Goal: Task Accomplishment & Management: Manage account settings

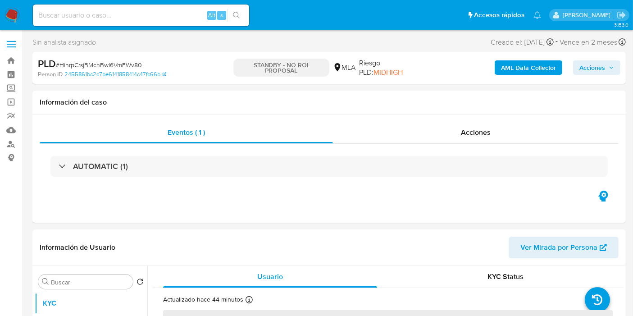
drag, startPoint x: 0, startPoint y: 5, endPoint x: 5, endPoint y: 11, distance: 7.7
click at [4, 10] on nav "Pausado Ver notificaciones Alt s Accesos rápidos Presiona las siguientes teclas…" at bounding box center [316, 15] width 633 height 30
click at [5, 11] on img at bounding box center [12, 15] width 15 height 15
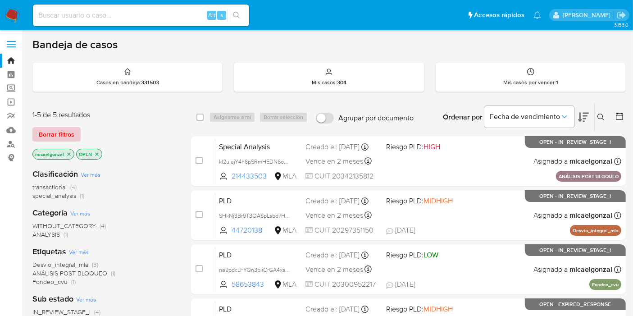
click at [64, 132] on span "Borrar filtros" at bounding box center [57, 134] width 36 height 13
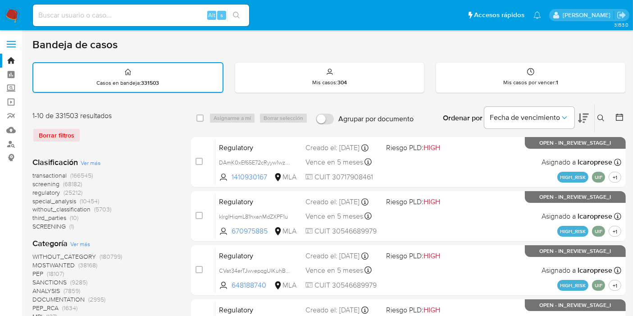
click at [604, 117] on icon at bounding box center [601, 118] width 7 height 7
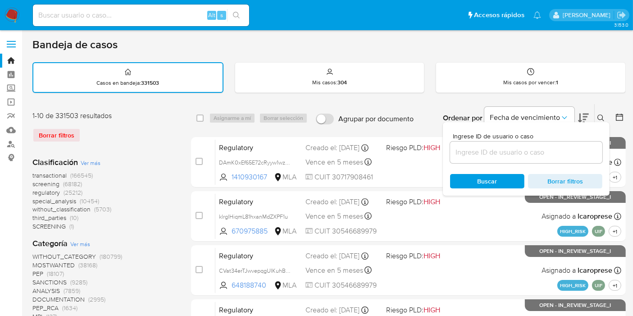
click at [520, 155] on input at bounding box center [526, 153] width 152 height 12
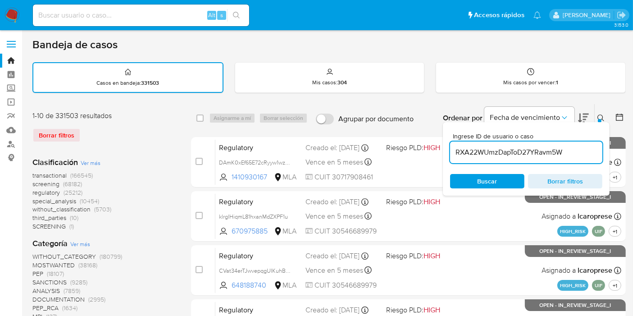
type input "RXA22WUmzDapToD27YRavm5W"
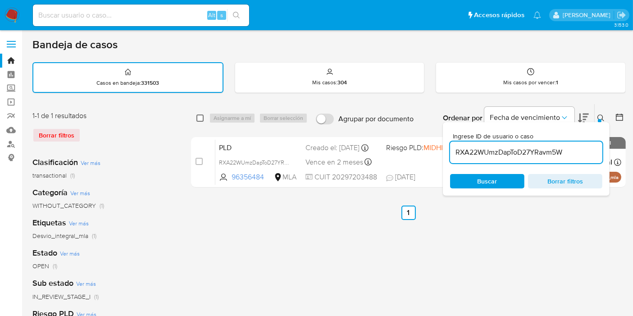
drag, startPoint x: 195, startPoint y: 115, endPoint x: 202, endPoint y: 115, distance: 7.2
click at [202, 115] on div "select-all-cases-checkbox Asignarme a mí Borrar selección Agrupar por documento…" at bounding box center [408, 118] width 435 height 28
click at [202, 115] on input "checkbox" at bounding box center [200, 118] width 7 height 7
checkbox input "true"
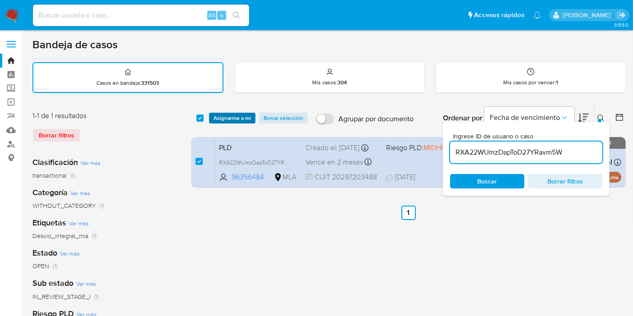
click at [232, 116] on span "Asignarme a mí" at bounding box center [232, 118] width 37 height 9
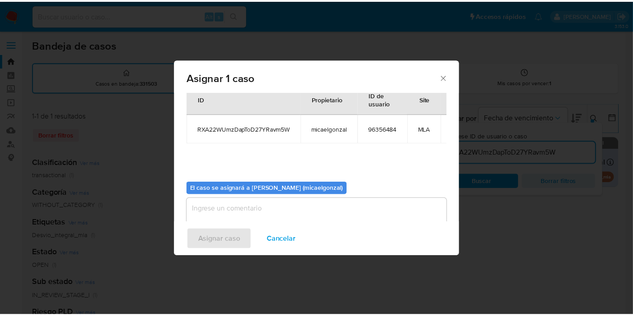
scroll to position [54, 0]
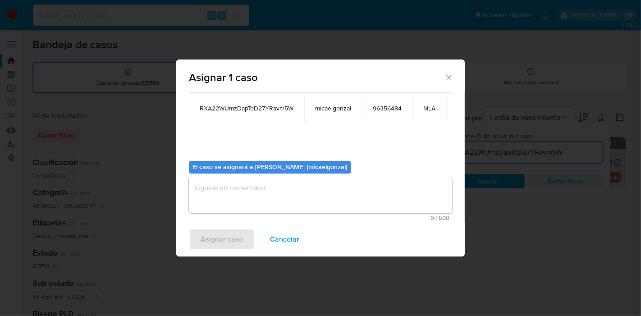
click at [307, 186] on textarea "assign-modal" at bounding box center [320, 195] width 263 height 36
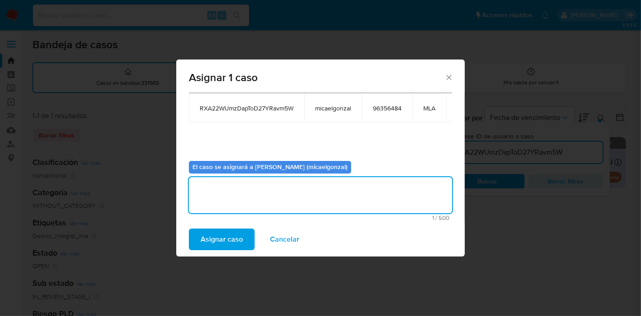
click at [226, 249] on span "Asignar caso" at bounding box center [222, 239] width 42 height 20
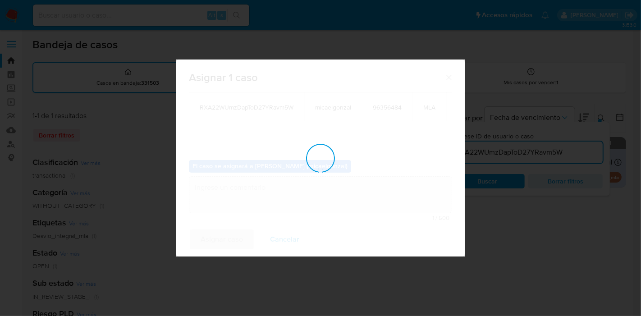
checkbox input "false"
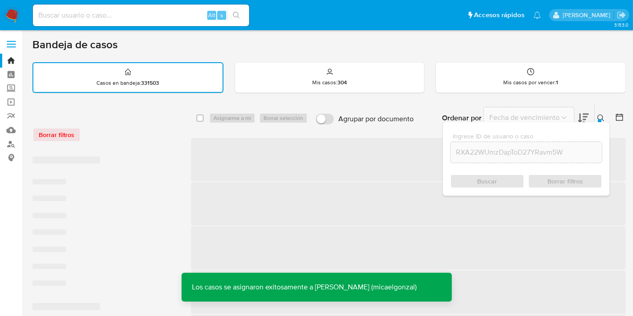
click at [170, 23] on div "Alt s" at bounding box center [141, 16] width 216 height 22
click at [172, 19] on input at bounding box center [141, 15] width 216 height 12
paste input "RXA22WUmzDapToD27YRavm5W"
type input "RXA22WUmzDapToD27YRavm5W"
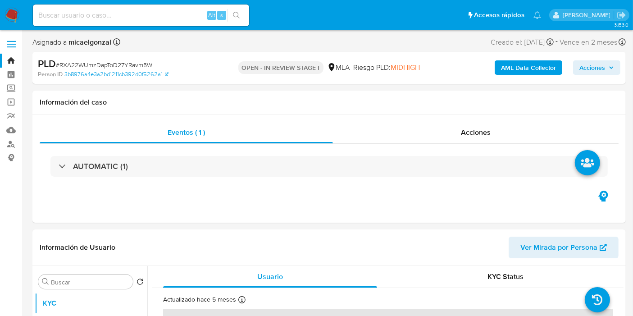
select select "10"
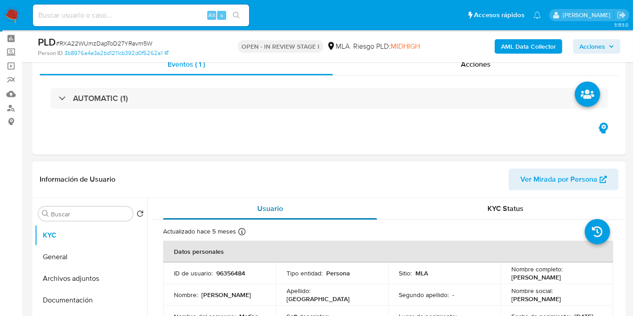
scroll to position [50, 0]
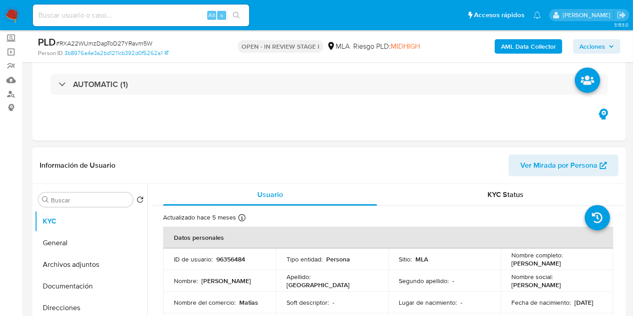
drag, startPoint x: 344, startPoint y: 197, endPoint x: 222, endPoint y: 205, distance: 122.9
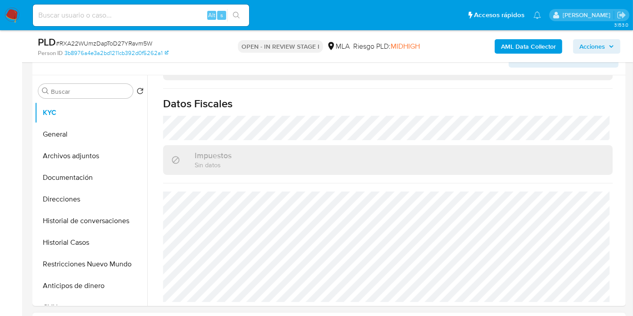
scroll to position [250, 0]
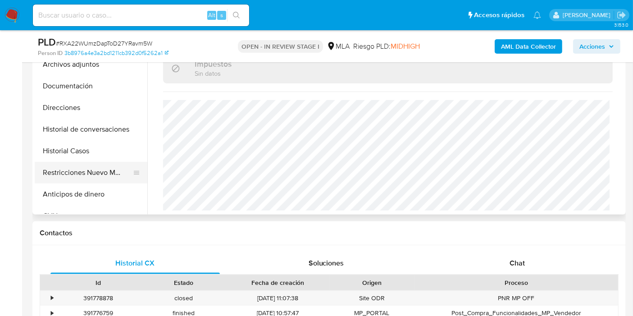
click at [83, 177] on button "Restricciones Nuevo Mundo" at bounding box center [87, 173] width 105 height 22
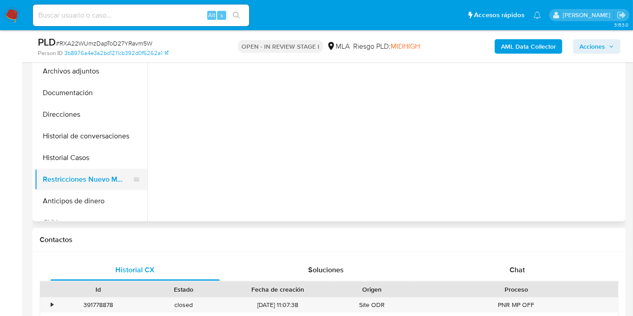
scroll to position [200, 0]
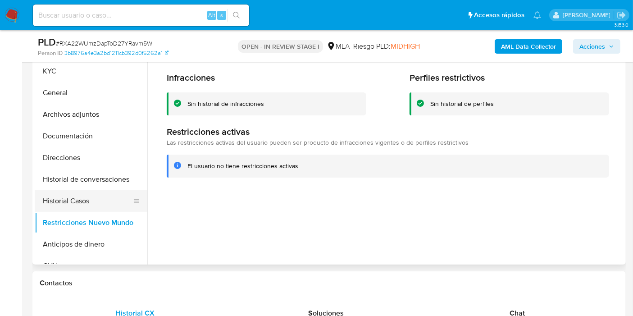
click at [51, 202] on button "Historial Casos" at bounding box center [87, 201] width 105 height 22
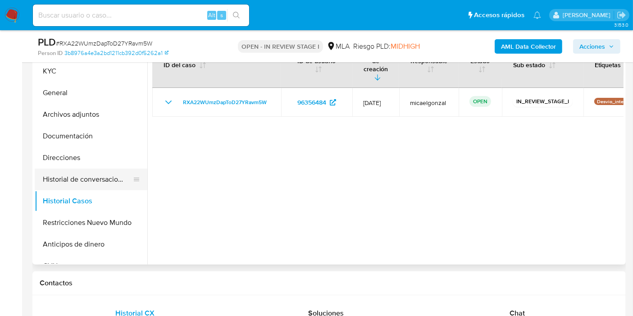
click at [73, 185] on button "Historial de conversaciones" at bounding box center [87, 180] width 105 height 22
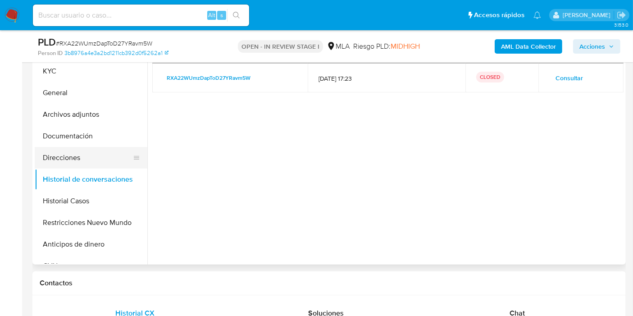
click at [73, 147] on button "Direcciones" at bounding box center [87, 158] width 105 height 22
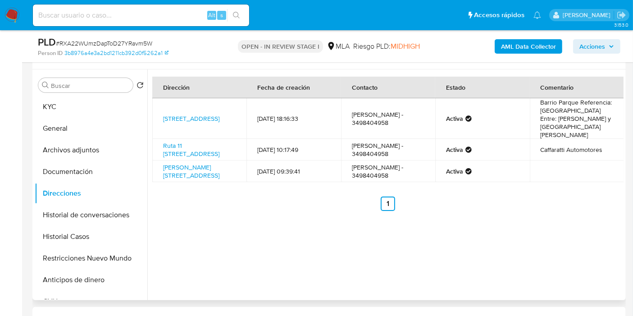
scroll to position [150, 0]
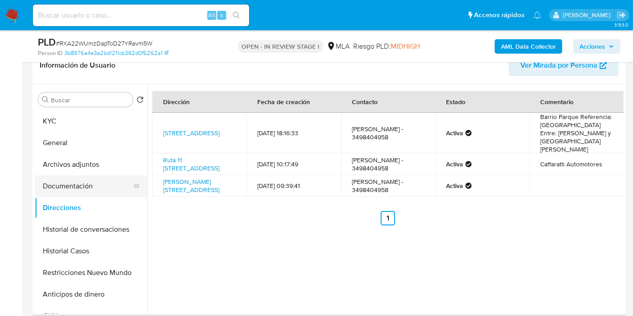
click at [86, 183] on button "Documentación" at bounding box center [87, 186] width 105 height 22
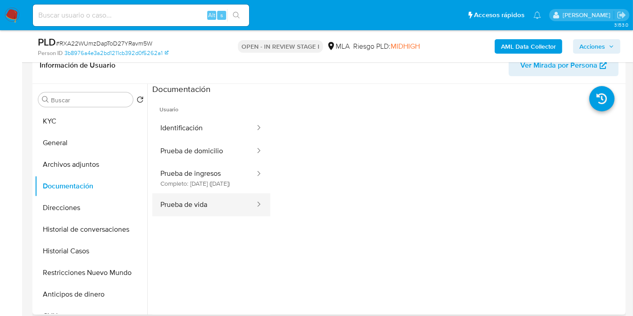
click at [182, 209] on button "Prueba de vida" at bounding box center [204, 204] width 104 height 23
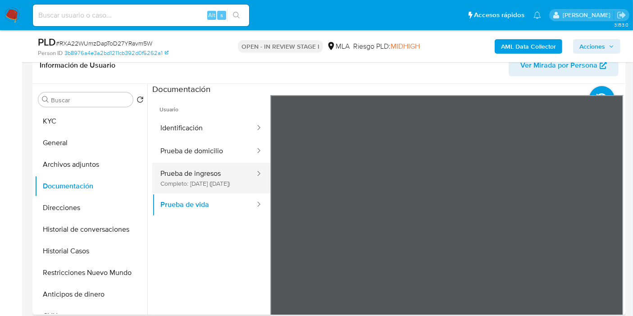
click at [189, 185] on button "Prueba de ingresos Completo: 29/10/2022 (hace 3 años)" at bounding box center [204, 178] width 104 height 31
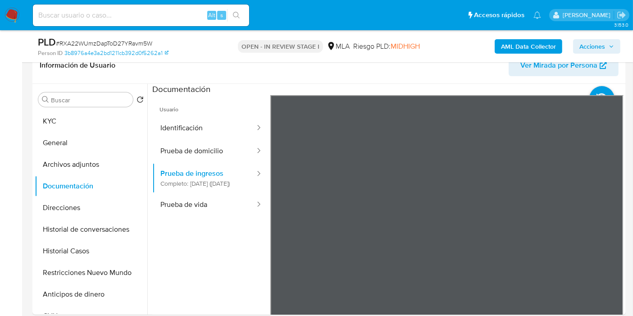
click at [43, 172] on button "Archivos adjuntos" at bounding box center [87, 165] width 105 height 22
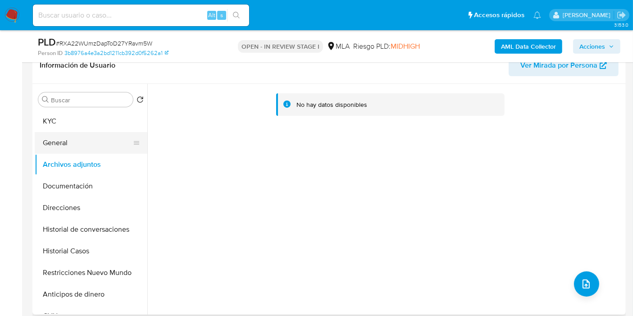
click at [58, 148] on button "General" at bounding box center [87, 143] width 105 height 22
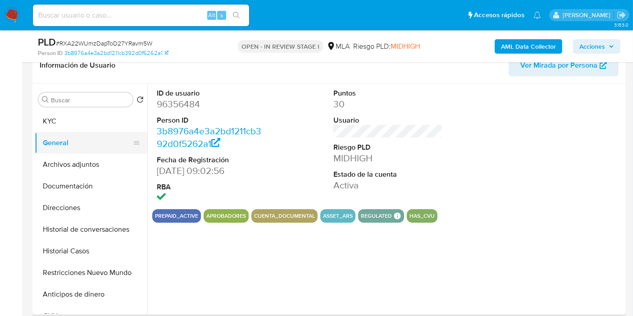
click at [98, 132] on button "General" at bounding box center [87, 143] width 105 height 22
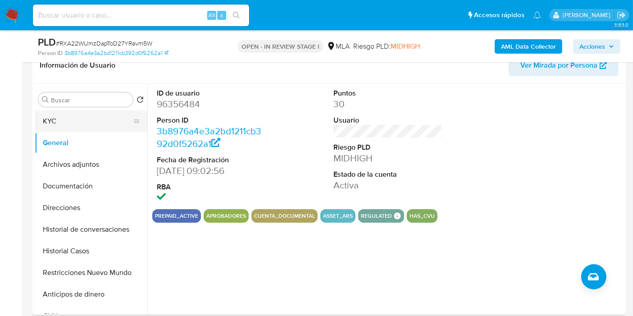
click at [103, 119] on button "KYC" at bounding box center [87, 121] width 105 height 22
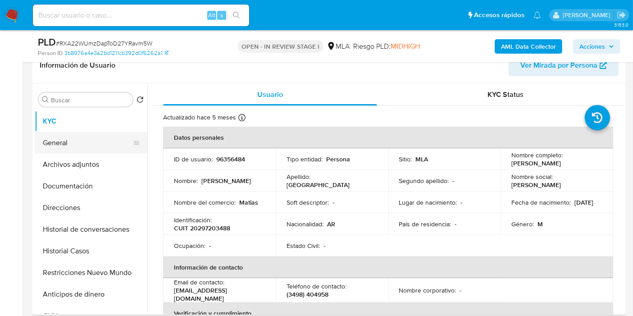
click at [91, 138] on button "General" at bounding box center [87, 143] width 105 height 22
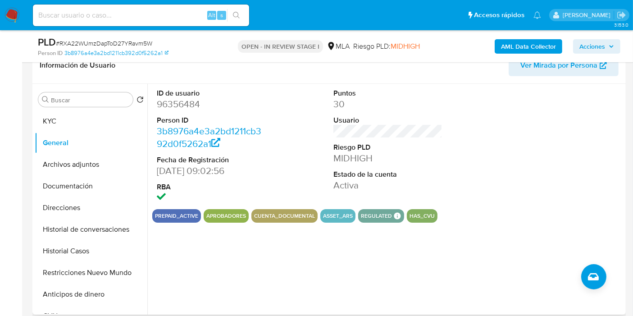
click at [163, 102] on dd "96356484" at bounding box center [211, 104] width 109 height 13
copy dd "96356484"
click at [67, 122] on button "KYC" at bounding box center [87, 121] width 105 height 22
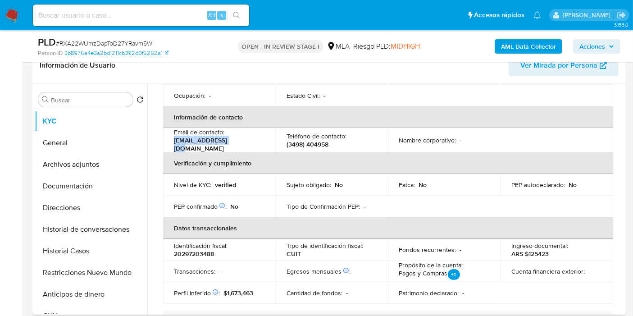
drag, startPoint x: 257, startPoint y: 146, endPoint x: 169, endPoint y: 142, distance: 88.0
click at [169, 142] on td "Email de contacto : clombo@hotmail.com" at bounding box center [219, 140] width 113 height 24
copy p "clombo@hotmail.com"
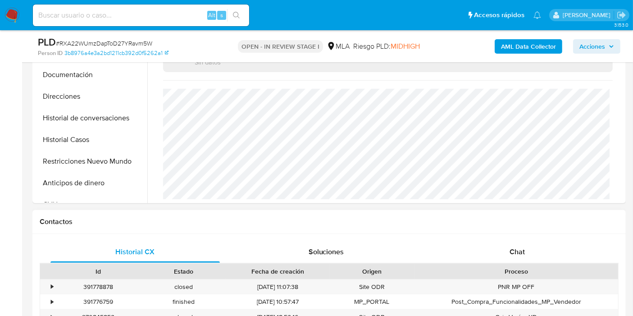
scroll to position [350, 0]
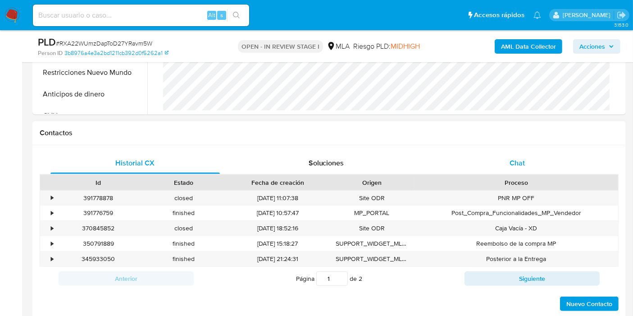
click at [533, 167] on div "Chat" at bounding box center [518, 163] width 170 height 22
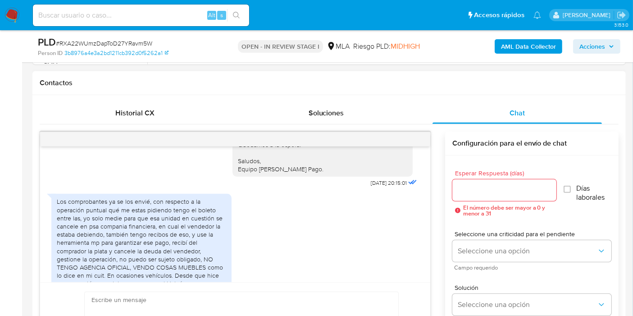
scroll to position [1553, 0]
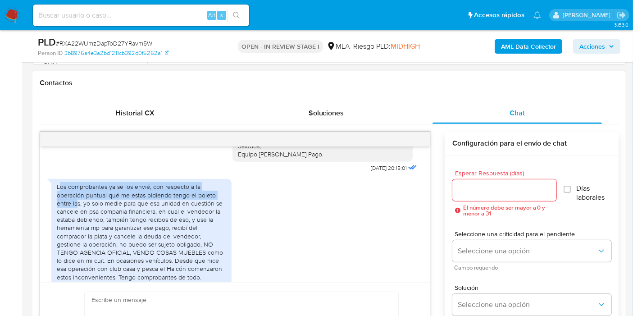
drag, startPoint x: 59, startPoint y: 195, endPoint x: 78, endPoint y: 216, distance: 28.1
click at [78, 216] on div "Los comprobantes ya se los envié, con respecto a la operación puntual qué me es…" at bounding box center [142, 232] width 170 height 98
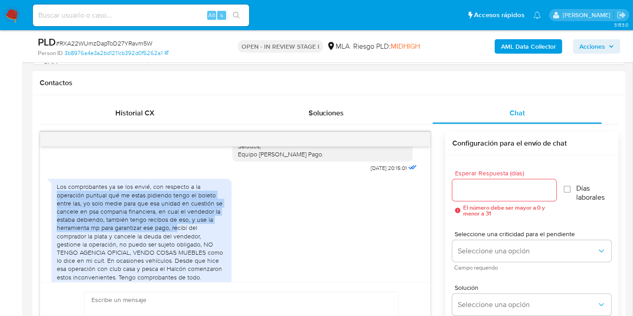
drag, startPoint x: 55, startPoint y: 199, endPoint x: 177, endPoint y: 238, distance: 127.9
click at [177, 238] on div "Los comprobantes ya se los envié, con respecto a la operación puntual qué me es…" at bounding box center [141, 231] width 180 height 105
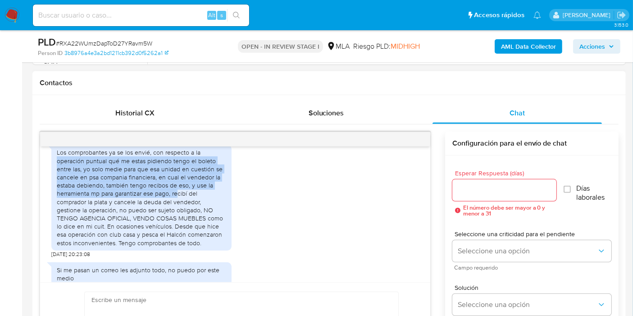
scroll to position [1603, 0]
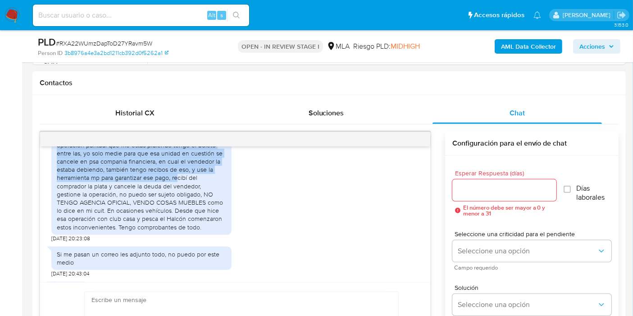
copy div "operación puntual qué me estas pidiendo tengo el boleto entre las, yo solo medi…"
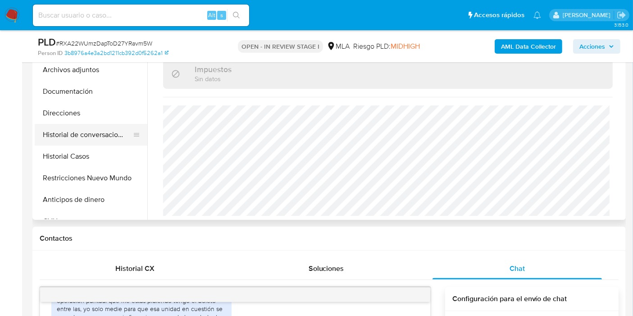
scroll to position [200, 0]
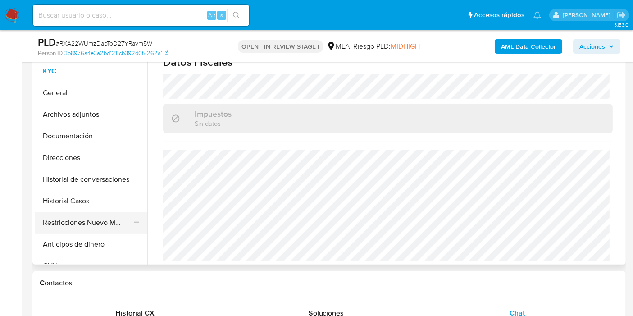
drag, startPoint x: 88, startPoint y: 243, endPoint x: 91, endPoint y: 217, distance: 25.8
click at [91, 240] on button "Anticipos de dinero" at bounding box center [91, 245] width 113 height 22
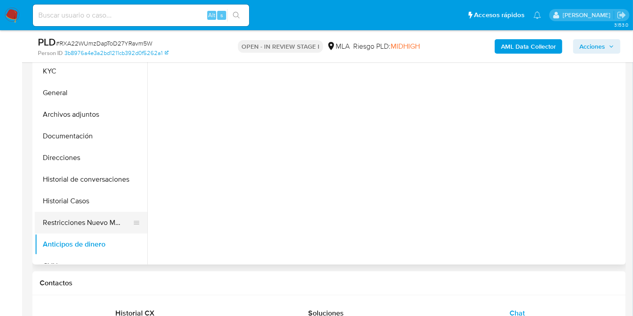
scroll to position [0, 0]
click at [92, 214] on button "Restricciones Nuevo Mundo" at bounding box center [87, 223] width 105 height 22
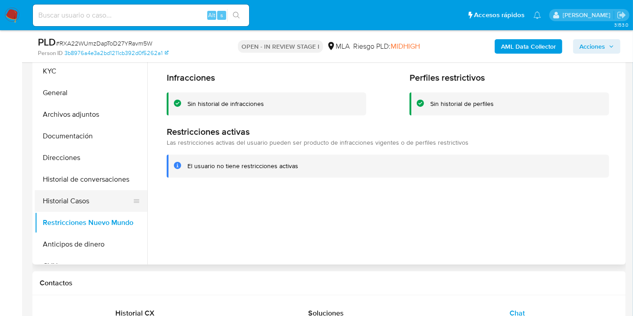
click at [89, 195] on button "Historial Casos" at bounding box center [87, 201] width 105 height 22
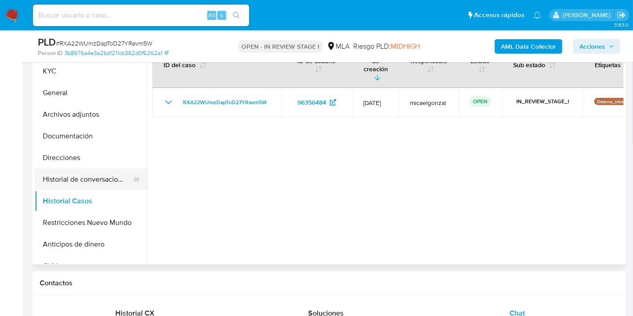
click at [87, 178] on button "Historial de conversaciones" at bounding box center [87, 180] width 105 height 22
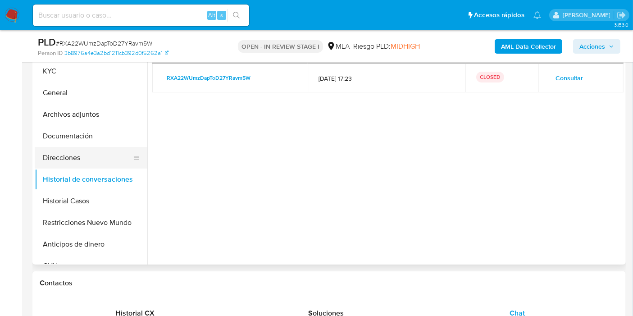
click at [80, 159] on button "Direcciones" at bounding box center [87, 158] width 105 height 22
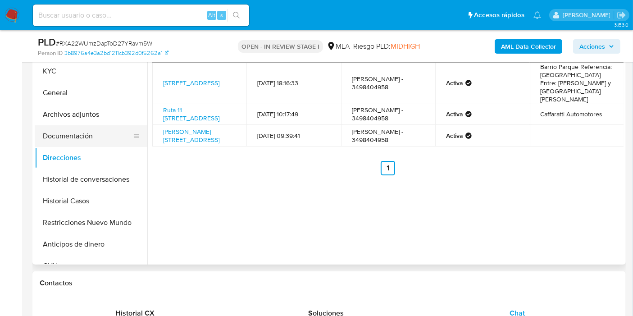
click at [86, 134] on button "Documentación" at bounding box center [87, 136] width 105 height 22
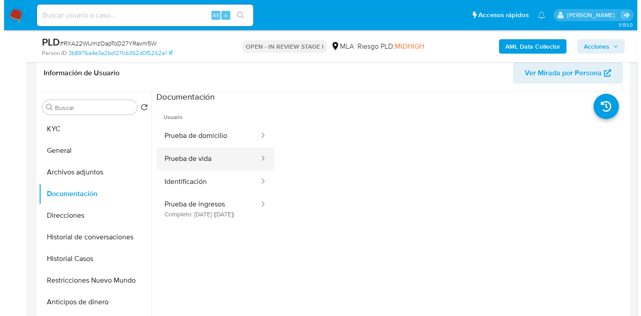
scroll to position [100, 0]
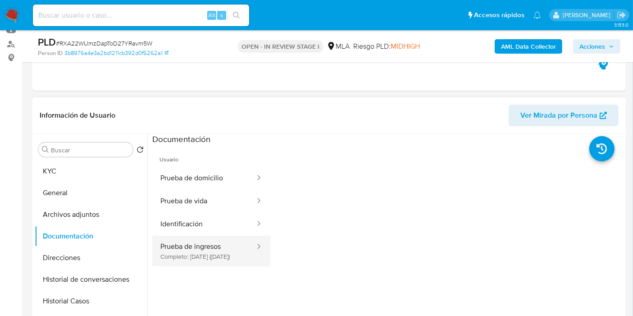
click at [199, 236] on button "Prueba de ingresos Completo: 29/10/2022 (hace 3 años)" at bounding box center [204, 251] width 104 height 31
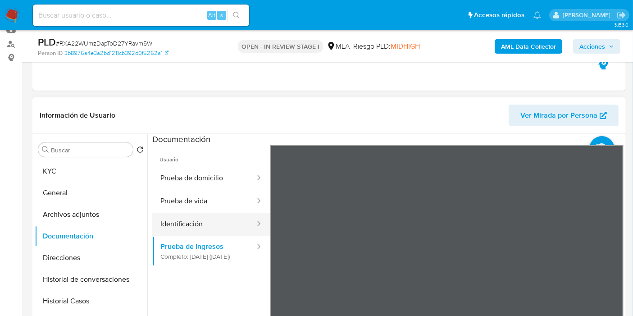
click at [206, 219] on button "Identificación" at bounding box center [204, 224] width 104 height 23
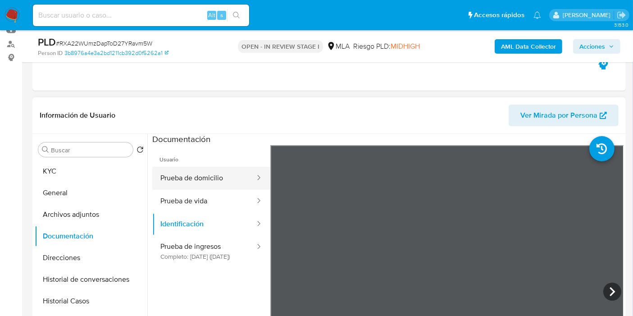
click at [158, 188] on button "Prueba de domicilio" at bounding box center [204, 178] width 104 height 23
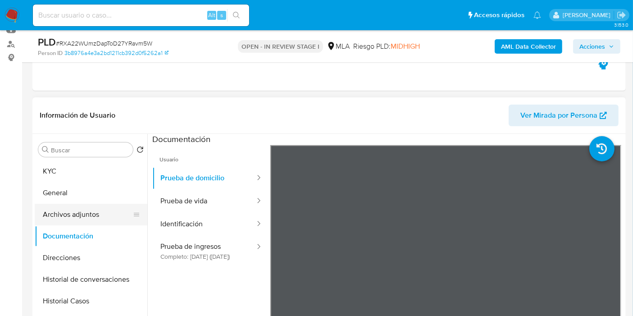
click at [54, 210] on button "Archivos adjuntos" at bounding box center [87, 215] width 105 height 22
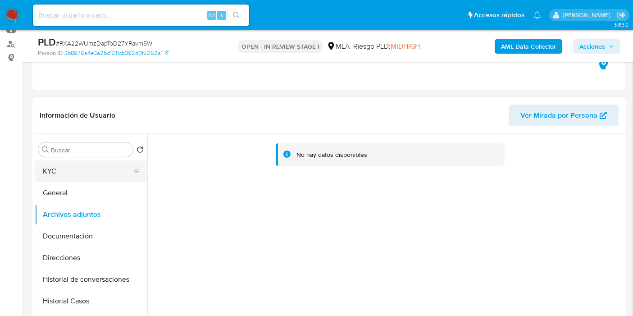
drag, startPoint x: 85, startPoint y: 176, endPoint x: 133, endPoint y: 164, distance: 48.8
click at [87, 175] on button "KYC" at bounding box center [87, 172] width 105 height 22
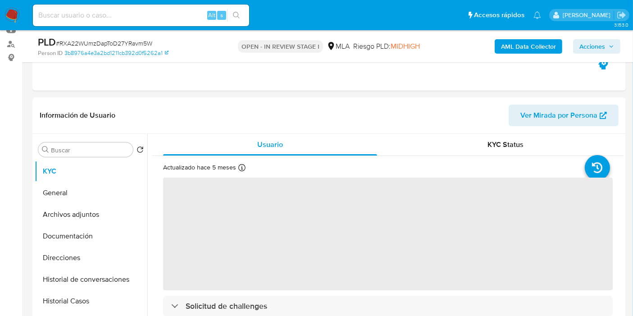
click at [519, 44] on b "AML Data Collector" at bounding box center [528, 46] width 55 height 14
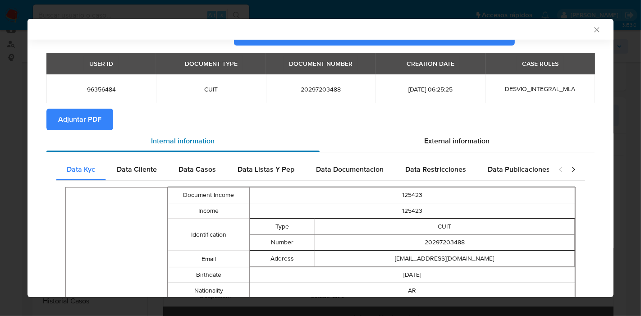
scroll to position [22, 0]
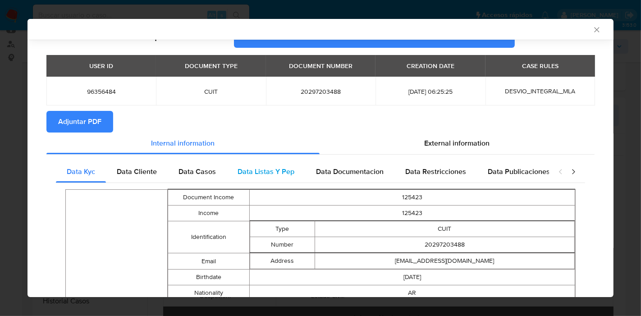
drag, startPoint x: 135, startPoint y: 176, endPoint x: 241, endPoint y: 161, distance: 106.9
click at [137, 174] on span "Data Cliente" at bounding box center [137, 171] width 40 height 10
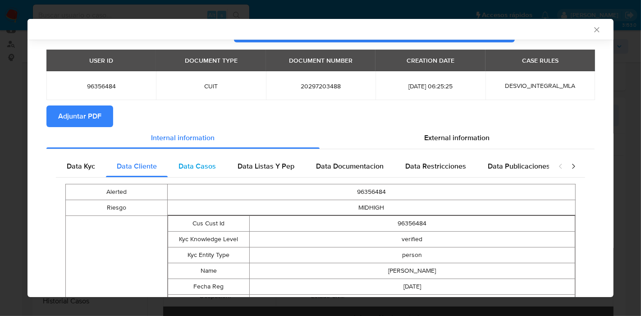
click at [210, 166] on span "Data Casos" at bounding box center [197, 166] width 37 height 10
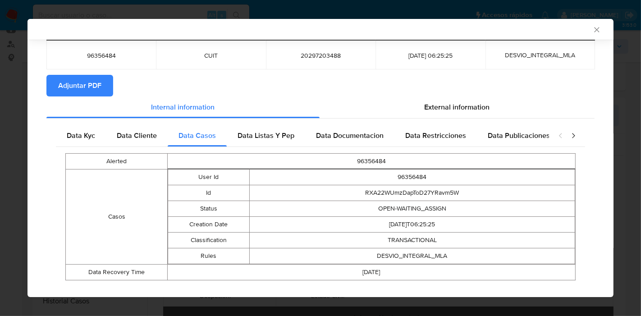
scroll to position [73, 0]
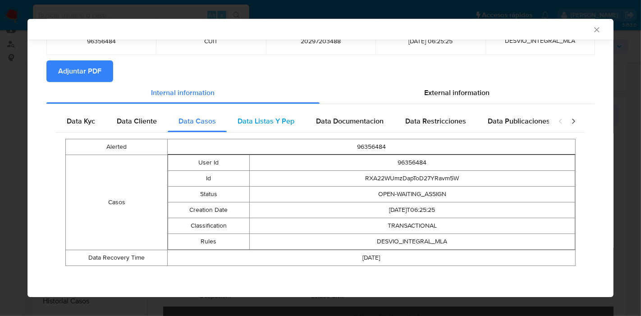
click at [268, 117] on span "Data Listas Y Pep" at bounding box center [266, 121] width 57 height 10
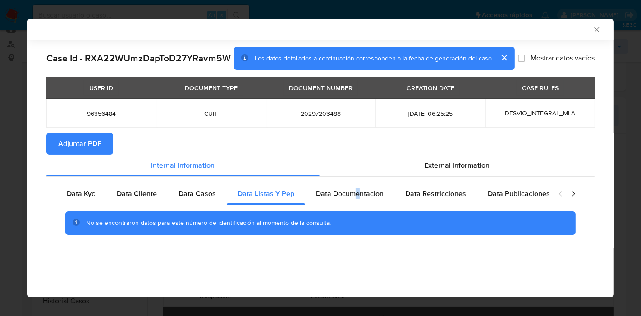
click at [355, 181] on div "Data Kyc Data Cliente Data Casos Data Listas Y Pep Data Documentacion Data Rest…" at bounding box center [320, 212] width 548 height 71
click at [363, 190] on span "Data Documentacion" at bounding box center [350, 193] width 68 height 10
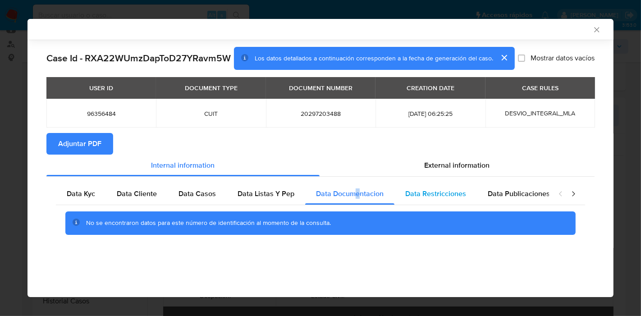
drag, startPoint x: 439, startPoint y: 197, endPoint x: 466, endPoint y: 199, distance: 27.1
click at [454, 199] on div "Data Restricciones" at bounding box center [435, 194] width 83 height 22
drag, startPoint x: 498, startPoint y: 194, endPoint x: 556, endPoint y: 196, distance: 58.2
click at [523, 197] on span "Data Publicaciones" at bounding box center [519, 193] width 62 height 10
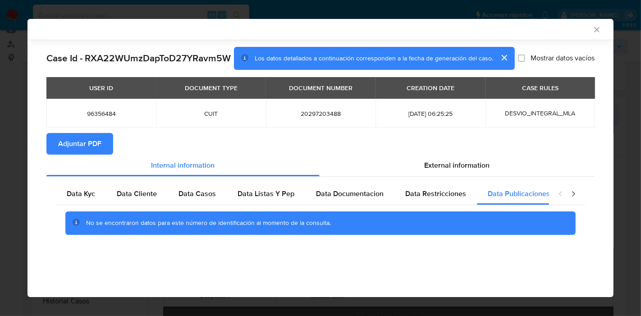
click at [571, 194] on icon "closure-recommendation-modal" at bounding box center [573, 193] width 9 height 9
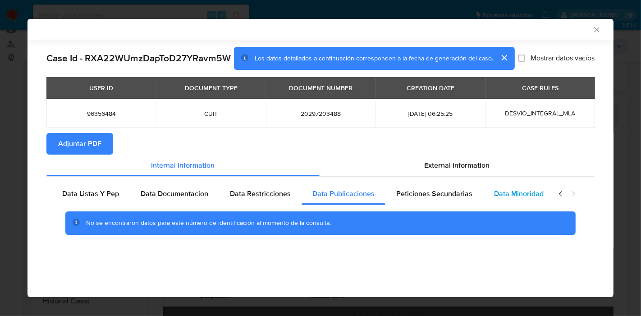
click at [525, 198] on span "Data Minoridad" at bounding box center [519, 193] width 50 height 10
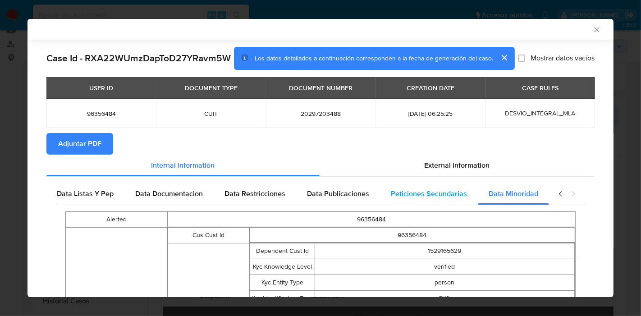
click at [416, 196] on span "Peticiones Secundarias" at bounding box center [429, 193] width 76 height 10
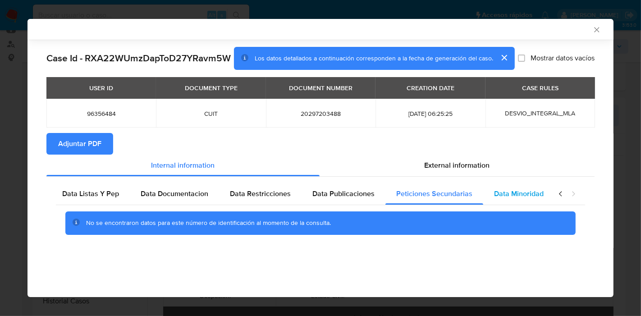
drag, startPoint x: 509, startPoint y: 197, endPoint x: 540, endPoint y: 196, distance: 31.1
click at [513, 197] on span "Data Minoridad" at bounding box center [519, 193] width 50 height 10
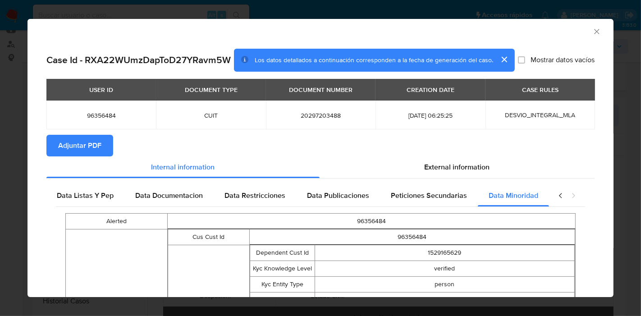
drag, startPoint x: 551, startPoint y: 195, endPoint x: 217, endPoint y: 207, distance: 333.8
click at [549, 195] on div "closure-recommendation-modal" at bounding box center [567, 196] width 36 height 22
click at [99, 195] on span "Data Listas Y Pep" at bounding box center [85, 195] width 57 height 10
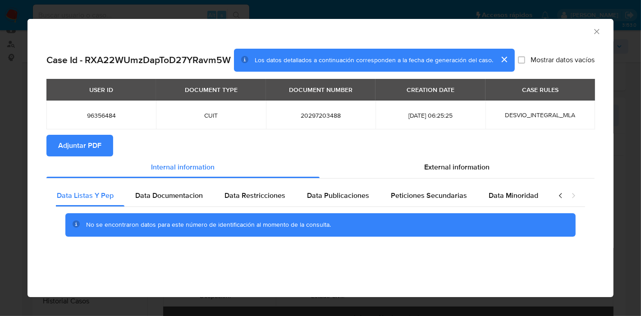
scroll to position [0, 175]
click at [562, 196] on icon "closure-recommendation-modal" at bounding box center [560, 195] width 9 height 9
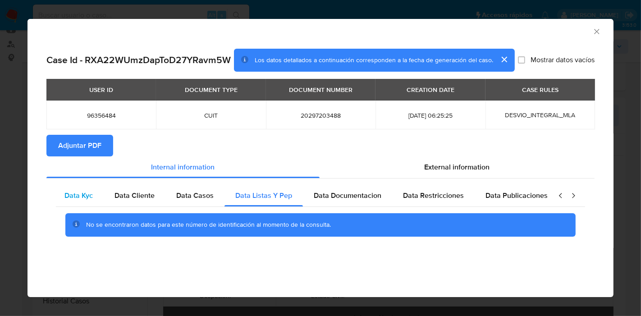
scroll to position [0, 0]
click at [83, 197] on span "Data Kyc" at bounding box center [81, 195] width 28 height 10
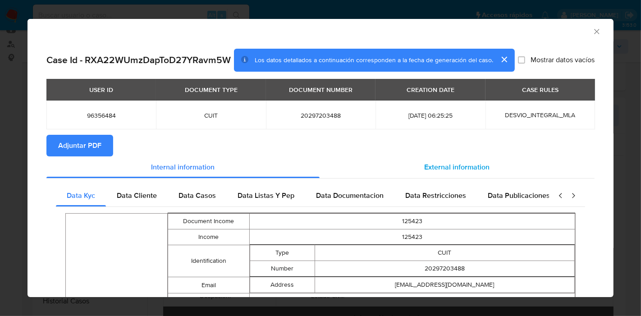
click at [520, 165] on div "External information" at bounding box center [457, 167] width 275 height 22
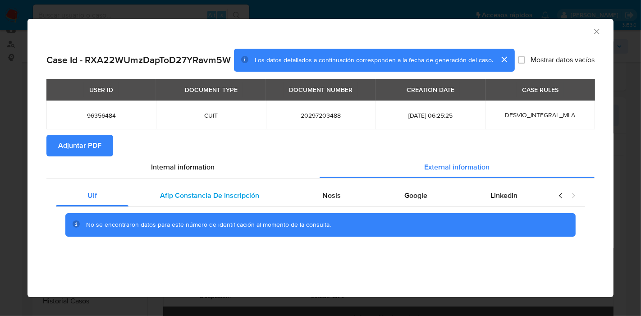
drag, startPoint x: 211, startPoint y: 188, endPoint x: 226, endPoint y: 187, distance: 15.4
click at [211, 188] on div "Afip Constancia De Inscripción" at bounding box center [209, 196] width 162 height 22
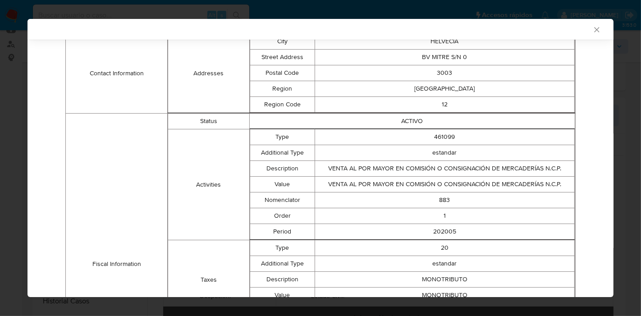
scroll to position [107, 0]
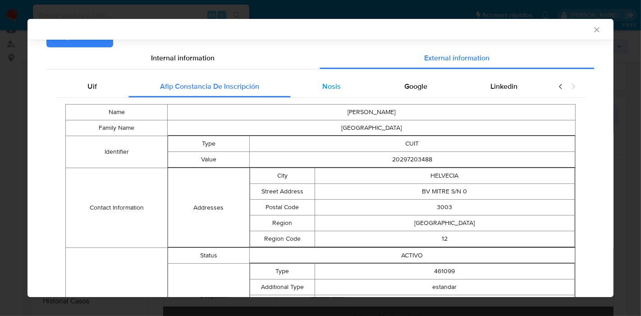
click at [334, 88] on span "Nosis" at bounding box center [332, 86] width 18 height 10
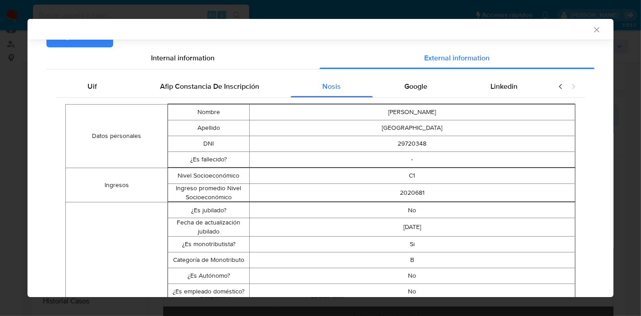
drag, startPoint x: 419, startPoint y: 87, endPoint x: 438, endPoint y: 172, distance: 86.4
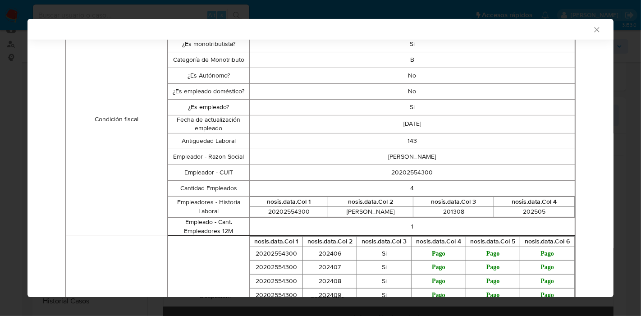
scroll to position [57, 0]
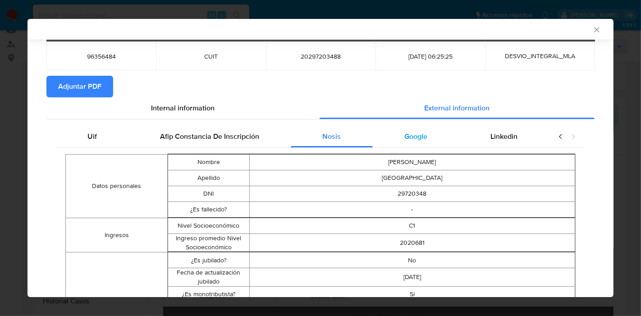
click at [442, 147] on div "Google" at bounding box center [416, 137] width 86 height 22
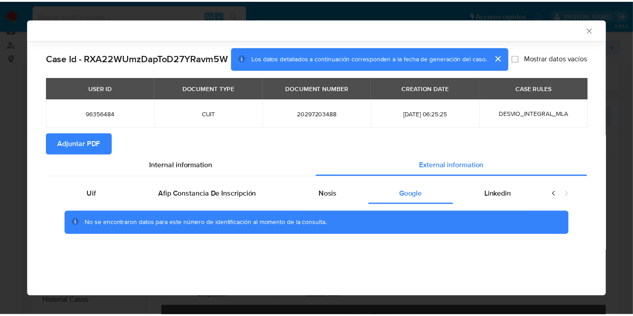
scroll to position [0, 0]
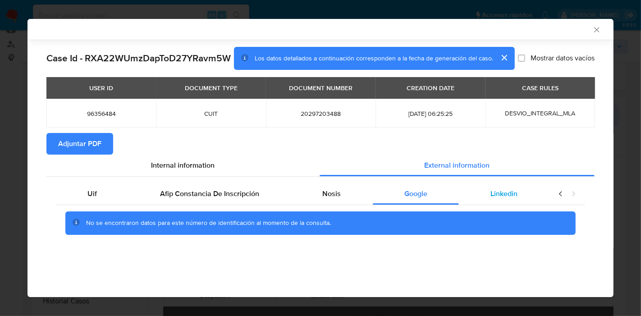
click at [538, 199] on div "Linkedin" at bounding box center [504, 194] width 90 height 22
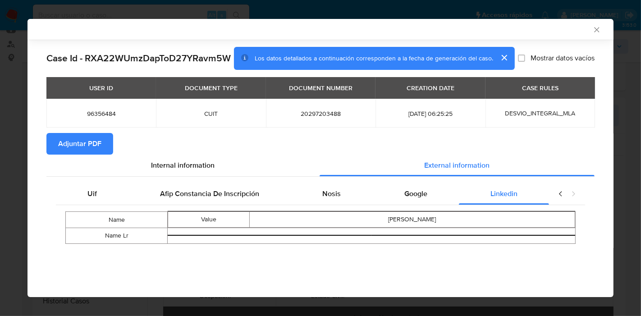
click at [564, 200] on div "closure-recommendation-modal" at bounding box center [567, 194] width 36 height 22
click at [557, 188] on div "closure-recommendation-modal" at bounding box center [567, 194] width 36 height 22
click at [117, 199] on div "Uif" at bounding box center [92, 194] width 73 height 22
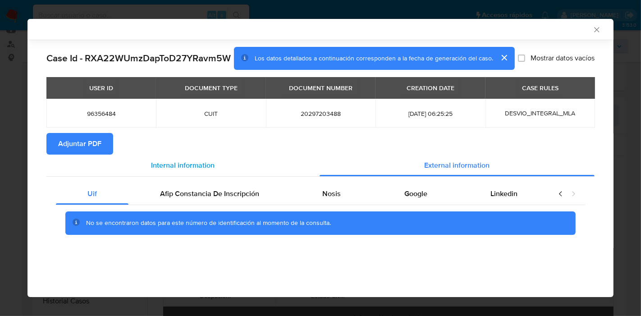
click at [160, 172] on div "Internal information" at bounding box center [182, 166] width 273 height 22
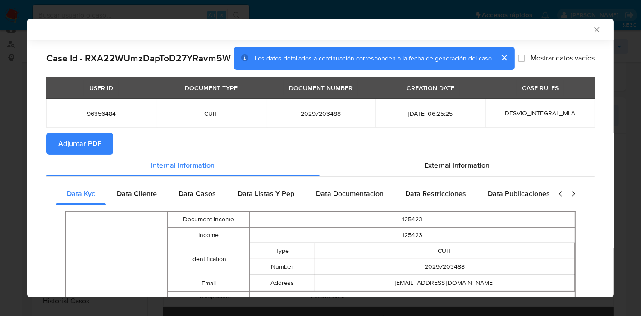
click at [86, 138] on span "Adjuntar PDF" at bounding box center [79, 144] width 43 height 20
drag, startPoint x: 595, startPoint y: 34, endPoint x: 591, endPoint y: 29, distance: 6.1
click at [592, 30] on div "AML Data Collector" at bounding box center [321, 29] width 586 height 21
click at [592, 28] on icon "Cerrar ventana" at bounding box center [596, 29] width 9 height 9
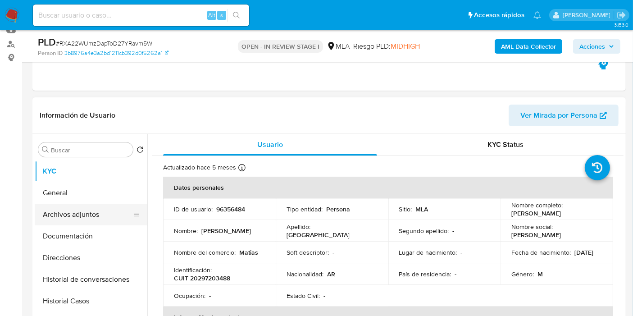
click at [60, 209] on button "Archivos adjuntos" at bounding box center [87, 215] width 105 height 22
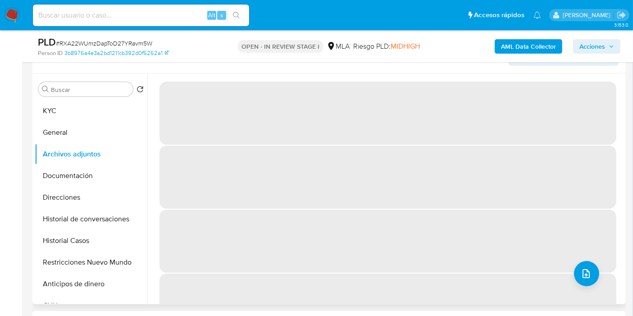
scroll to position [100, 0]
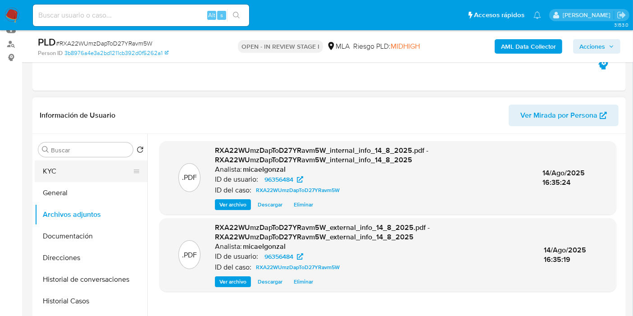
click at [95, 173] on button "KYC" at bounding box center [87, 172] width 105 height 22
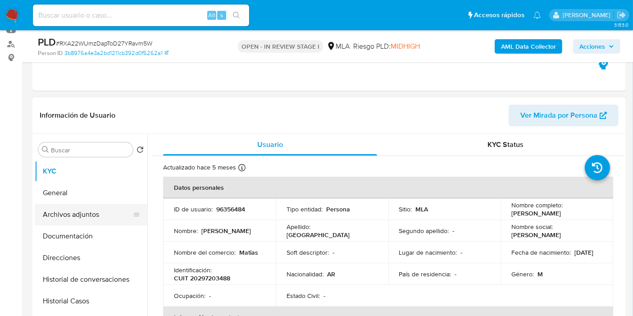
click at [69, 213] on button "Archivos adjuntos" at bounding box center [87, 215] width 105 height 22
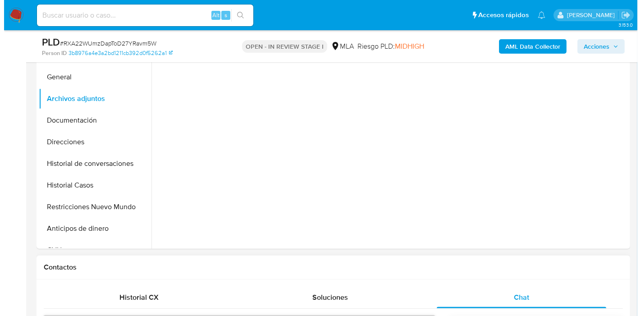
scroll to position [200, 0]
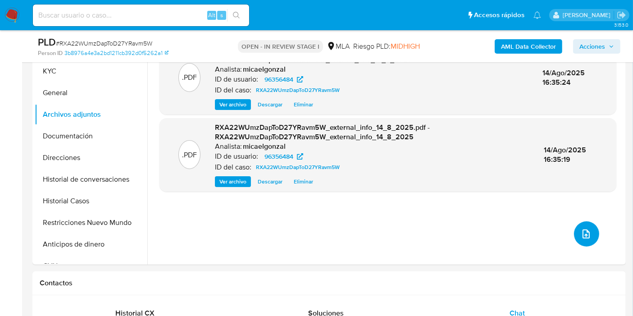
click at [586, 229] on icon "upload-file" at bounding box center [586, 234] width 11 height 11
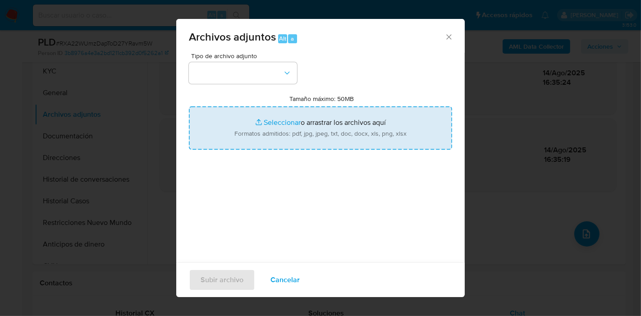
click at [298, 127] on input "Tamaño máximo: 50MB Seleccionar archivos" at bounding box center [320, 127] width 263 height 43
type input "C:\fakepath\Boleto de Compra-Venta de CLUB DE CAZA Y PESCA EL HALCON.pdf"
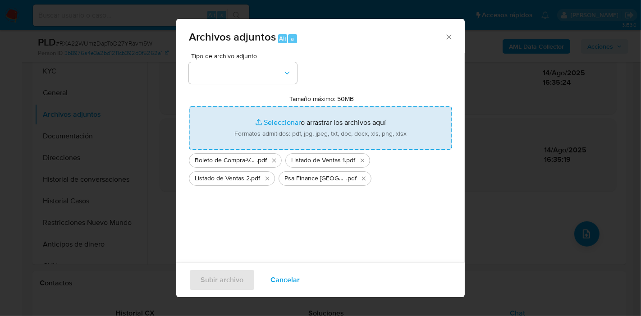
click at [307, 225] on div "Tipo de archivo adjunto Tamaño máximo: 50MB Seleccionar archivos Seleccionar o …" at bounding box center [320, 159] width 263 height 213
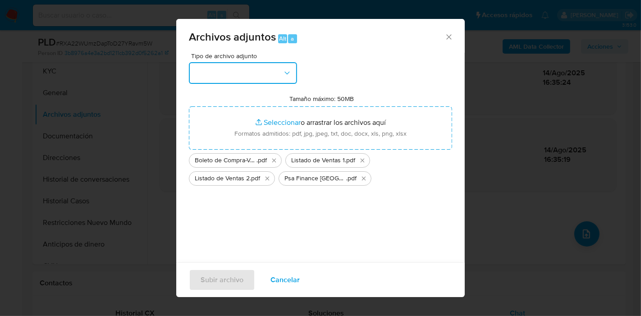
click at [282, 77] on button "button" at bounding box center [243, 73] width 108 height 22
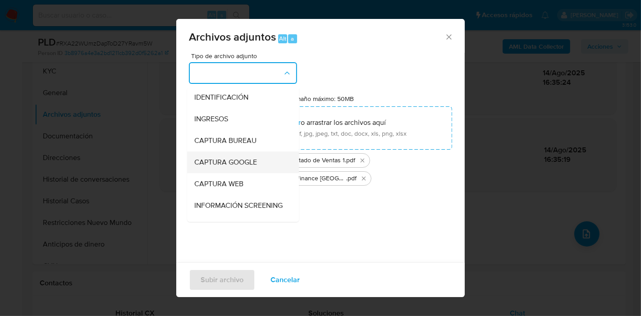
scroll to position [150, 0]
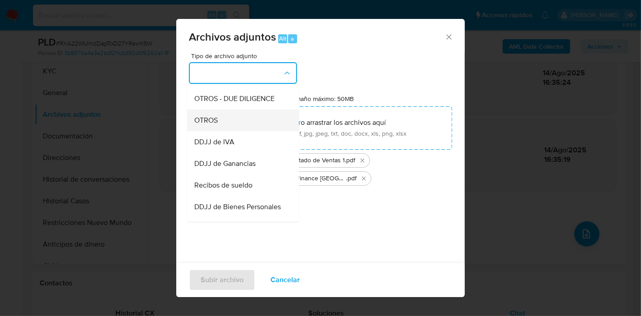
click at [244, 129] on div "OTROS" at bounding box center [240, 121] width 92 height 22
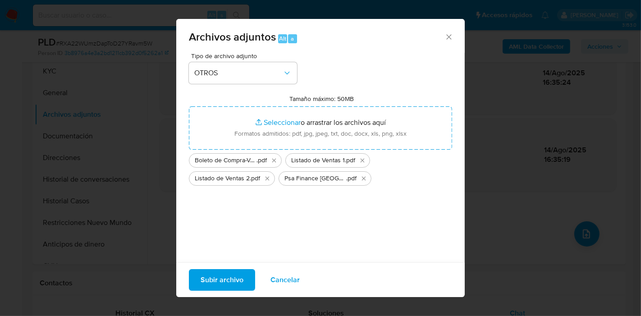
click at [211, 282] on span "Subir archivo" at bounding box center [222, 280] width 43 height 20
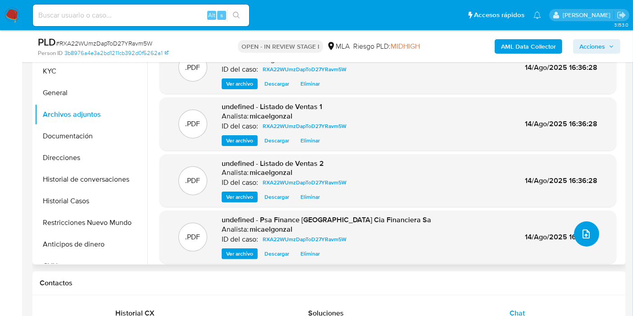
click at [581, 231] on icon "upload-file" at bounding box center [586, 234] width 11 height 11
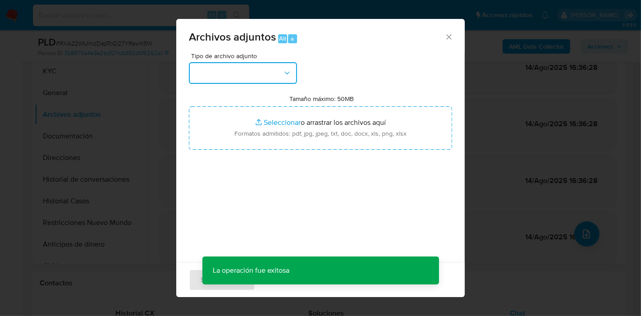
click at [246, 72] on button "button" at bounding box center [243, 73] width 108 height 22
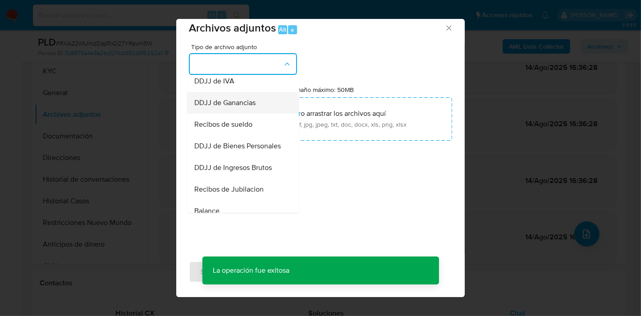
scroll to position [250, 0]
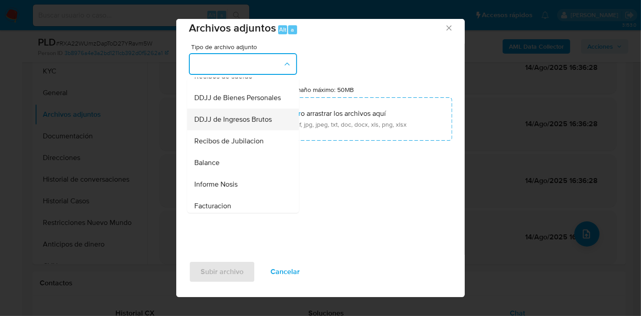
drag, startPoint x: 259, startPoint y: 87, endPoint x: 248, endPoint y: 142, distance: 55.6
click at [248, 142] on ul "IDENTIFICACIÓN INGRESOS CAPTURA BUREAU CAPTURA GOOGLE CAPTURA WEB INFORMACIÓN S…" at bounding box center [243, 48] width 112 height 442
click at [248, 124] on span "DDJJ de Ingresos Brutos" at bounding box center [233, 119] width 78 height 9
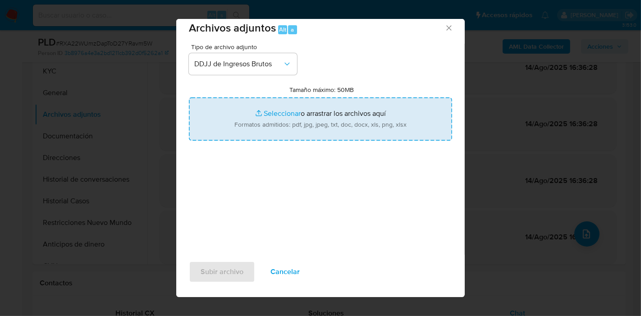
click at [311, 114] on input "Tamaño máximo: 50MB Seleccionar archivos" at bounding box center [320, 118] width 263 height 43
type input "C:\fakepath\DDJJ IIBB de enero - junio 2025 .pdf"
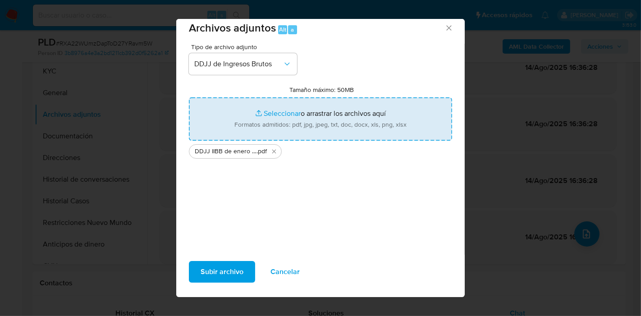
click at [248, 270] on button "Subir archivo" at bounding box center [222, 272] width 66 height 22
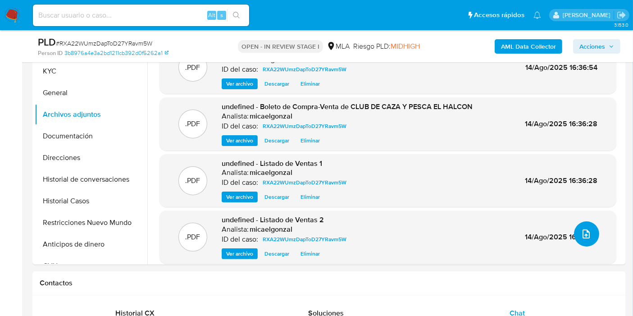
click at [581, 230] on icon "upload-file" at bounding box center [586, 234] width 11 height 11
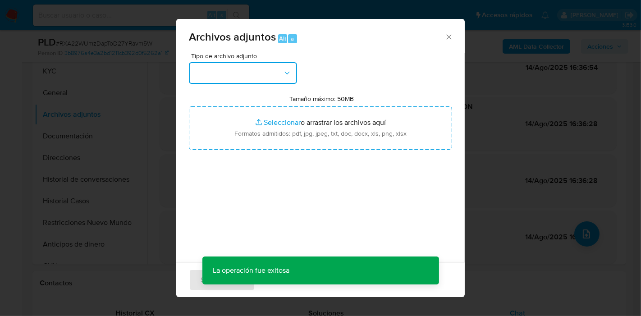
click at [261, 69] on button "button" at bounding box center [243, 73] width 108 height 22
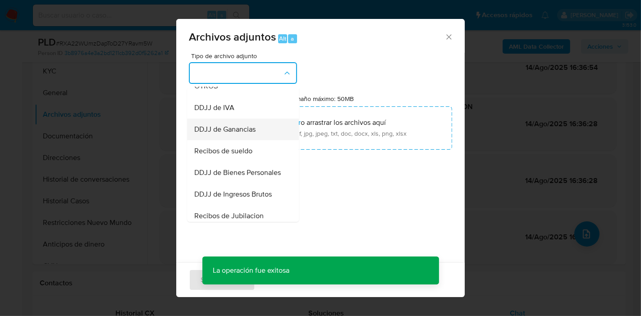
scroll to position [200, 0]
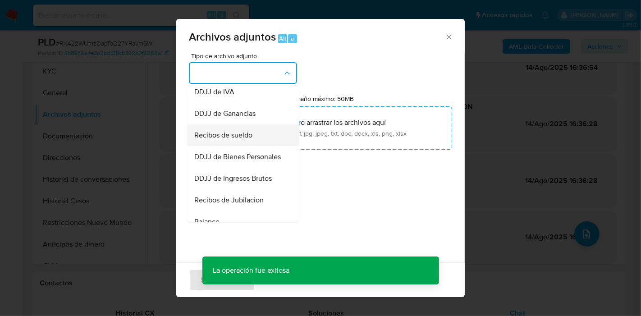
click at [259, 145] on div "Recibos de sueldo" at bounding box center [240, 135] width 92 height 22
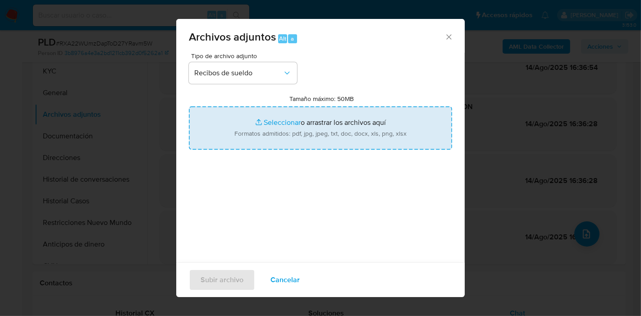
click at [303, 118] on input "Tamaño máximo: 50MB Seleccionar archivos" at bounding box center [320, 127] width 263 height 43
type input "C:\fakepath\Recibos de Sueldo de marzo - mayo 2025.pdf"
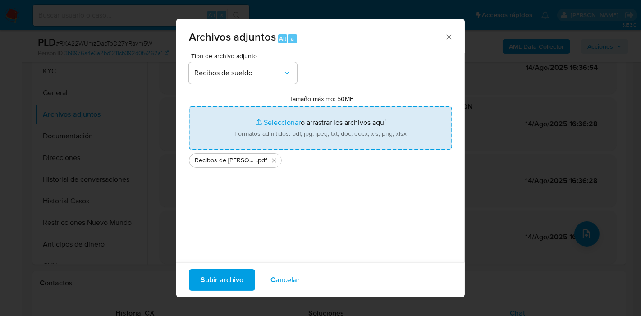
click at [234, 283] on span "Subir archivo" at bounding box center [222, 280] width 43 height 20
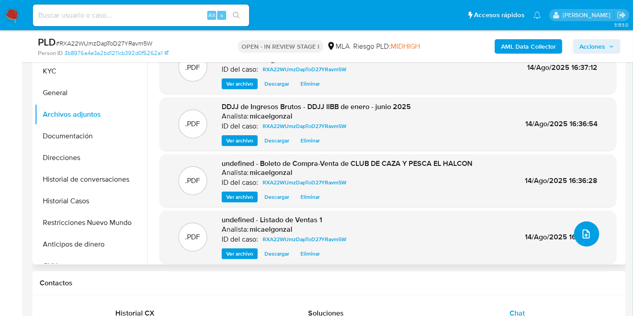
click at [591, 234] on button "upload-file" at bounding box center [586, 233] width 25 height 25
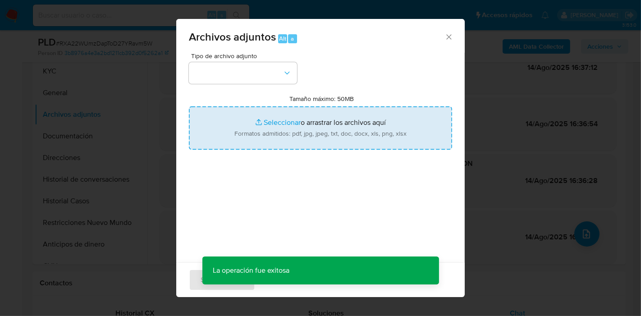
click at [306, 138] on input "Tamaño máximo: 50MB Seleccionar archivos" at bounding box center [320, 127] width 263 height 43
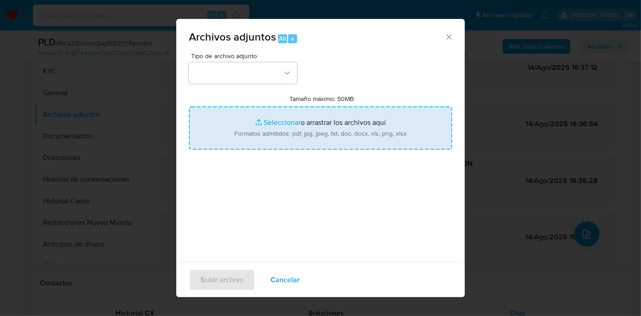
type input "C:\fakepath\Calculador - DDJJ IIBB.xlsx"
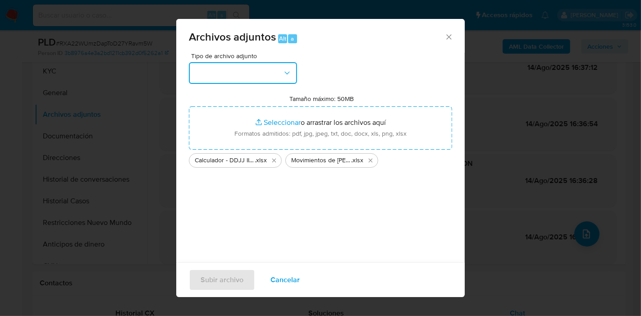
click at [273, 73] on button "button" at bounding box center [243, 73] width 108 height 22
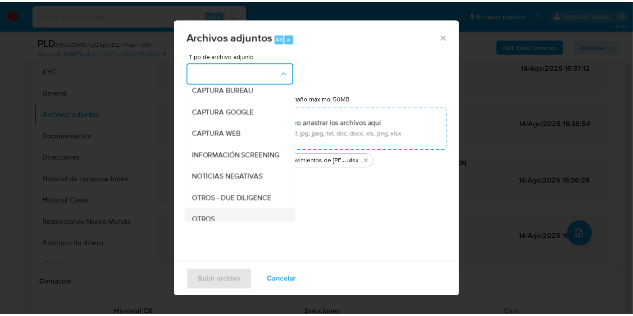
scroll to position [100, 0]
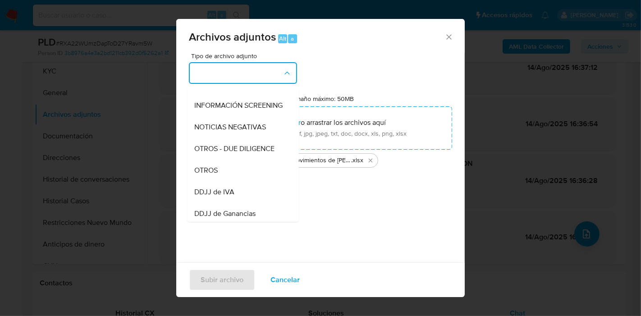
click at [211, 172] on div "OTROS" at bounding box center [240, 171] width 92 height 22
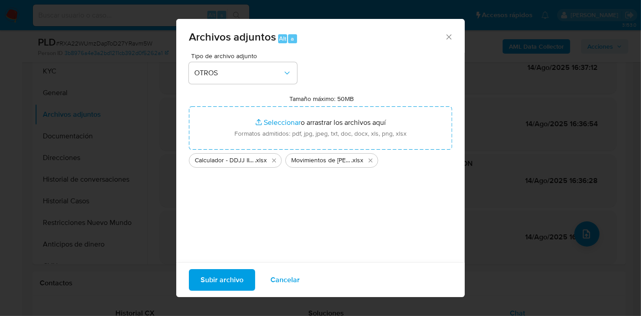
click at [237, 275] on span "Subir archivo" at bounding box center [222, 280] width 43 height 20
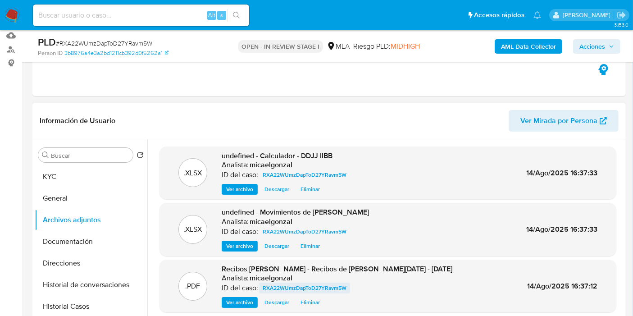
scroll to position [50, 0]
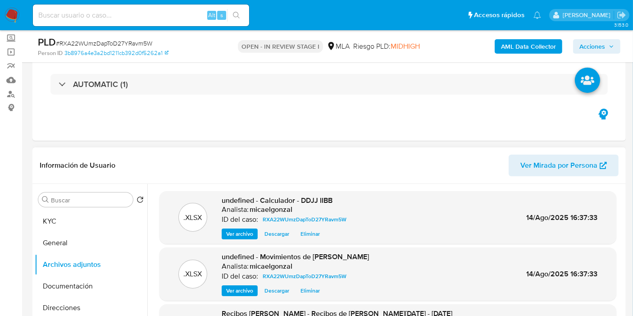
click at [67, 208] on div "Buscar Volver al orden por defecto KYC General Archivos adjuntos Documentación …" at bounding box center [91, 299] width 113 height 229
click at [71, 221] on button "KYC" at bounding box center [87, 222] width 105 height 22
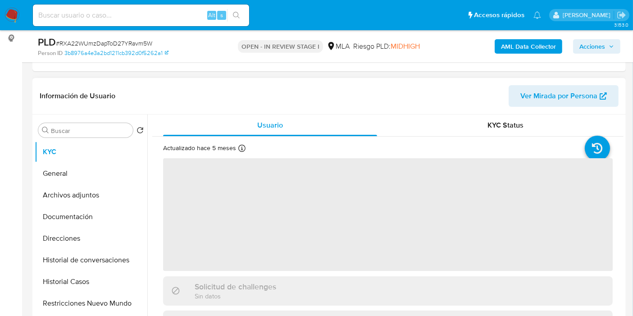
scroll to position [150, 0]
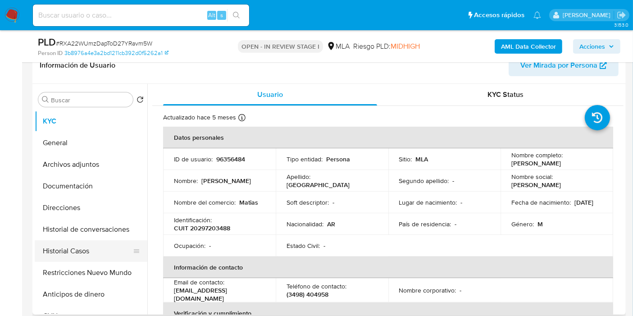
click at [85, 247] on button "Historial Casos" at bounding box center [87, 251] width 105 height 22
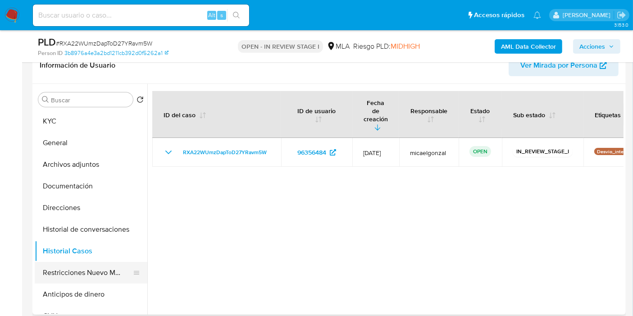
click at [78, 271] on button "Restricciones Nuevo Mundo" at bounding box center [87, 273] width 105 height 22
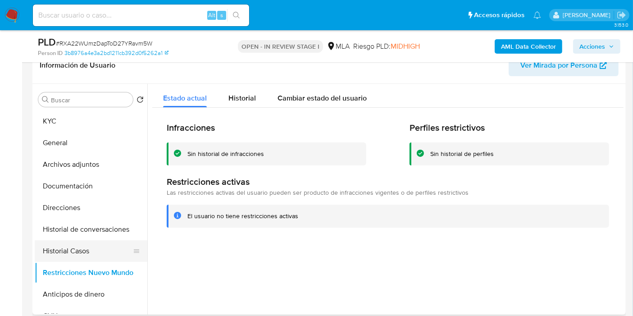
click at [93, 250] on button "Historial Casos" at bounding box center [87, 251] width 105 height 22
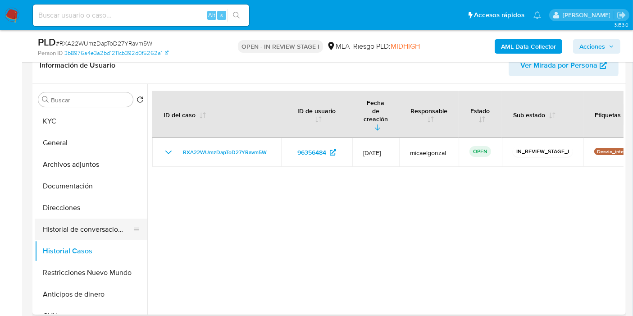
click at [91, 219] on button "Historial de conversaciones" at bounding box center [87, 230] width 105 height 22
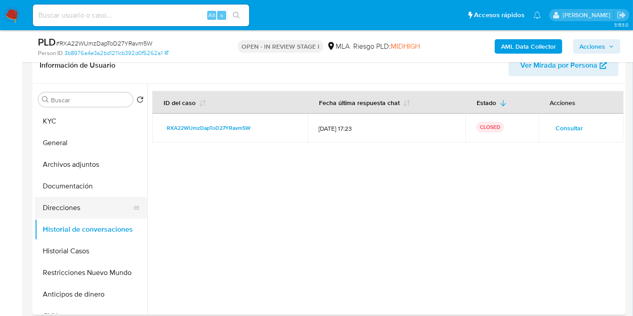
click at [86, 208] on button "Direcciones" at bounding box center [87, 208] width 105 height 22
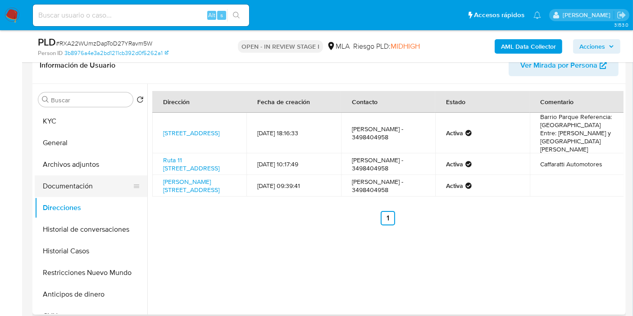
click at [99, 188] on button "Documentación" at bounding box center [87, 186] width 105 height 22
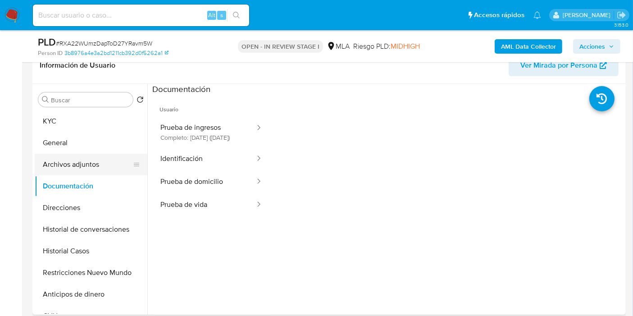
click at [81, 160] on button "Archivos adjuntos" at bounding box center [87, 165] width 105 height 22
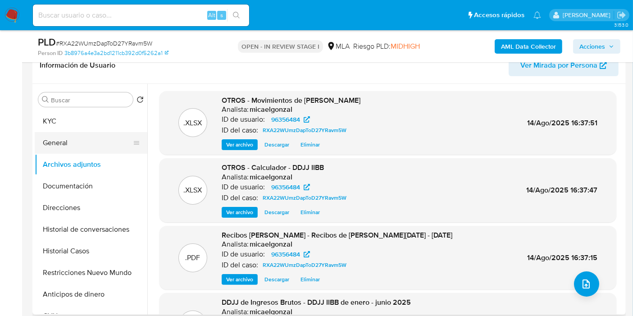
click at [90, 150] on button "General" at bounding box center [87, 143] width 105 height 22
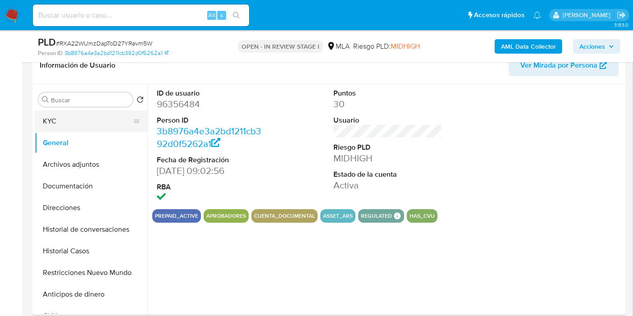
click at [90, 115] on button "KYC" at bounding box center [87, 121] width 105 height 22
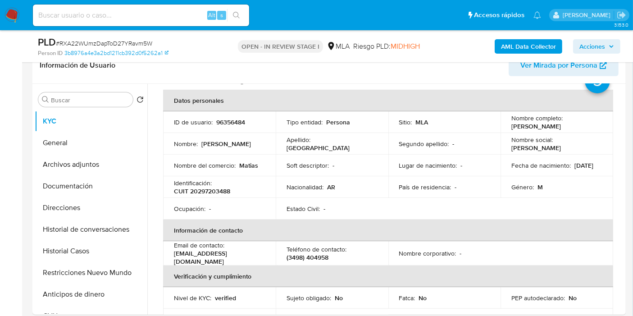
scroll to position [50, 0]
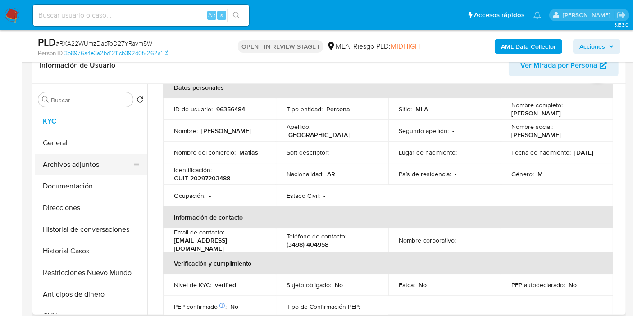
click at [120, 163] on button "Archivos adjuntos" at bounding box center [87, 165] width 105 height 22
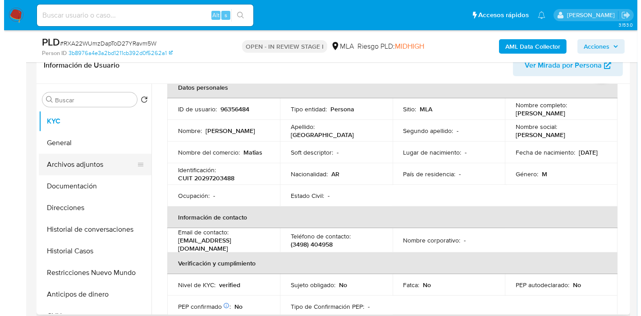
scroll to position [0, 0]
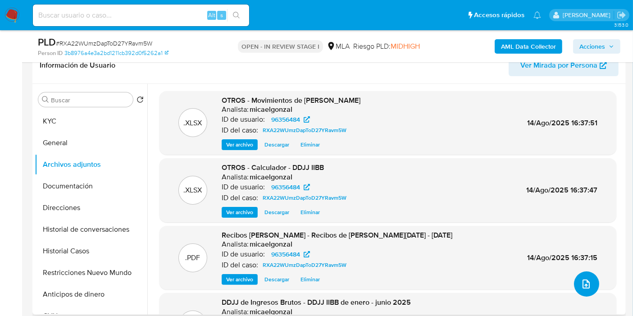
click at [583, 277] on button "upload-file" at bounding box center [586, 283] width 25 height 25
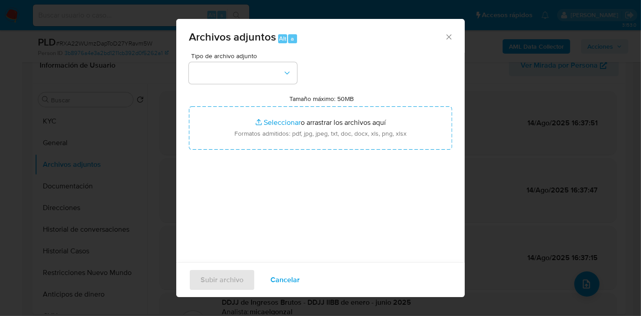
click at [242, 85] on div "Tipo de archivo adjunto Tamaño máximo: 50MB Seleccionar archivos Seleccionar o …" at bounding box center [320, 159] width 263 height 213
click at [243, 79] on button "button" at bounding box center [243, 73] width 108 height 22
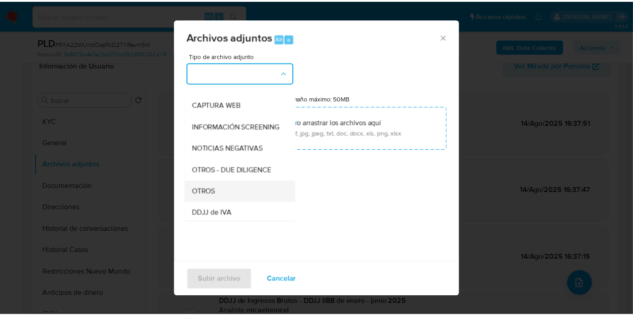
scroll to position [100, 0]
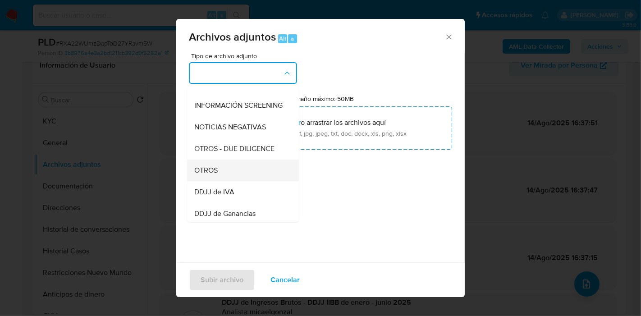
click at [229, 173] on div "OTROS" at bounding box center [240, 171] width 92 height 22
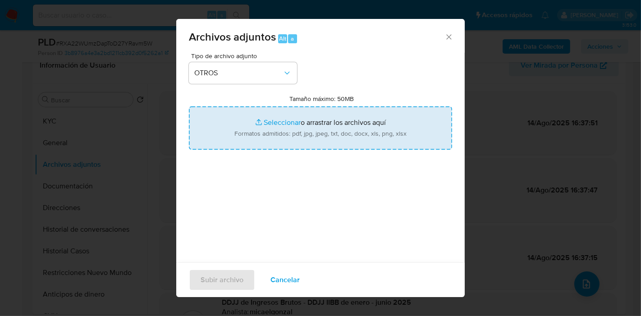
click at [262, 128] on input "Tamaño máximo: 50MB Seleccionar archivos" at bounding box center [320, 127] width 263 height 43
type input "C:\fakepath\Caselog RXA22WUmzDapToD27YRavm5W_2025_07_18_10_36_25.docx"
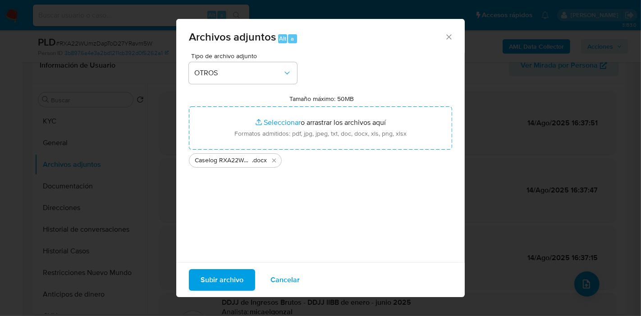
click at [221, 270] on span "Subir archivo" at bounding box center [222, 280] width 43 height 20
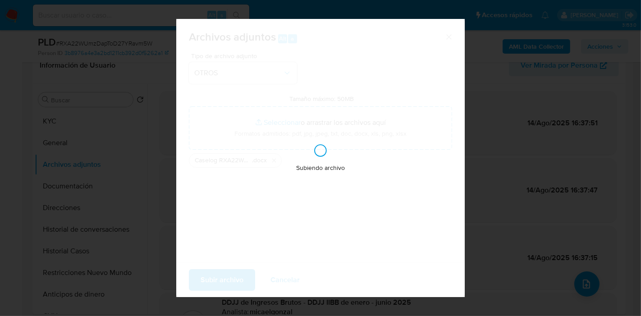
click at [224, 276] on div "Subiendo archivo" at bounding box center [320, 158] width 289 height 278
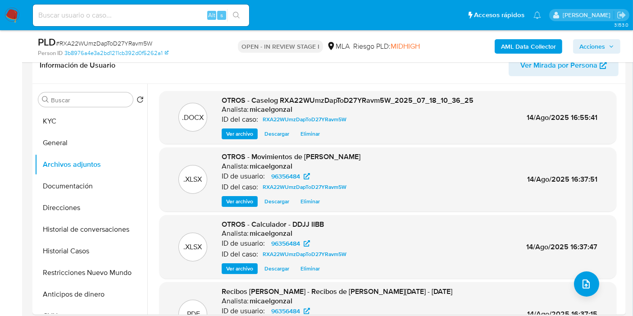
click at [76, 267] on button "Restricciones Nuevo Mundo" at bounding box center [91, 273] width 113 height 22
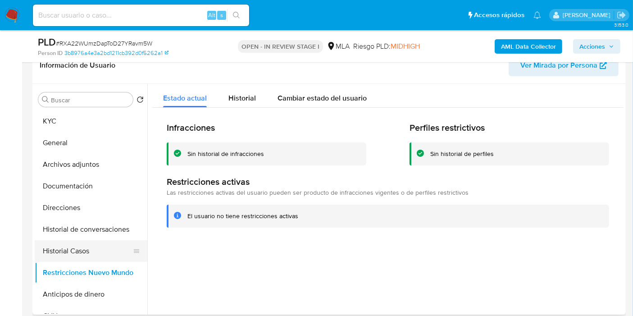
click at [87, 257] on button "Historial Casos" at bounding box center [87, 251] width 105 height 22
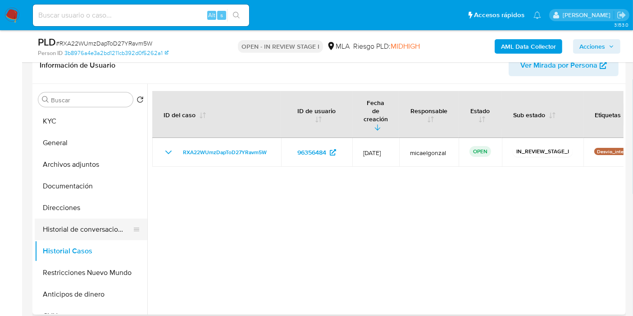
click at [124, 226] on button "Historial de conversaciones" at bounding box center [87, 230] width 105 height 22
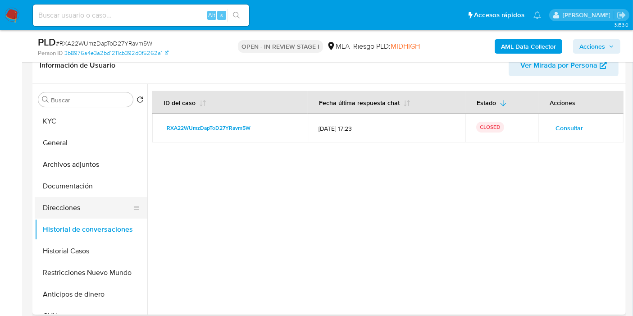
click at [97, 204] on button "Direcciones" at bounding box center [87, 208] width 105 height 22
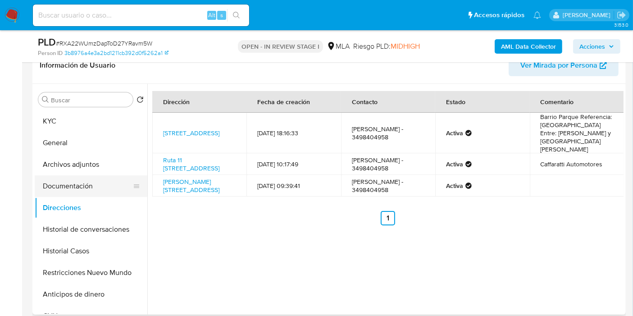
click at [77, 188] on button "Documentación" at bounding box center [87, 186] width 105 height 22
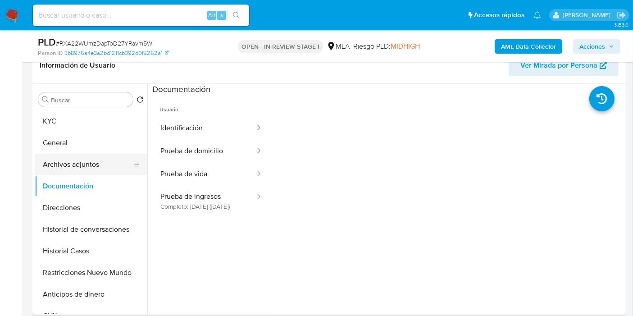
click at [90, 155] on button "Archivos adjuntos" at bounding box center [87, 165] width 105 height 22
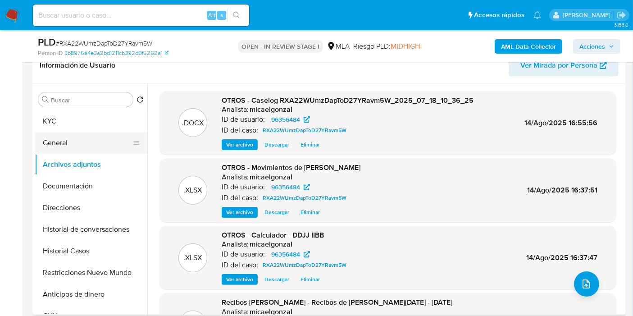
click at [88, 139] on button "General" at bounding box center [87, 143] width 105 height 22
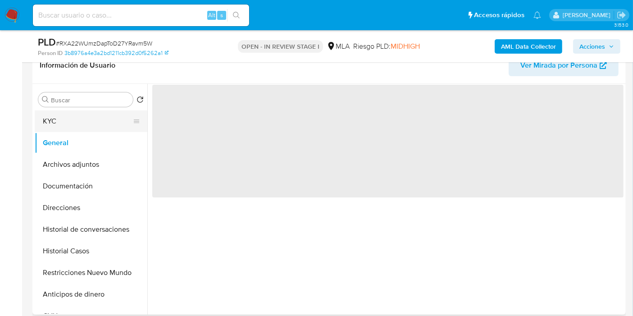
click at [92, 121] on button "KYC" at bounding box center [87, 121] width 105 height 22
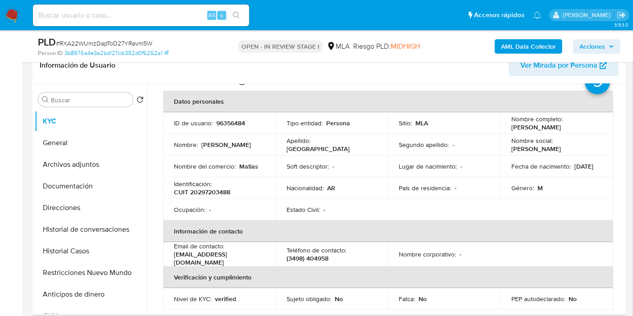
scroll to position [0, 0]
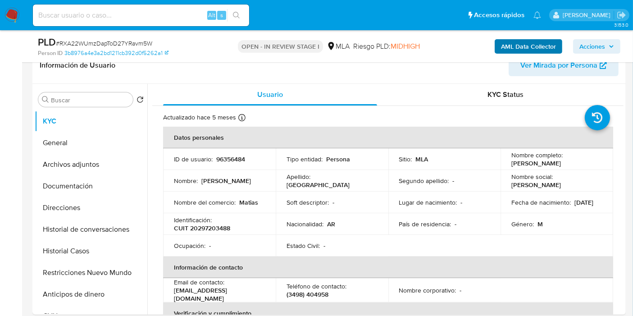
drag, startPoint x: 583, startPoint y: 50, endPoint x: 563, endPoint y: 52, distance: 20.9
click at [584, 50] on span "Acciones" at bounding box center [593, 46] width 26 height 14
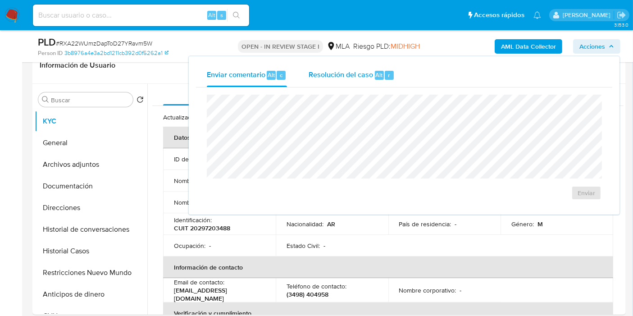
click at [370, 67] on div "Resolución del caso Alt r" at bounding box center [352, 75] width 86 height 23
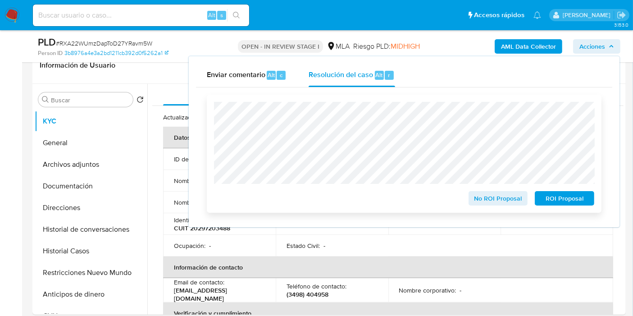
click at [486, 202] on span "No ROI Proposal" at bounding box center [498, 198] width 47 height 13
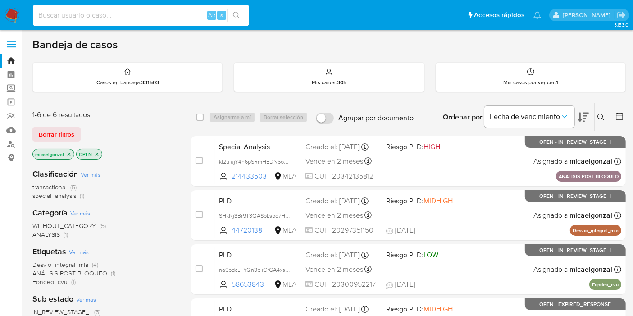
click at [152, 21] on input at bounding box center [141, 15] width 216 height 12
paste input "na9pdcLFYQn3piiCrGA4xsdm"
type input "na9pdcLFYQn3piiCrGA4xsdm"
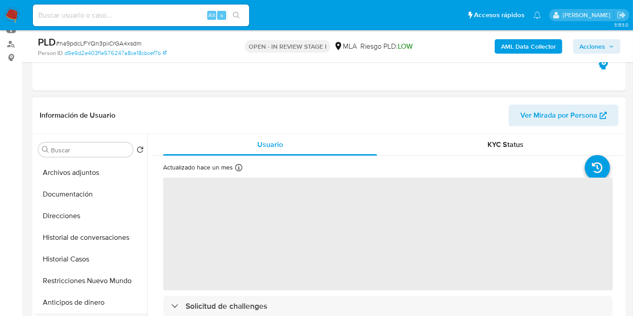
scroll to position [100, 0]
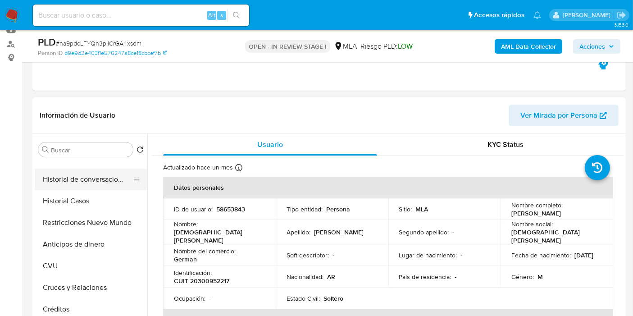
select select "10"
click at [120, 179] on button "Historial de conversaciones" at bounding box center [87, 180] width 105 height 22
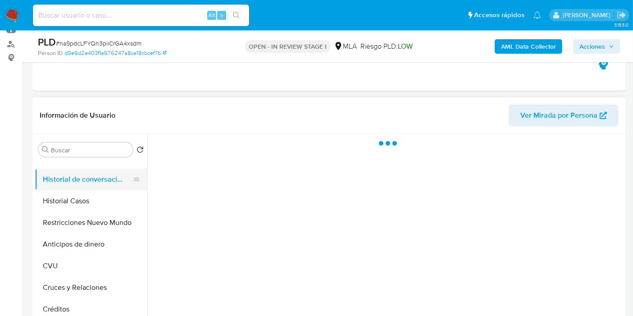
click at [120, 179] on button "Historial de conversaciones" at bounding box center [87, 180] width 105 height 22
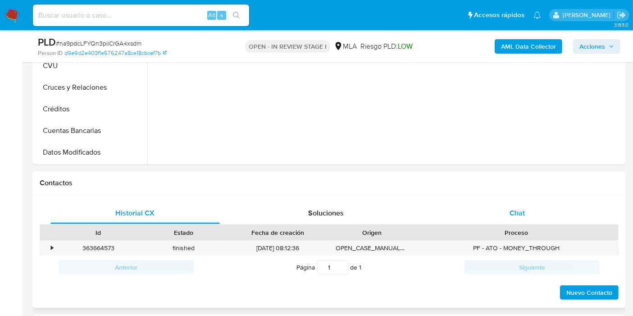
click at [488, 204] on div "Chat" at bounding box center [518, 213] width 170 height 22
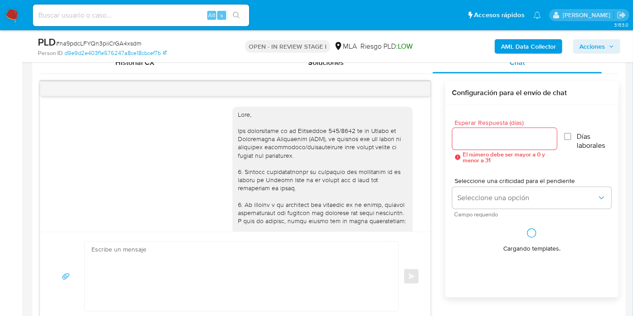
scroll to position [1089, 0]
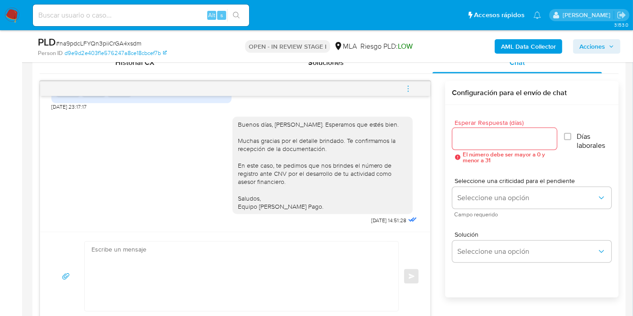
click at [411, 85] on icon "menu-action" at bounding box center [408, 89] width 8 height 8
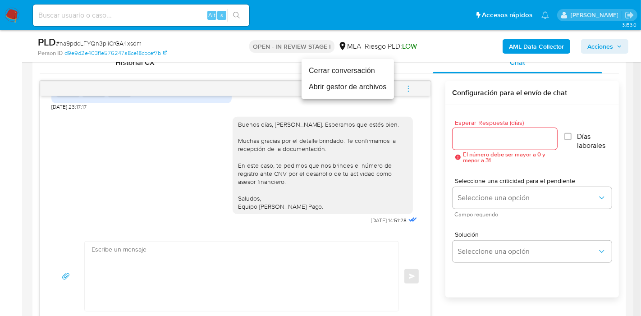
click at [357, 74] on li "Cerrar conversación" at bounding box center [348, 71] width 92 height 16
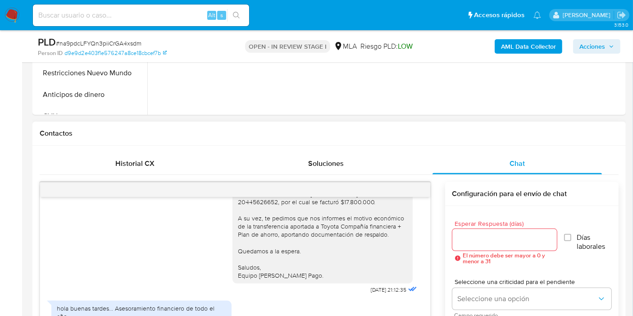
scroll to position [300, 0]
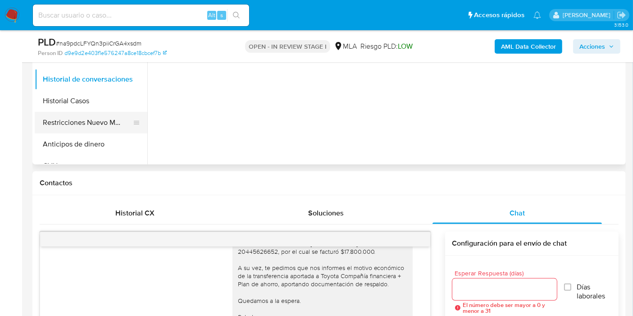
click at [100, 120] on button "Restricciones Nuevo Mundo" at bounding box center [87, 123] width 105 height 22
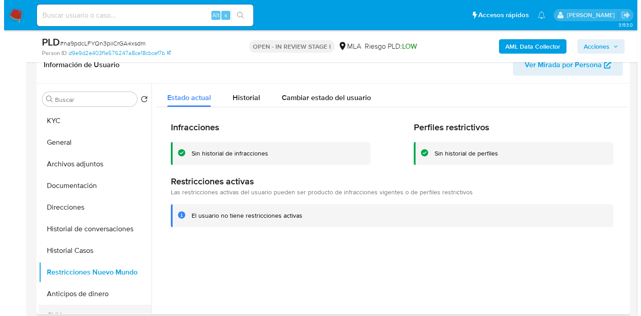
scroll to position [150, 0]
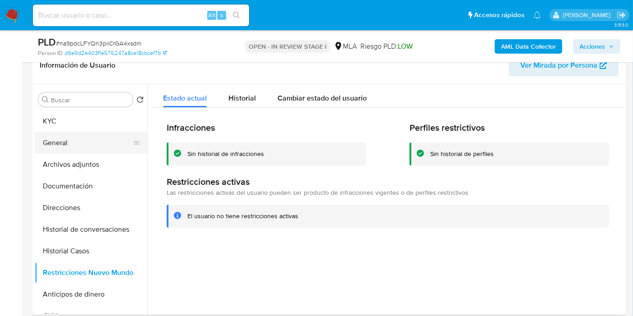
click at [94, 147] on button "General" at bounding box center [87, 143] width 105 height 22
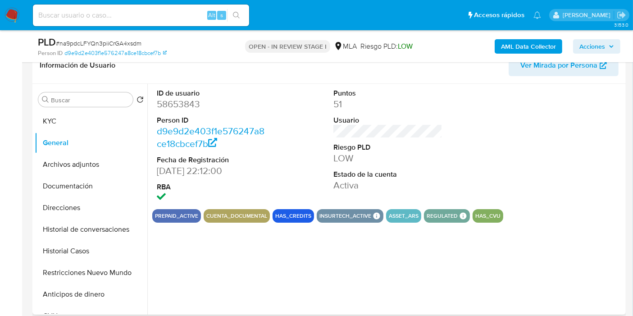
click at [199, 106] on dd "58653843" at bounding box center [211, 104] width 109 height 13
click at [172, 100] on dd "58653843" at bounding box center [211, 104] width 109 height 13
click at [186, 105] on dd "58653843" at bounding box center [211, 104] width 109 height 13
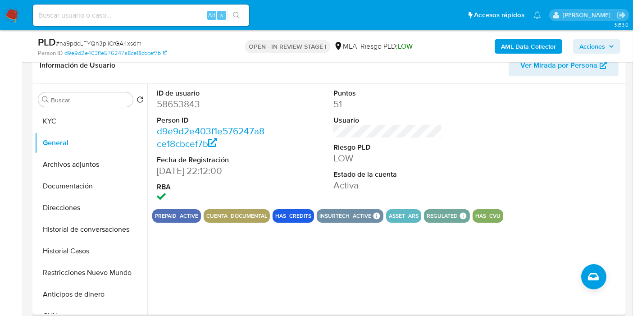
click at [186, 105] on dd "58653843" at bounding box center [211, 104] width 109 height 13
copy dd "58653843"
click at [91, 111] on button "KYC" at bounding box center [87, 121] width 105 height 22
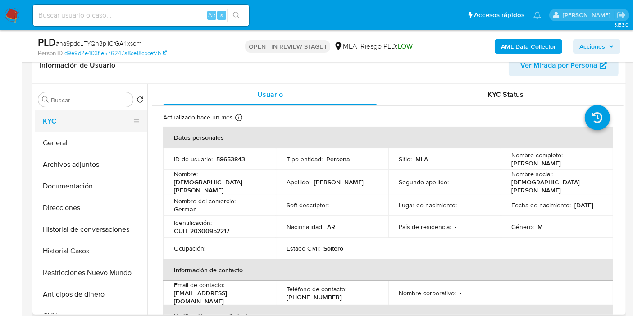
click at [78, 125] on button "KYC" at bounding box center [87, 121] width 105 height 22
click at [83, 140] on button "General" at bounding box center [87, 143] width 105 height 22
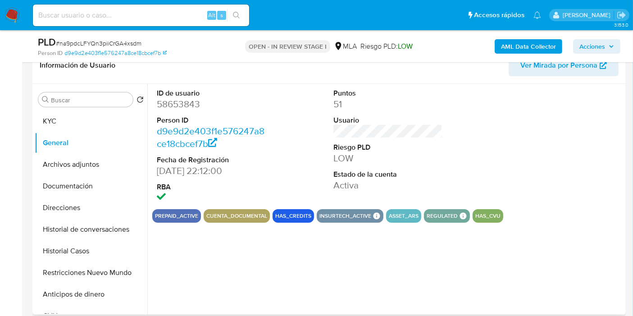
click at [179, 105] on dd "58653843" at bounding box center [211, 104] width 109 height 13
copy dd "58653843"
click at [527, 46] on b "AML Data Collector" at bounding box center [528, 46] width 55 height 14
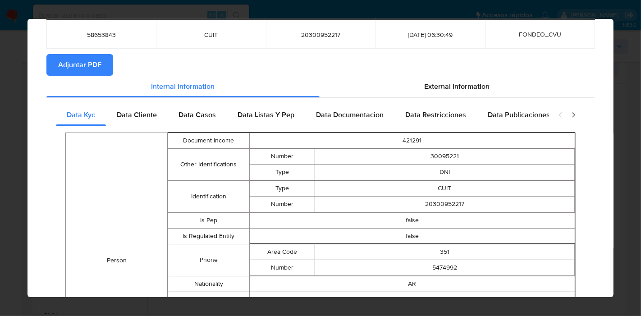
scroll to position [0, 0]
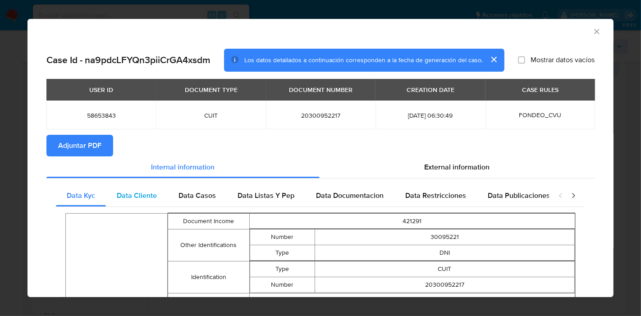
click at [158, 205] on div "Data Cliente" at bounding box center [137, 196] width 62 height 22
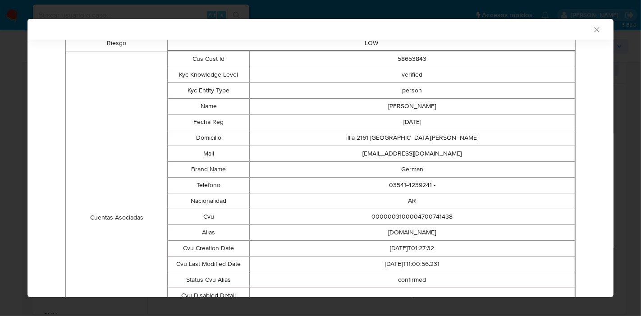
scroll to position [76, 0]
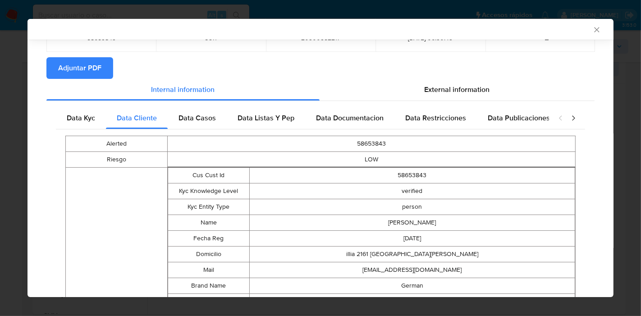
click at [205, 126] on div "Data Casos" at bounding box center [197, 118] width 59 height 22
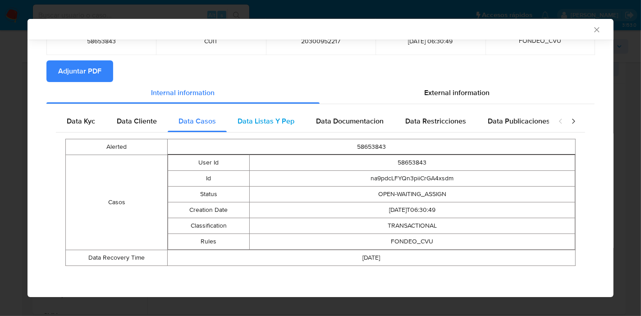
click at [231, 121] on div "Data Listas Y Pep" at bounding box center [266, 121] width 78 height 22
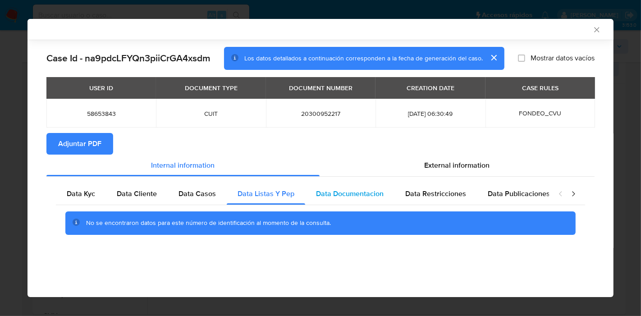
drag, startPoint x: 344, startPoint y: 197, endPoint x: 386, endPoint y: 197, distance: 42.8
click at [345, 197] on span "Data Documentacion" at bounding box center [350, 193] width 68 height 10
drag, startPoint x: 431, startPoint y: 197, endPoint x: 515, endPoint y: 197, distance: 83.9
click at [431, 197] on span "Data Restricciones" at bounding box center [435, 193] width 61 height 10
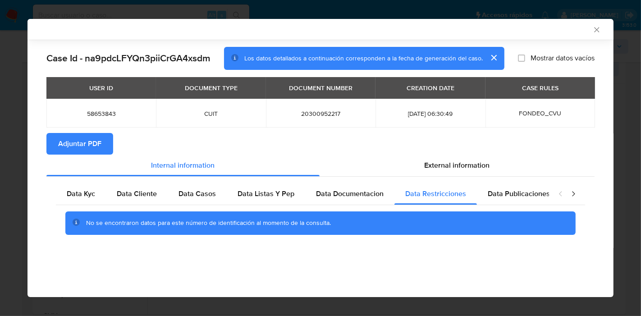
drag, startPoint x: 518, startPoint y: 197, endPoint x: 564, endPoint y: 190, distance: 46.5
click at [523, 197] on span "Data Publicaciones" at bounding box center [519, 193] width 62 height 10
drag, startPoint x: 580, startPoint y: 193, endPoint x: 574, endPoint y: 194, distance: 6.0
click at [579, 193] on div "closure-recommendation-modal" at bounding box center [567, 194] width 36 height 22
click at [574, 194] on icon "closure-recommendation-modal" at bounding box center [573, 193] width 9 height 9
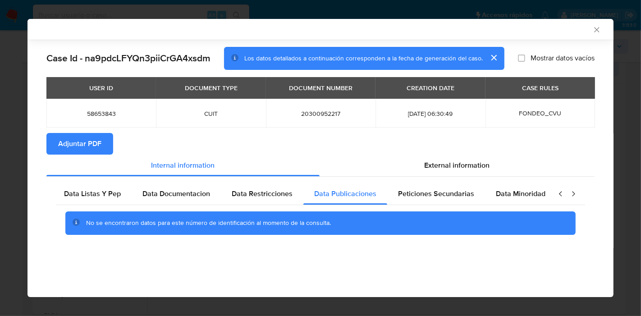
scroll to position [0, 175]
drag, startPoint x: 526, startPoint y: 208, endPoint x: 509, endPoint y: 199, distance: 18.8
click at [525, 208] on div "No se encontraron datos para este número de identificación al momento de la con…" at bounding box center [320, 223] width 529 height 36
click at [509, 199] on div "Data Minoridad" at bounding box center [518, 194] width 71 height 22
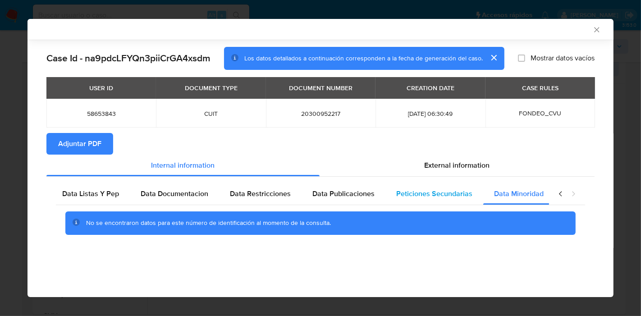
click at [459, 191] on span "Peticiones Secundarias" at bounding box center [434, 193] width 76 height 10
drag, startPoint x: 546, startPoint y: 192, endPoint x: 556, endPoint y: 194, distance: 9.6
click at [549, 193] on div "Data Kyc Data Cliente Data Casos Data Listas Y Pep Data Documentacion Data Rest…" at bounding box center [320, 212] width 529 height 58
click at [556, 194] on div "closure-recommendation-modal" at bounding box center [567, 194] width 36 height 22
click at [559, 194] on icon "closure-recommendation-modal" at bounding box center [560, 193] width 9 height 9
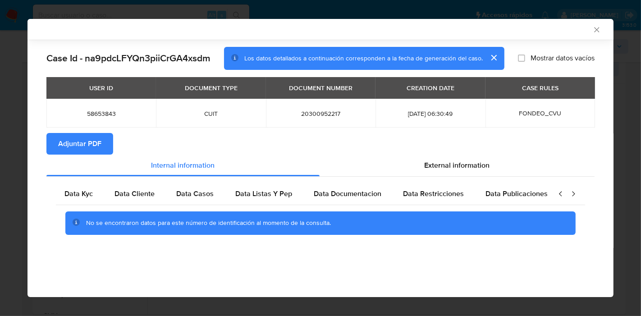
scroll to position [0, 0]
click at [62, 190] on div "Data Kyc" at bounding box center [81, 194] width 50 height 22
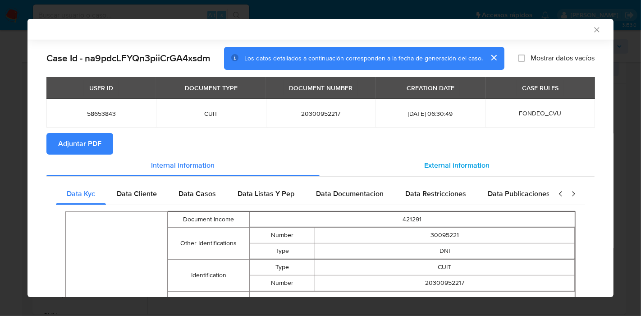
click at [475, 162] on span "External information" at bounding box center [457, 165] width 65 height 10
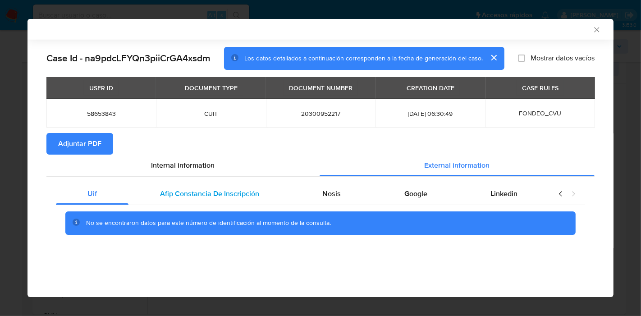
click at [188, 194] on span "Afip Constancia De Inscripción" at bounding box center [209, 193] width 99 height 10
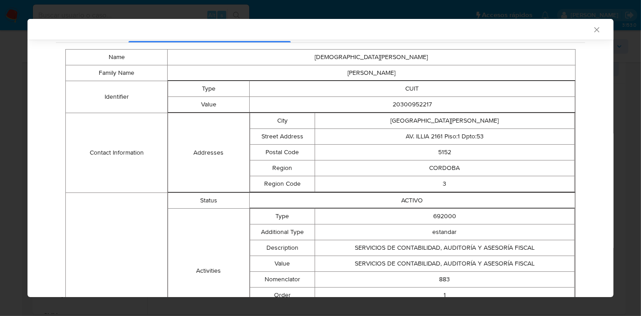
scroll to position [98, 0]
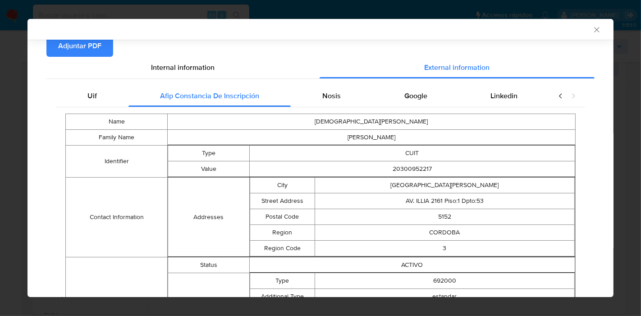
click at [337, 99] on div "Nosis" at bounding box center [332, 96] width 82 height 22
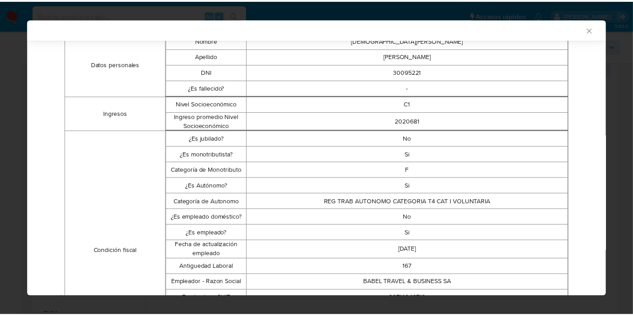
scroll to position [0, 0]
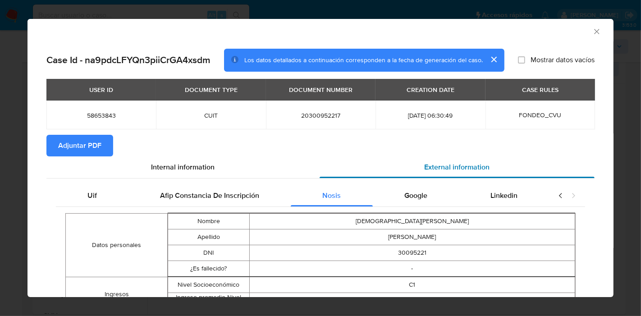
click at [500, 175] on div "External information" at bounding box center [457, 167] width 275 height 22
click at [501, 188] on div "Linkedin" at bounding box center [504, 196] width 90 height 22
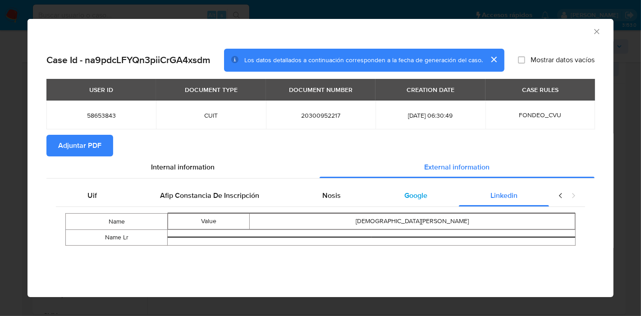
drag, startPoint x: 426, startPoint y: 203, endPoint x: 424, endPoint y: 199, distance: 4.6
click at [426, 203] on div "Google" at bounding box center [416, 196] width 86 height 22
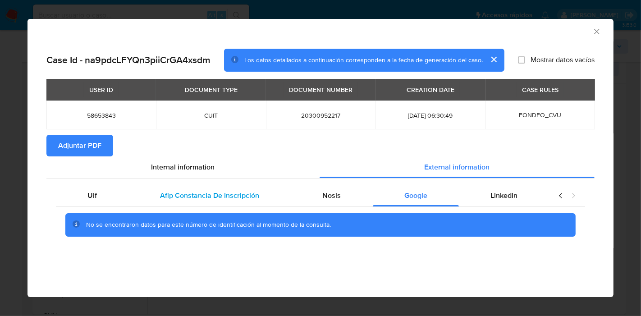
drag, startPoint x: 87, startPoint y: 198, endPoint x: 150, endPoint y: 194, distance: 62.8
click at [89, 198] on span "Uif" at bounding box center [91, 195] width 9 height 10
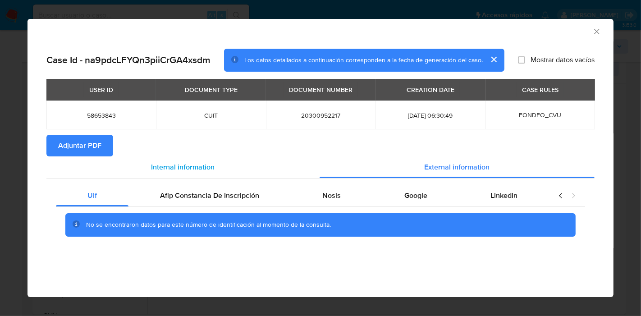
click at [206, 174] on div "Internal information" at bounding box center [182, 167] width 273 height 22
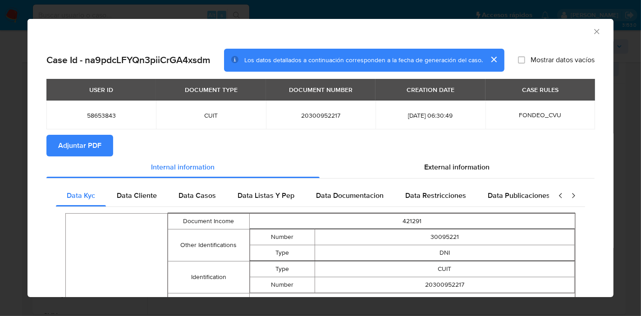
click at [67, 147] on span "Adjuntar PDF" at bounding box center [79, 146] width 43 height 20
click at [592, 28] on icon "Cerrar ventana" at bounding box center [596, 31] width 9 height 9
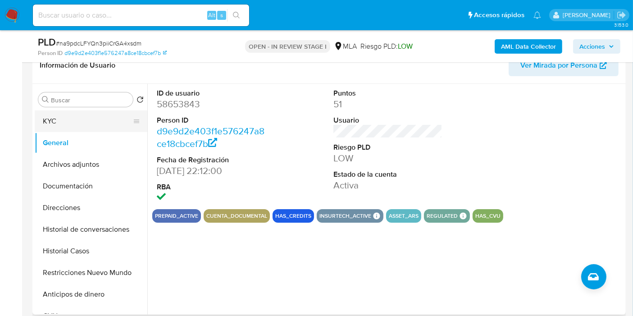
click at [64, 119] on button "KYC" at bounding box center [87, 121] width 105 height 22
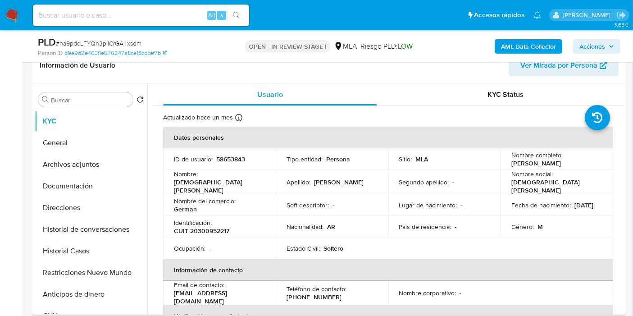
click at [213, 227] on p "CUIT 20300952217" at bounding box center [201, 231] width 55 height 8
click at [216, 229] on p "CUIT 20300952217" at bounding box center [201, 231] width 55 height 8
copy p "20300952217"
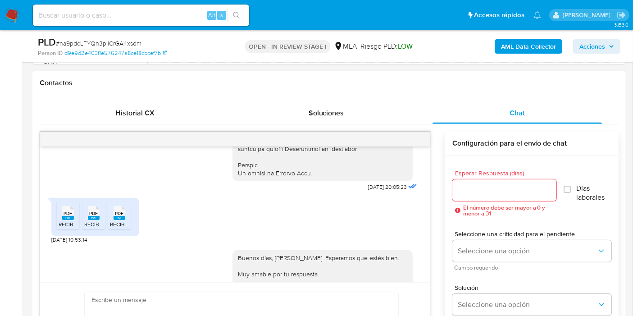
scroll to position [651, 0]
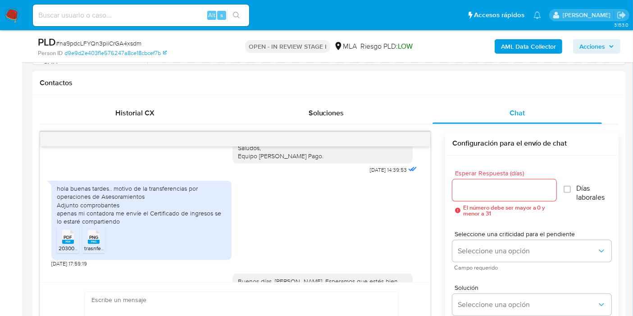
click at [113, 225] on div "hola buenas tardes.. motivo de la transferencias por operaciones de Asesoramien…" at bounding box center [142, 204] width 170 height 41
drag, startPoint x: 125, startPoint y: 223, endPoint x: 181, endPoint y: 235, distance: 57.7
click at [181, 225] on div "hola buenas tardes.. motivo de la transferencias por operaciones de Asesoramien…" at bounding box center [142, 204] width 170 height 41
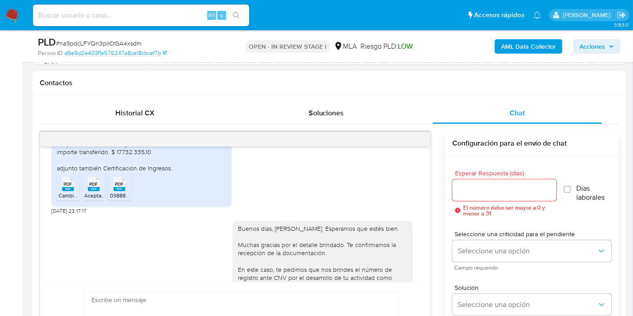
scroll to position [952, 0]
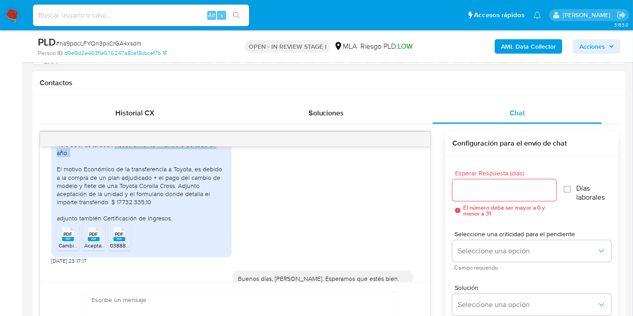
drag, startPoint x: 116, startPoint y: 179, endPoint x: 170, endPoint y: 196, distance: 56.2
click at [170, 196] on div "hola buenas tardes... Asesoramiento financiero de todo el año. El motivo Económ…" at bounding box center [142, 182] width 170 height 82
copy div "Asesoramiento financiero de todo el año."
click at [67, 206] on div "hola buenas tardes... Asesoramiento financiero de todo el año. El motivo Económ…" at bounding box center [142, 182] width 170 height 82
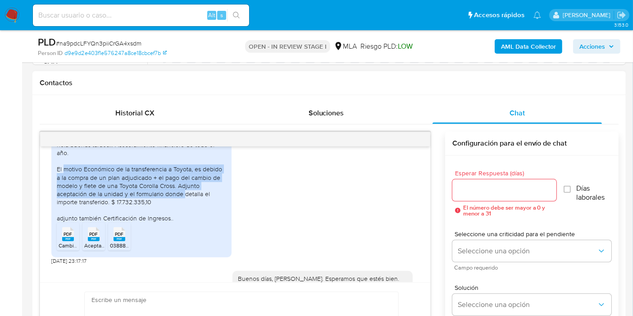
drag, startPoint x: 62, startPoint y: 206, endPoint x: 183, endPoint y: 229, distance: 122.6
click at [183, 223] on div "hola buenas tardes... Asesoramiento financiero de todo el año. El motivo Económ…" at bounding box center [142, 182] width 170 height 82
click at [107, 223] on div "hola buenas tardes... Asesoramiento financiero de todo el año. El motivo Económ…" at bounding box center [142, 182] width 170 height 82
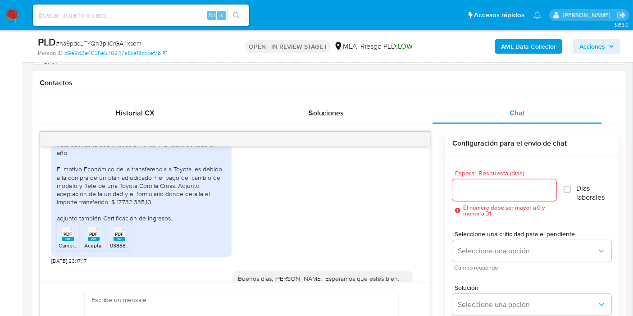
click at [135, 223] on div "hola buenas tardes... Asesoramiento financiero de todo el año. El motivo Económ…" at bounding box center [142, 182] width 170 height 82
click at [106, 223] on div "hola buenas tardes... Asesoramiento financiero de todo el año. El motivo Económ…" at bounding box center [142, 182] width 170 height 82
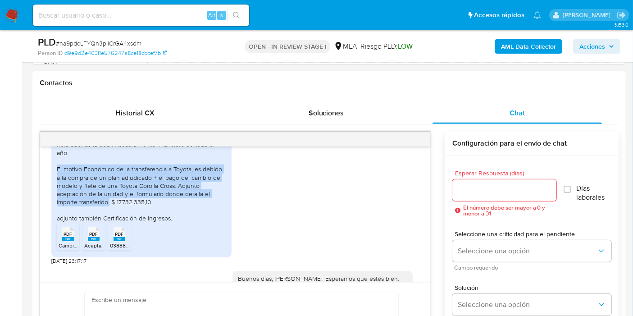
drag, startPoint x: 109, startPoint y: 233, endPoint x: 58, endPoint y: 206, distance: 58.1
click at [58, 206] on div "hola buenas tardes... Asesoramiento financiero de todo el año. El motivo Económ…" at bounding box center [142, 182] width 170 height 82
copy div "El motivo Económico de la transferencia a Toyota, es debido a la compra de un p…"
click at [16, 17] on img at bounding box center [12, 15] width 15 height 15
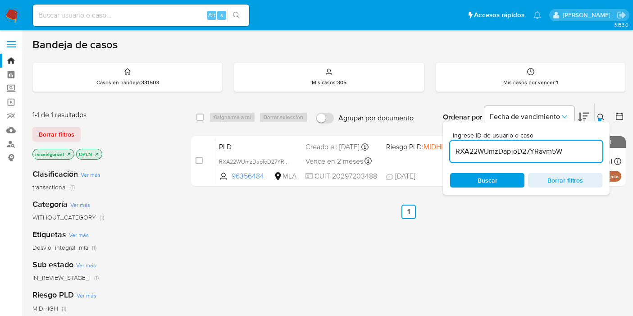
click at [18, 11] on img at bounding box center [12, 15] width 15 height 15
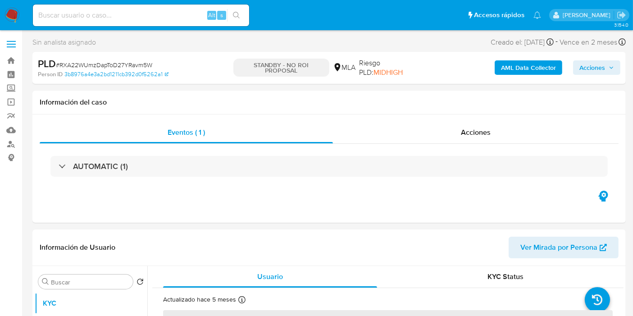
click at [14, 21] on img at bounding box center [12, 15] width 15 height 15
select select "10"
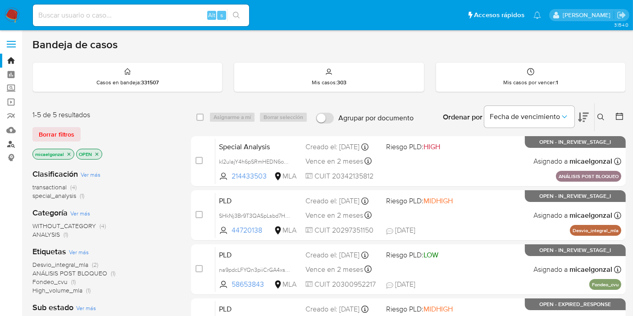
click at [14, 143] on link "Buscador de personas" at bounding box center [53, 144] width 107 height 14
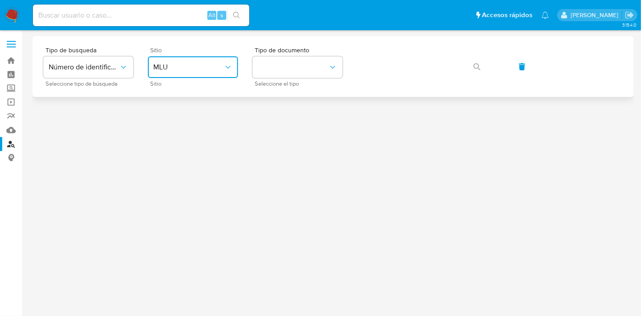
drag, startPoint x: 183, startPoint y: 67, endPoint x: 183, endPoint y: 75, distance: 8.1
click at [183, 68] on span "MLU" at bounding box center [188, 67] width 70 height 9
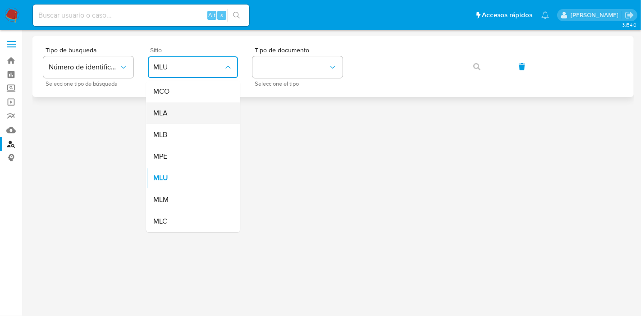
click at [199, 112] on div "MLA" at bounding box center [190, 113] width 74 height 22
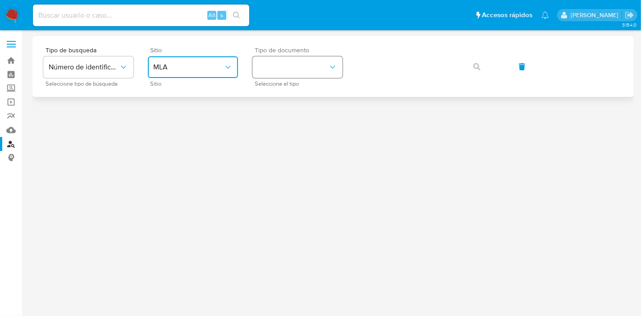
click at [289, 59] on button "identificationType" at bounding box center [297, 67] width 90 height 22
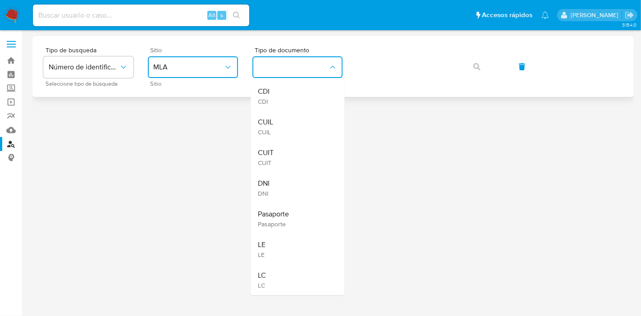
drag, startPoint x: 317, startPoint y: 135, endPoint x: 390, endPoint y: 84, distance: 88.4
click at [321, 132] on div "CUIL CUIL" at bounding box center [295, 126] width 74 height 31
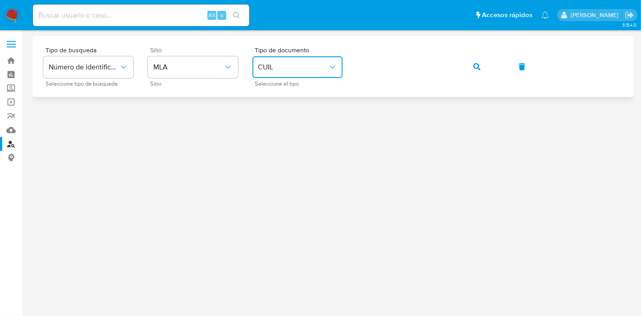
click at [471, 63] on button "button" at bounding box center [477, 67] width 31 height 22
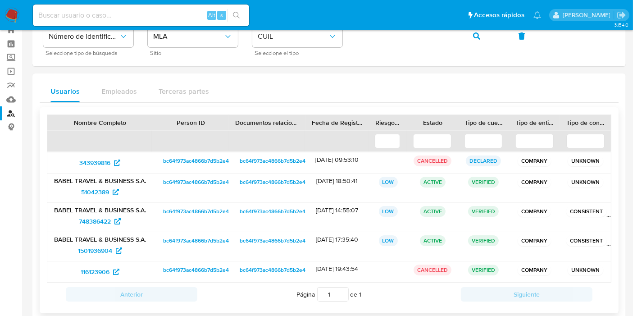
scroll to position [46, 0]
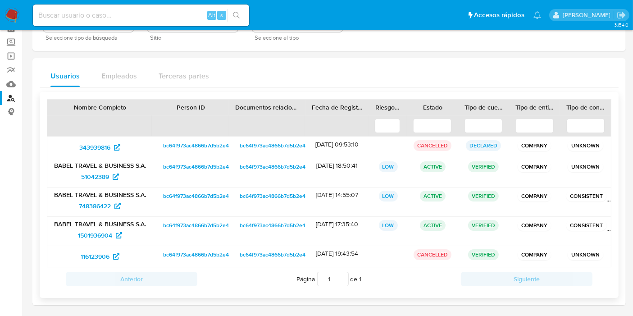
click at [201, 192] on span "bc64f973ac4866b7d5b2e45d02dcdea6" at bounding box center [211, 196] width 96 height 11
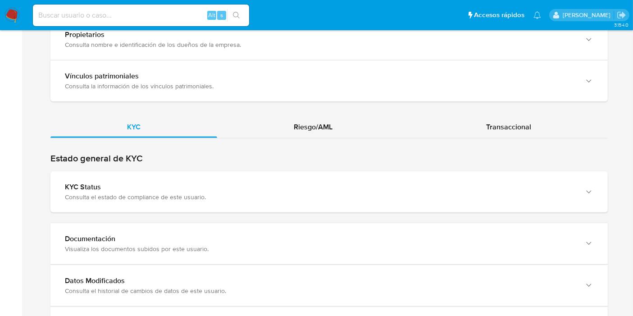
scroll to position [851, 0]
click at [344, 139] on div "KYC Riesgo/AML Transaccional" at bounding box center [329, 253] width 558 height 274
click at [337, 116] on div "Riesgo/AML" at bounding box center [313, 127] width 192 height 22
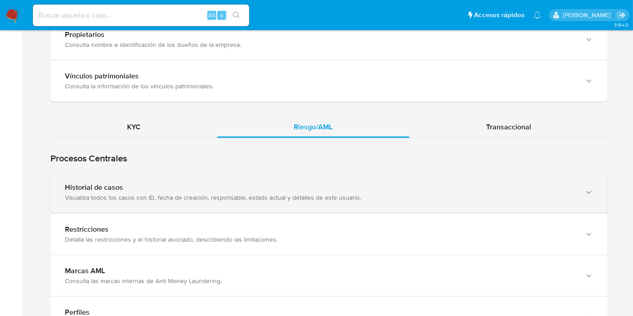
click at [223, 172] on div "Historial de casos Visualiza todos los casos con ID, fecha de creación, respons…" at bounding box center [329, 192] width 558 height 41
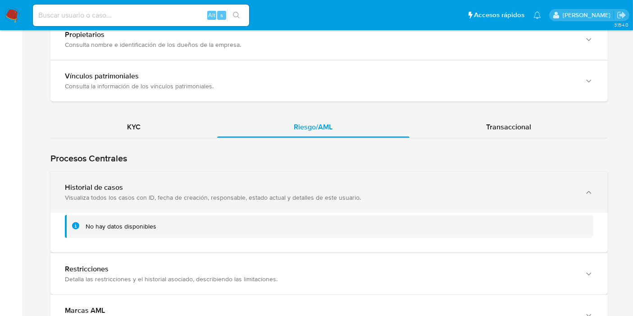
click at [176, 193] on div "Visualiza todos los casos con ID, fecha de creación, responsable, estado actual…" at bounding box center [320, 197] width 511 height 8
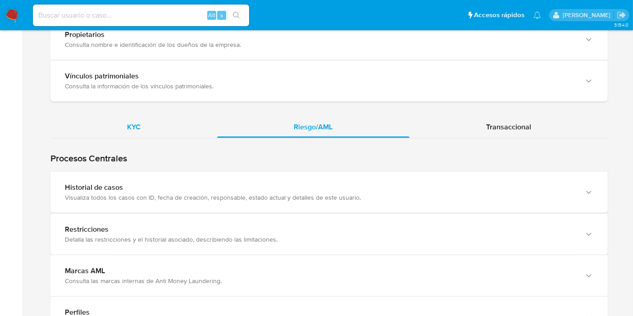
click at [156, 127] on div "KYC" at bounding box center [133, 127] width 167 height 22
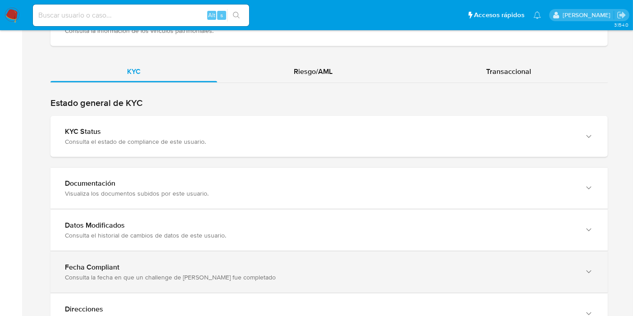
scroll to position [942, 0]
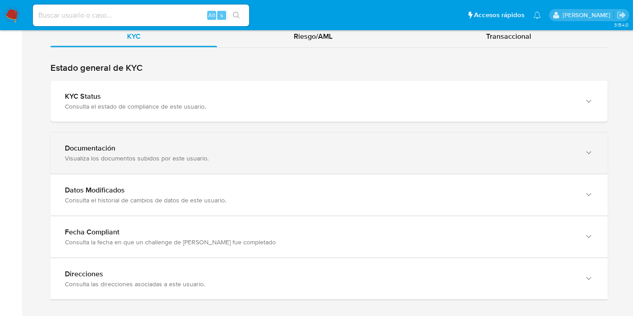
click at [239, 154] on div "Visualiza los documentos subidos por este usuario." at bounding box center [320, 158] width 511 height 8
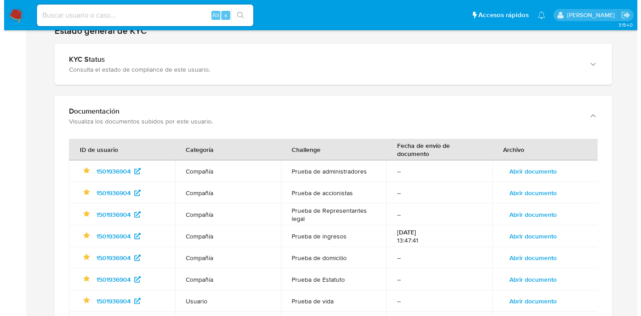
scroll to position [992, 0]
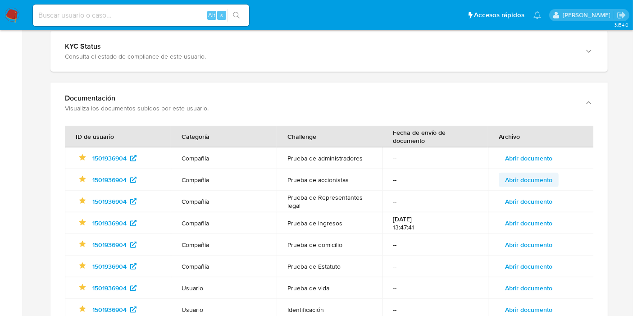
click at [531, 174] on span "Abrir documento" at bounding box center [528, 180] width 47 height 13
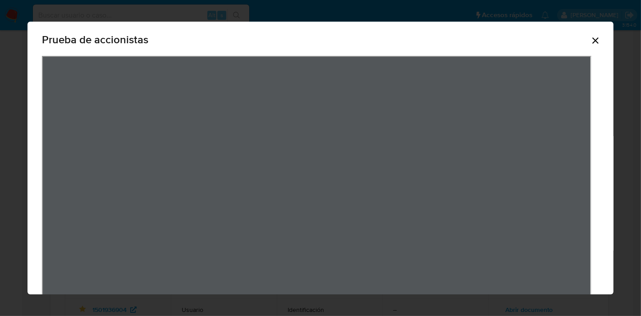
scroll to position [0, 0]
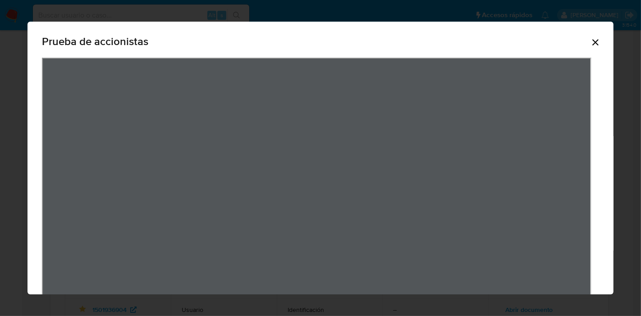
click at [590, 38] on icon "Cerrar" at bounding box center [595, 42] width 11 height 11
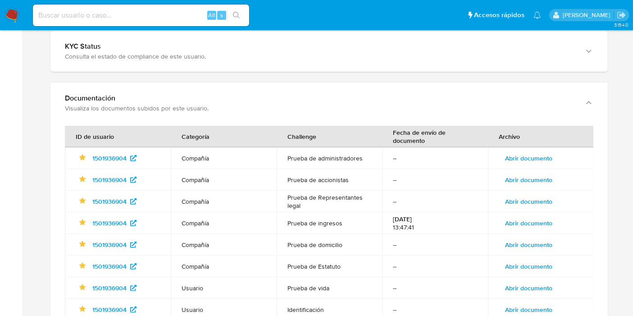
click at [538, 152] on span "Abrir documento" at bounding box center [528, 158] width 47 height 13
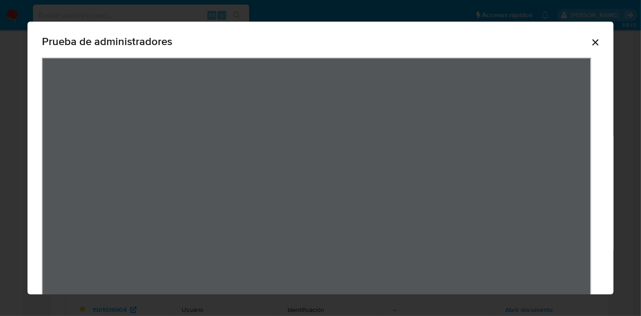
click at [592, 41] on icon "Cerrar" at bounding box center [595, 42] width 6 height 6
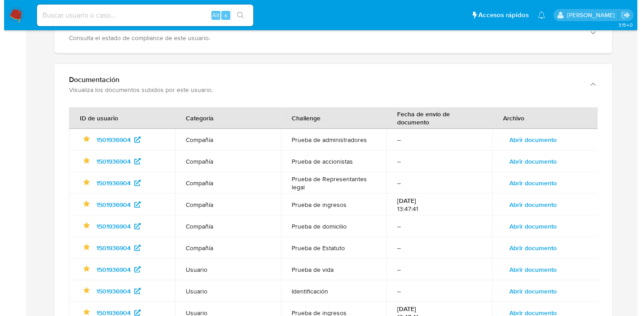
scroll to position [1092, 0]
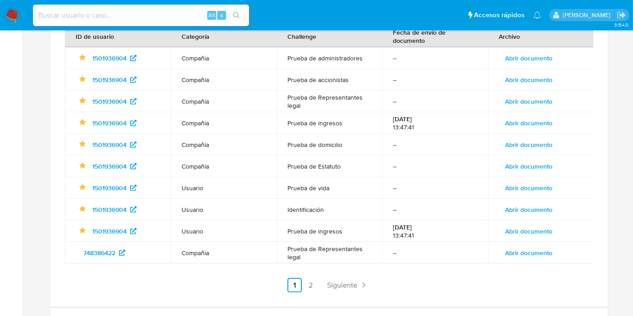
click at [544, 161] on span "Abrir documento" at bounding box center [528, 166] width 47 height 13
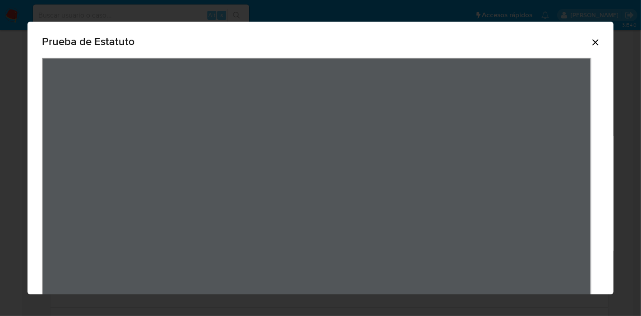
drag, startPoint x: 576, startPoint y: 33, endPoint x: 588, endPoint y: 46, distance: 18.2
click at [578, 37] on div "Prueba de Estatuto" at bounding box center [320, 43] width 557 height 29
click at [590, 47] on icon "Cerrar" at bounding box center [595, 42] width 11 height 11
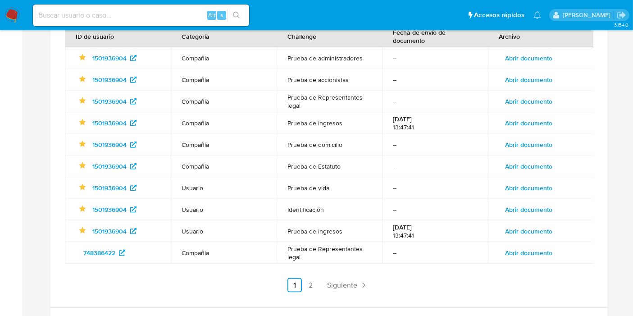
click at [526, 73] on span "Abrir documento" at bounding box center [528, 79] width 47 height 13
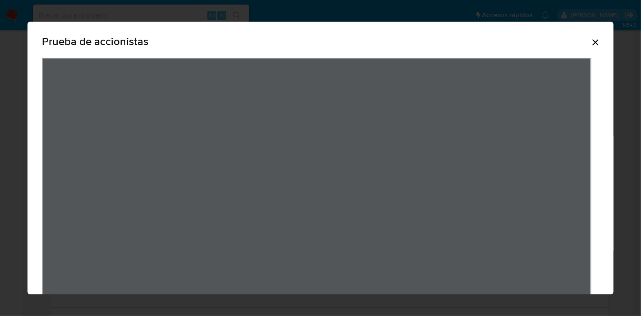
drag, startPoint x: 596, startPoint y: 39, endPoint x: 590, endPoint y: 43, distance: 6.9
click at [590, 43] on div "Prueba de accionistas" at bounding box center [321, 196] width 586 height 349
click at [592, 43] on icon "Cerrar" at bounding box center [595, 42] width 6 height 6
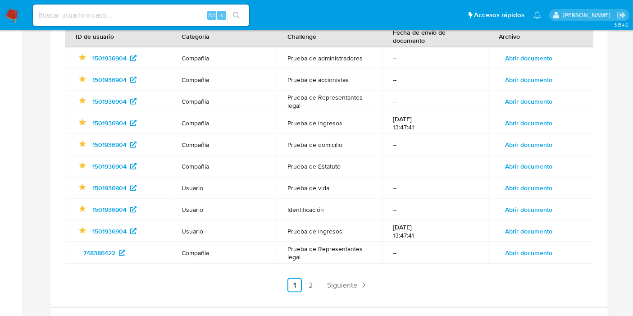
click at [539, 95] on span "Abrir documento" at bounding box center [528, 101] width 47 height 13
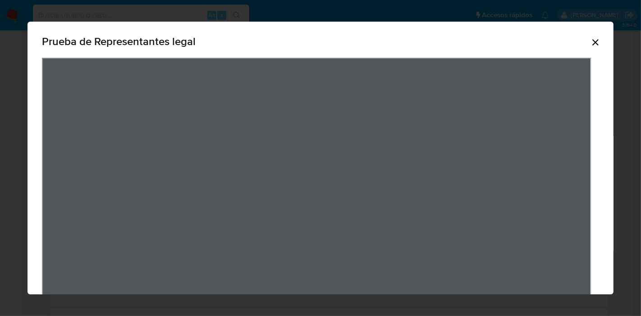
click at [590, 42] on icon "Cerrar" at bounding box center [595, 42] width 11 height 11
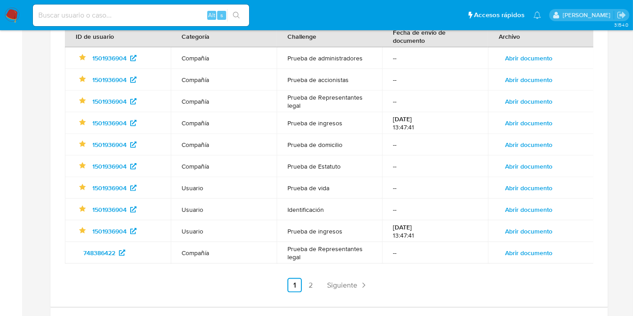
click at [534, 73] on span "Abrir documento" at bounding box center [528, 79] width 47 height 13
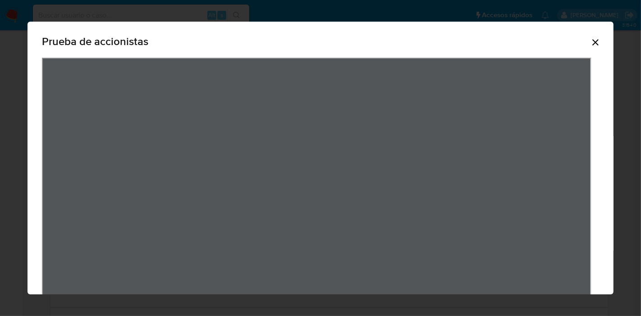
click at [590, 40] on icon "Cerrar" at bounding box center [595, 42] width 11 height 11
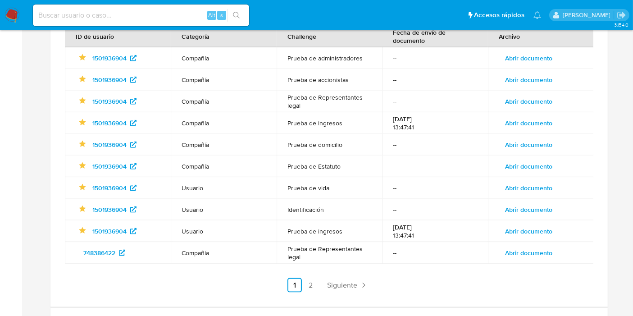
drag, startPoint x: 158, startPoint y: 200, endPoint x: 582, endPoint y: 205, distance: 423.8
click at [174, 202] on tr "Identificado como usuario principal 1501936904 Usuario Identificación -- Abrir …" at bounding box center [329, 210] width 529 height 22
click at [531, 91] on td "Abrir documento" at bounding box center [541, 102] width 106 height 22
click at [544, 73] on span "Abrir documento" at bounding box center [528, 79] width 47 height 13
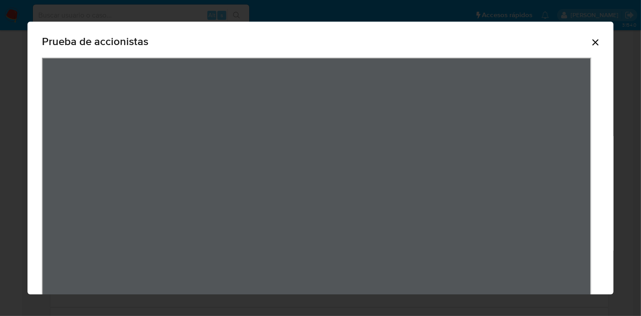
click at [590, 42] on icon "Cerrar" at bounding box center [595, 42] width 11 height 11
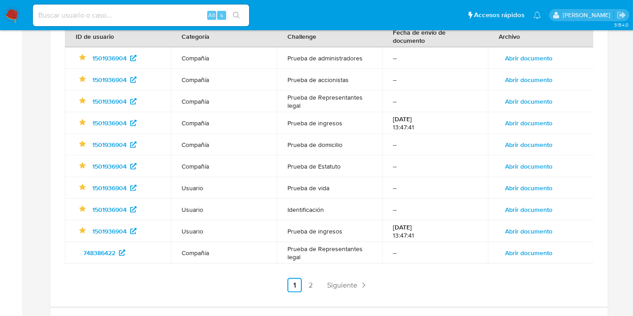
click at [537, 95] on span "Abrir documento" at bounding box center [528, 101] width 47 height 13
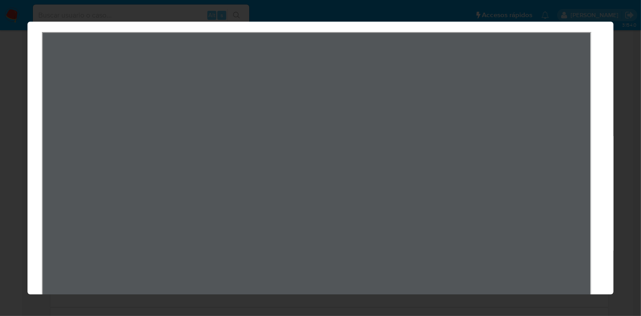
scroll to position [0, 0]
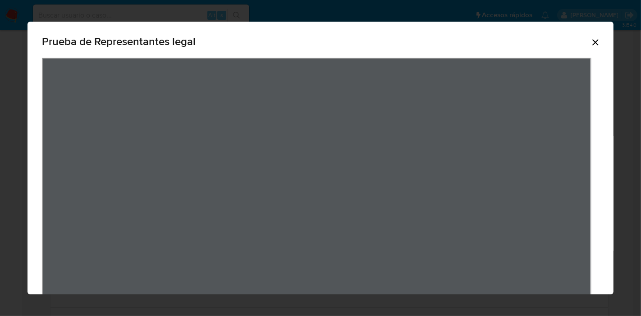
click at [590, 43] on icon "Cerrar" at bounding box center [595, 42] width 11 height 11
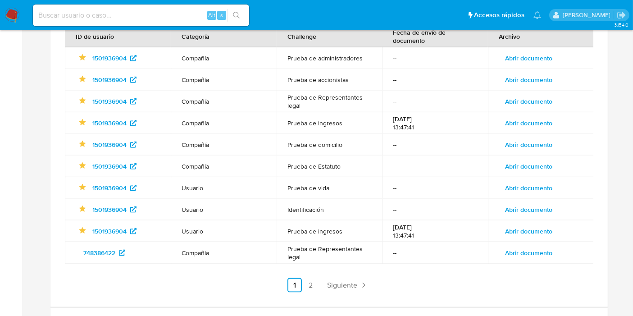
click at [541, 95] on span "Abrir documento" at bounding box center [528, 101] width 47 height 13
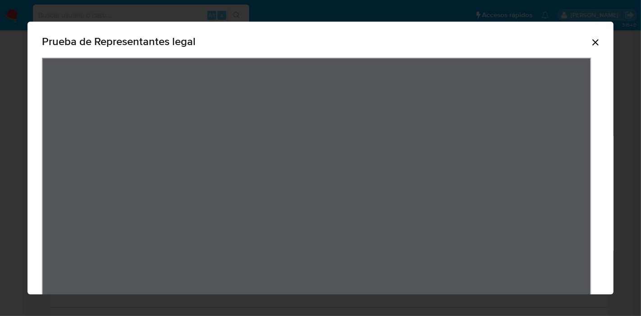
click at [590, 40] on icon "Cerrar" at bounding box center [595, 42] width 11 height 11
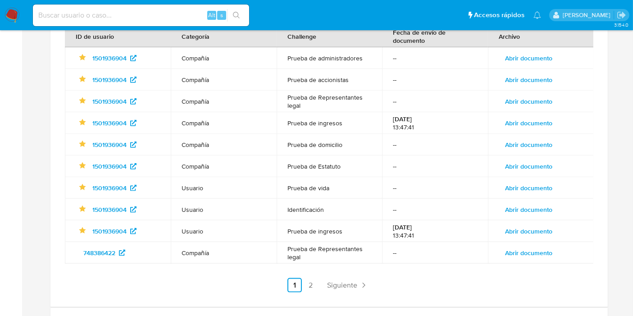
click at [545, 73] on span "Abrir documento" at bounding box center [528, 79] width 47 height 13
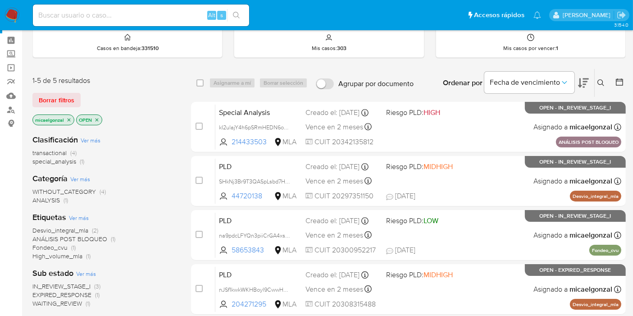
scroll to position [50, 0]
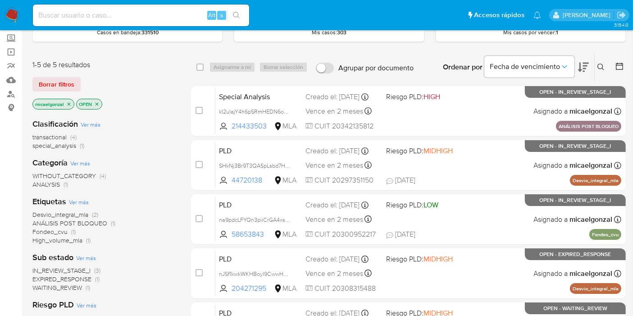
click at [73, 289] on span "WAITING_REVIEW" at bounding box center [57, 287] width 50 height 9
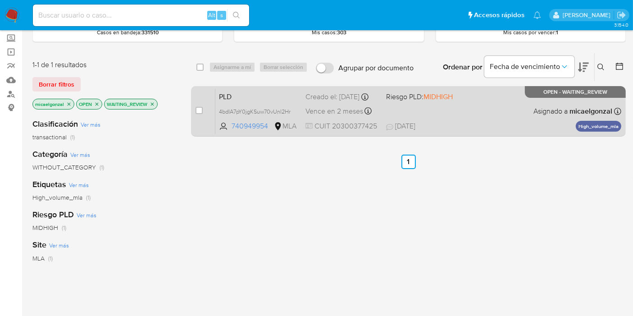
click at [351, 115] on span "Vence en 2 meses" at bounding box center [335, 111] width 58 height 10
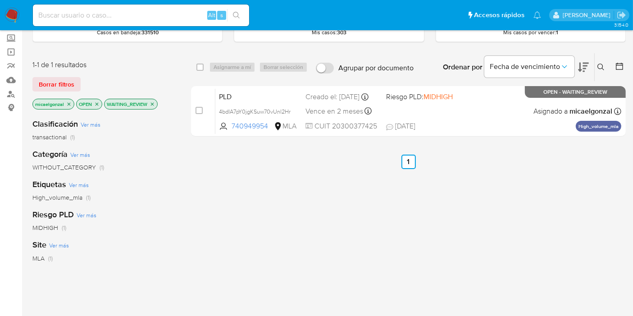
click at [11, 4] on nav "Pausado Ver notificaciones Alt s Accesos rápidos Presiona las siguientes teclas…" at bounding box center [316, 15] width 633 height 30
click at [11, 12] on img at bounding box center [12, 15] width 15 height 15
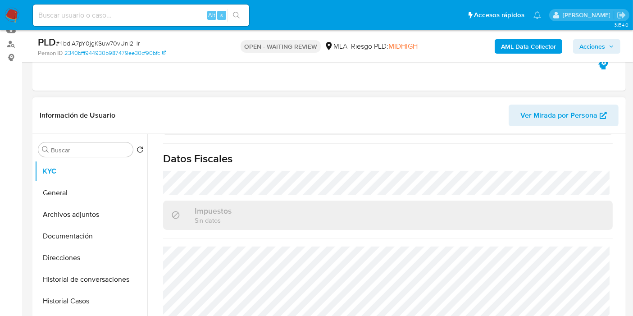
scroll to position [497, 0]
select select "10"
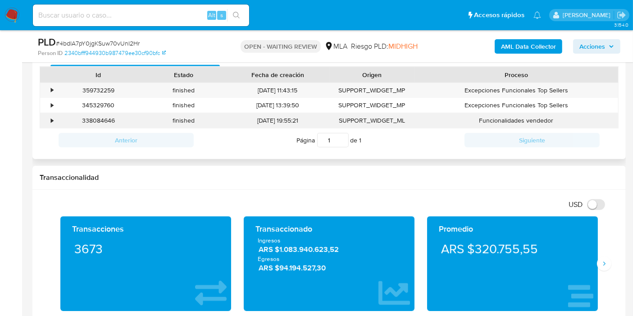
scroll to position [400, 0]
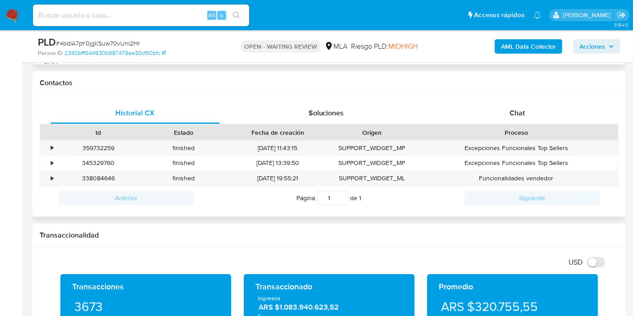
click at [546, 124] on div "Id Estado Fecha de creación Origen Proceso" at bounding box center [329, 132] width 579 height 16
click at [550, 115] on div "Chat" at bounding box center [518, 113] width 170 height 22
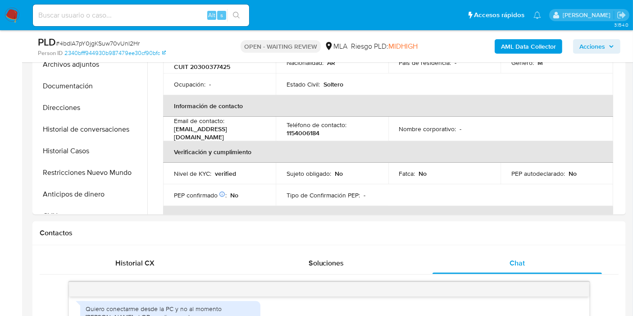
scroll to position [0, 0]
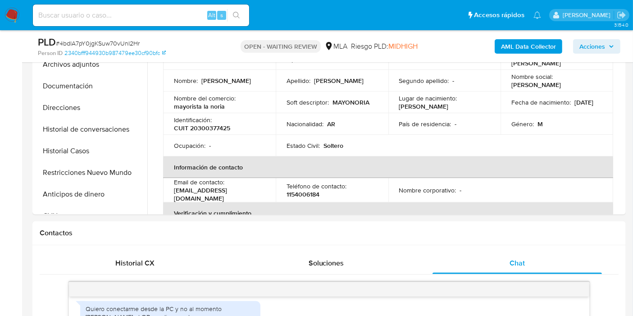
drag, startPoint x: 442, startPoint y: 108, endPoint x: 245, endPoint y: 115, distance: 197.6
click at [439, 108] on p "[PERSON_NAME]" at bounding box center [424, 106] width 50 height 8
drag, startPoint x: 246, startPoint y: 193, endPoint x: 168, endPoint y: 195, distance: 77.6
click at [168, 195] on td "Email de contacto : [EMAIL_ADDRESS][DOMAIN_NAME]" at bounding box center [219, 190] width 113 height 24
copy p "[EMAIL_ADDRESS][DOMAIN_NAME]"
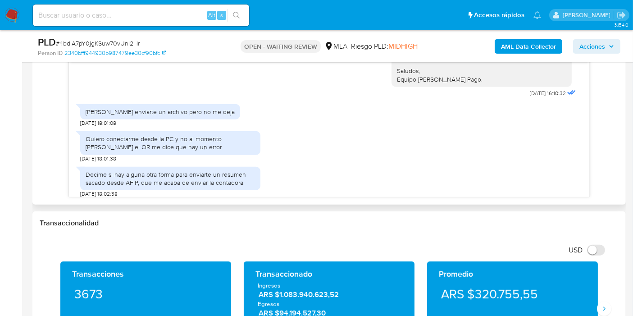
scroll to position [400, 0]
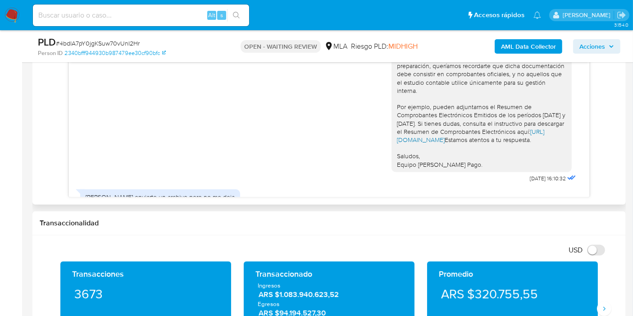
drag, startPoint x: 486, startPoint y: 89, endPoint x: 515, endPoint y: 120, distance: 42.1
click at [518, 122] on div "Buenos días, Jonathan. Esperamos que estés bien. Muchas gracias por tu respuest…" at bounding box center [482, 61] width 170 height 213
copy div "Resumen de Comprobantes Electrónicos Emitidos de los períodos 2024 y 2025. Si t…"
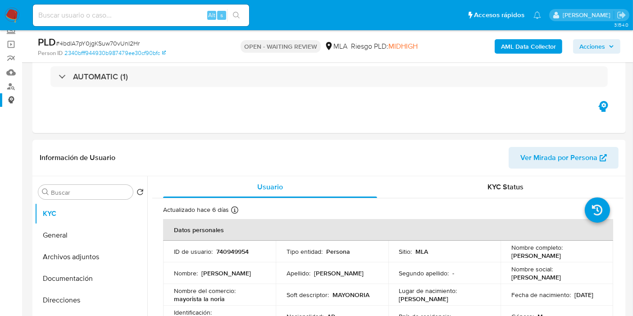
scroll to position [35, 0]
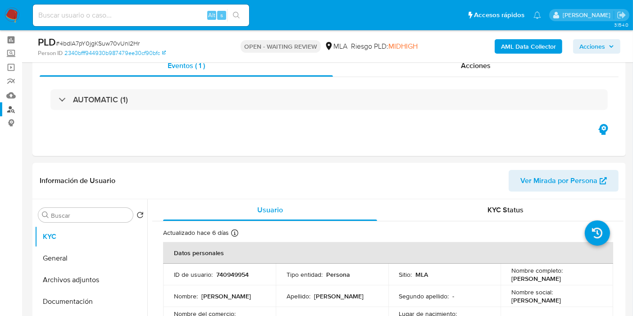
click at [13, 111] on link "Buscador de personas" at bounding box center [53, 109] width 107 height 14
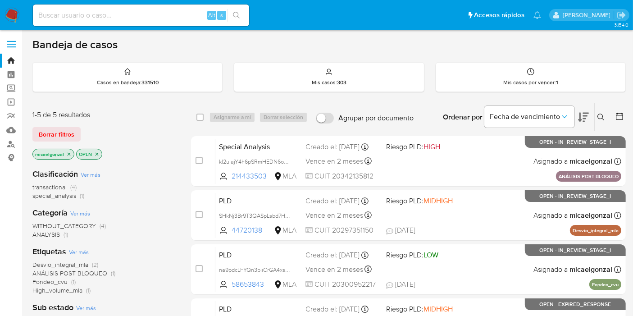
drag, startPoint x: 51, startPoint y: 136, endPoint x: 90, endPoint y: 147, distance: 40.7
click at [90, 145] on div "1-5 de 5 resultados Borrar filtros micaelgonzal OPEN" at bounding box center [104, 135] width 144 height 51
click at [121, 17] on input at bounding box center [141, 15] width 216 height 12
paste input "rog0Lsg31yMjhsVRw4uxwMw6"
type input "rog0Lsg31yMjhsVRw4uxwMw6"
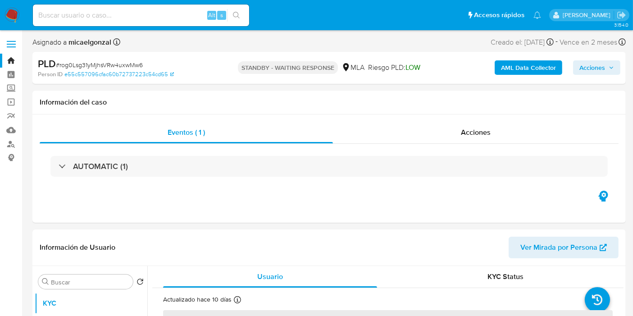
select select "10"
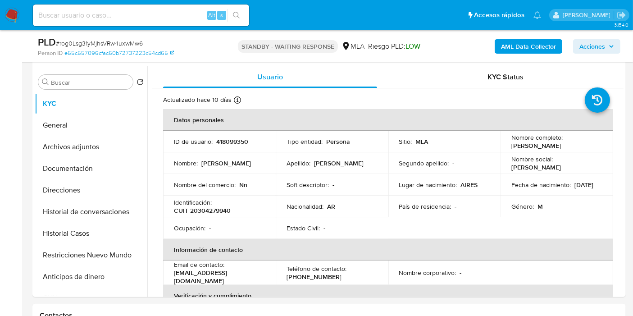
scroll to position [200, 0]
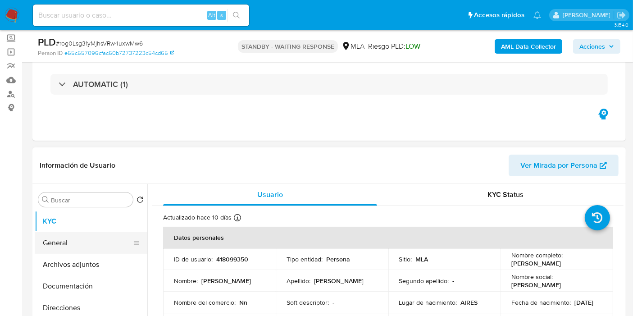
click at [61, 239] on button "General" at bounding box center [87, 243] width 105 height 22
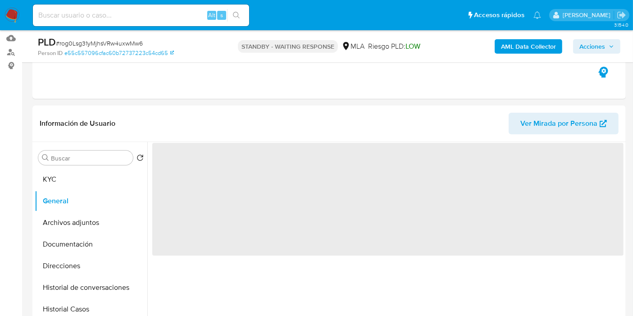
scroll to position [150, 0]
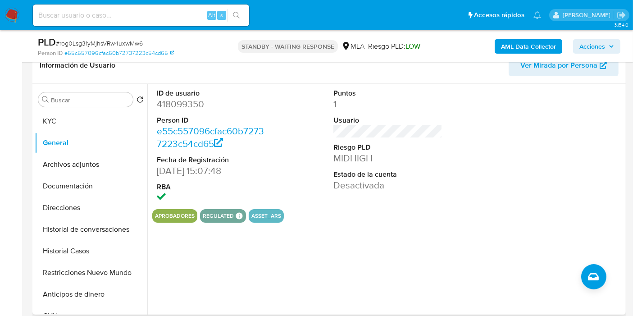
click at [197, 106] on dd "418099350" at bounding box center [211, 104] width 109 height 13
copy dd "418099350"
click at [191, 104] on dd "418099350" at bounding box center [211, 104] width 109 height 13
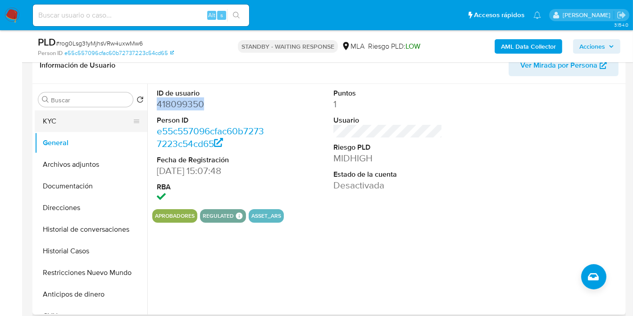
click at [86, 113] on button "KYC" at bounding box center [87, 121] width 105 height 22
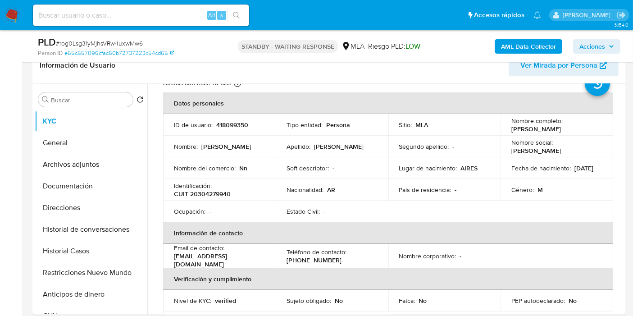
scroll to position [50, 0]
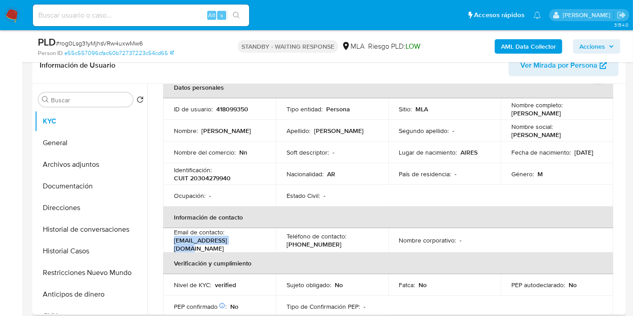
drag, startPoint x: 245, startPoint y: 246, endPoint x: 171, endPoint y: 242, distance: 74.0
click at [171, 242] on td "Email de contacto : luismi2019@yahoo.com" at bounding box center [219, 240] width 113 height 24
copy p "luismi2019@yahoo.com"
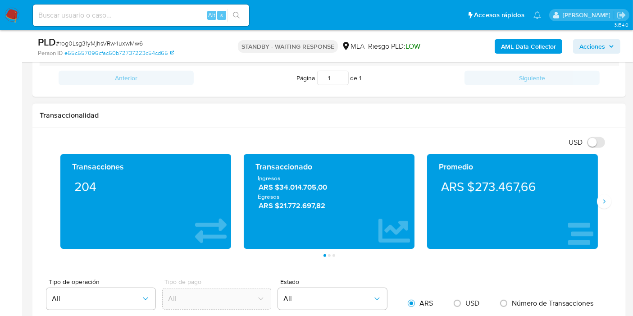
scroll to position [400, 0]
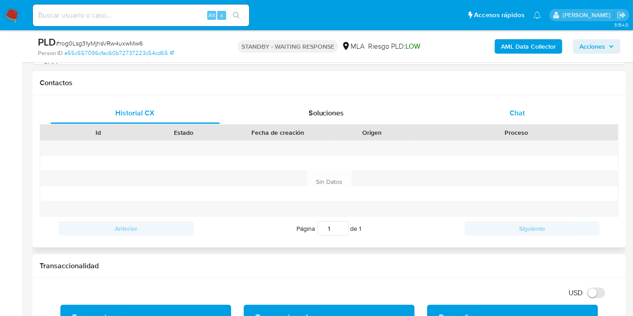
click at [536, 111] on div "Chat" at bounding box center [518, 113] width 170 height 22
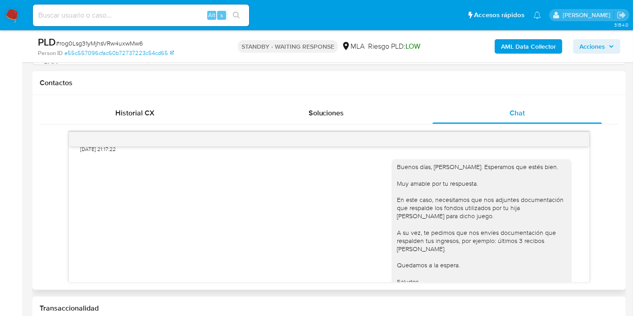
click at [165, 185] on div "Buenos días, Luis Miguel. Esperamos que estés bien. Muy amable por tu respuesta…" at bounding box center [329, 231] width 498 height 157
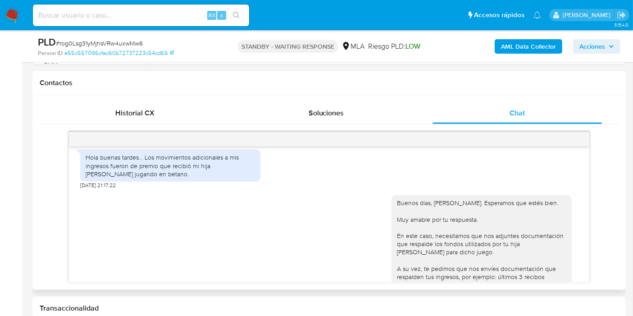
scroll to position [933, 0]
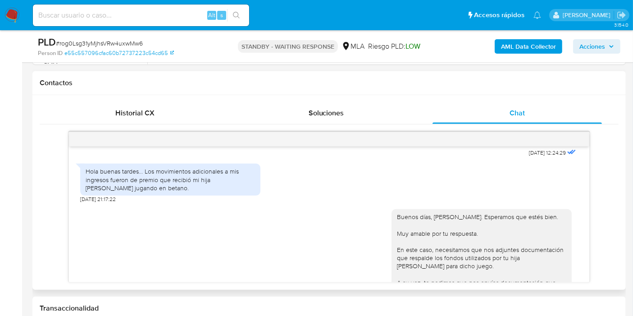
click at [169, 187] on div "Hola buenas tardes... Los movimientos adicionales a mis ingresos fueron de prem…" at bounding box center [171, 179] width 170 height 25
drag, startPoint x: 176, startPoint y: 187, endPoint x: 190, endPoint y: 188, distance: 14.0
click at [190, 188] on div "Hola buenas tardes... Los movimientos adicionales a mis ingresos fueron de prem…" at bounding box center [171, 179] width 170 height 25
click at [209, 189] on div "Hola buenas tardes... Los movimientos adicionales a mis ingresos fueron de prem…" at bounding box center [171, 179] width 170 height 25
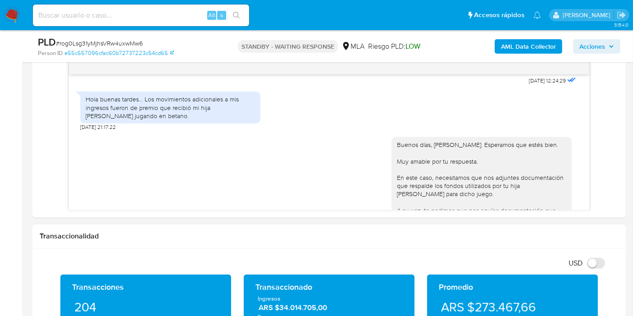
scroll to position [501, 0]
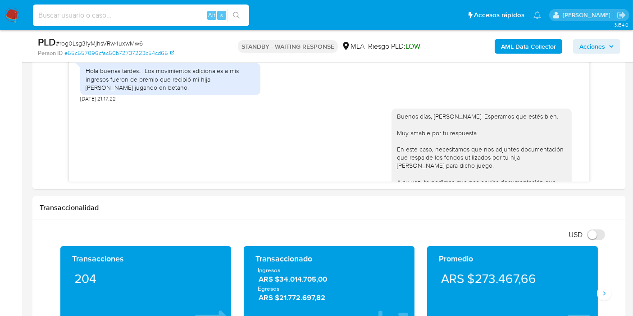
click at [133, 16] on input at bounding box center [141, 15] width 216 height 12
paste input "nJSf1kwkWKHBoyl9CwwHeijh"
type input "nJSf1kwkWKHBoyl9CwwHeijh"
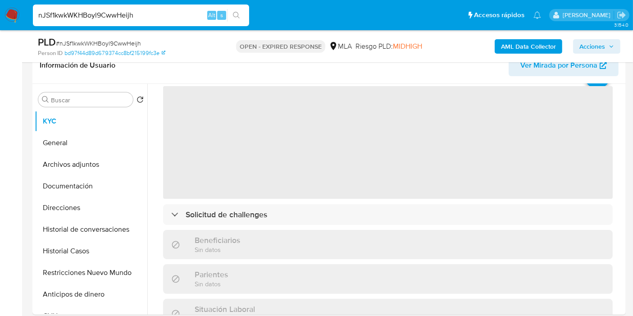
scroll to position [100, 0]
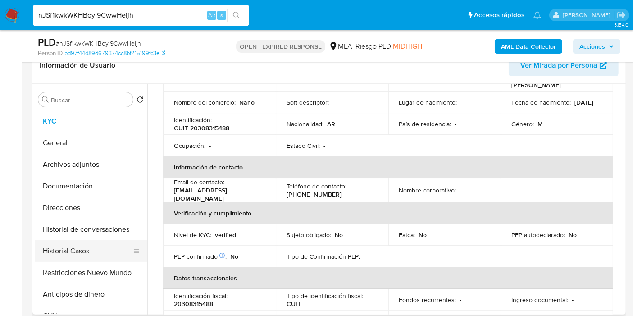
click at [78, 258] on button "Historial Casos" at bounding box center [87, 251] width 105 height 22
select select "10"
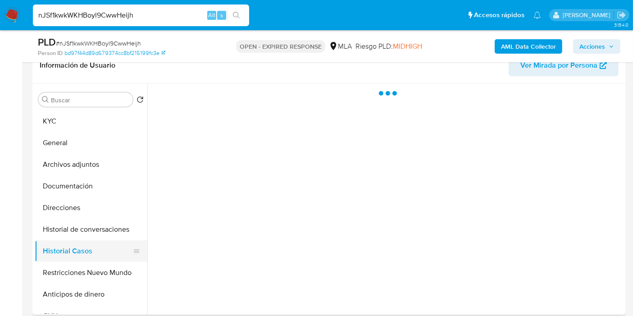
scroll to position [0, 0]
click at [96, 282] on button "Restricciones Nuevo Mundo" at bounding box center [87, 273] width 105 height 22
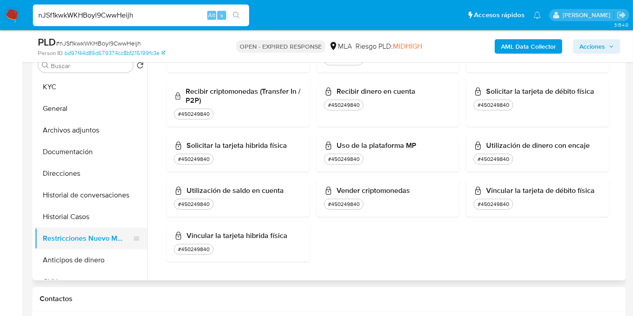
scroll to position [200, 0]
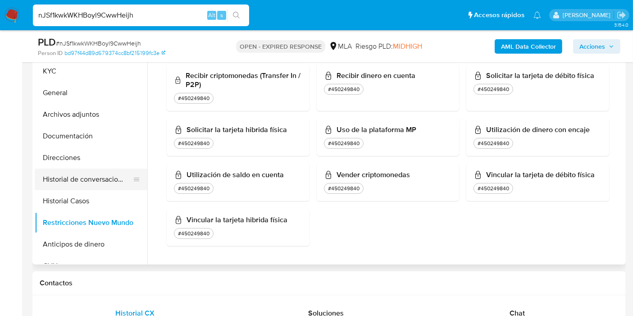
click at [97, 186] on button "Historial de conversaciones" at bounding box center [87, 180] width 105 height 22
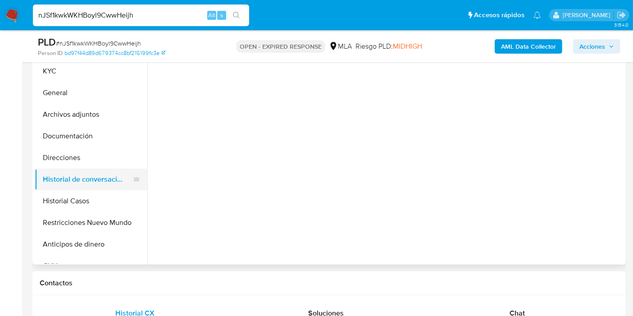
scroll to position [0, 0]
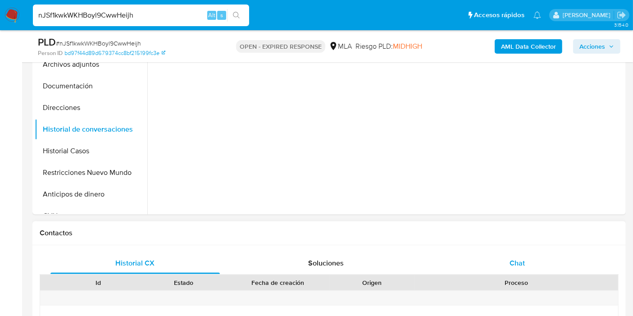
click at [504, 257] on div "Chat" at bounding box center [518, 263] width 170 height 22
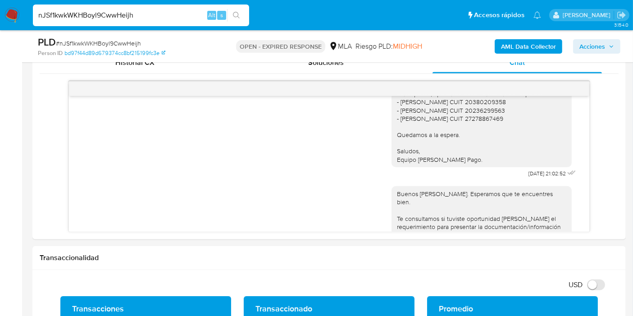
scroll to position [856, 0]
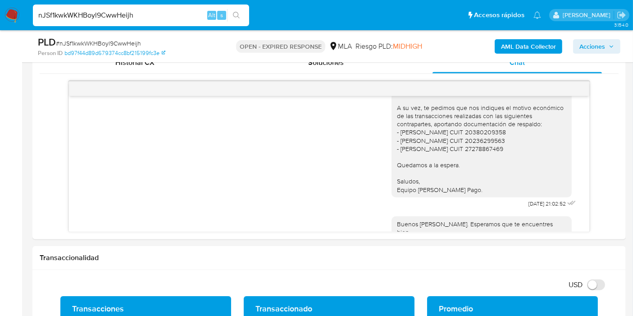
click at [12, 18] on img at bounding box center [12, 15] width 15 height 15
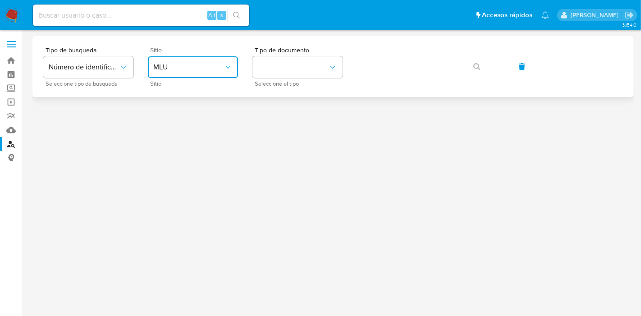
click at [194, 65] on span "MLU" at bounding box center [188, 67] width 70 height 9
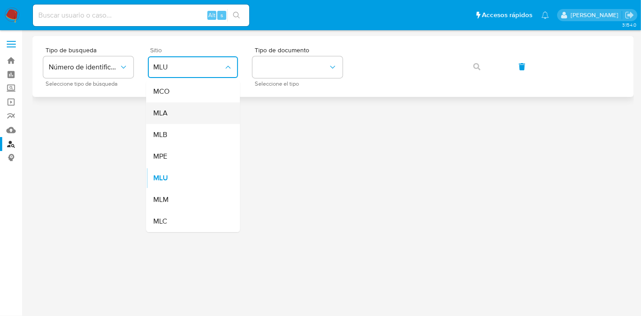
click at [207, 115] on div "MLA" at bounding box center [190, 113] width 74 height 22
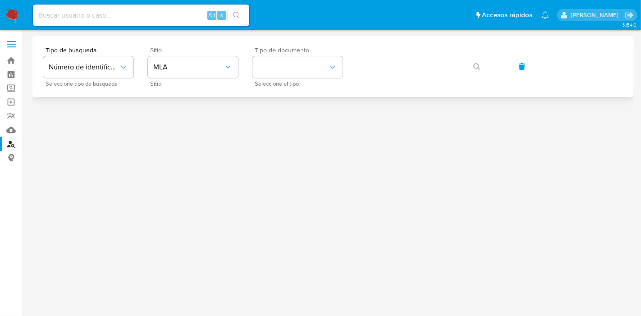
click at [305, 54] on div "Tipo de documento Seleccione el tipo" at bounding box center [297, 66] width 90 height 39
click at [304, 60] on button "identificationType" at bounding box center [297, 67] width 90 height 22
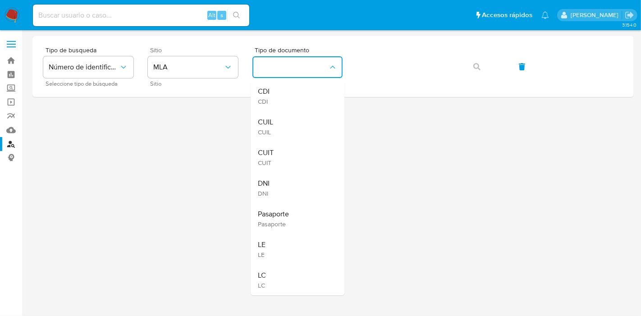
drag, startPoint x: 313, startPoint y: 121, endPoint x: 367, endPoint y: 97, distance: 59.3
click at [319, 118] on div "CUIL CUIL" at bounding box center [295, 126] width 74 height 31
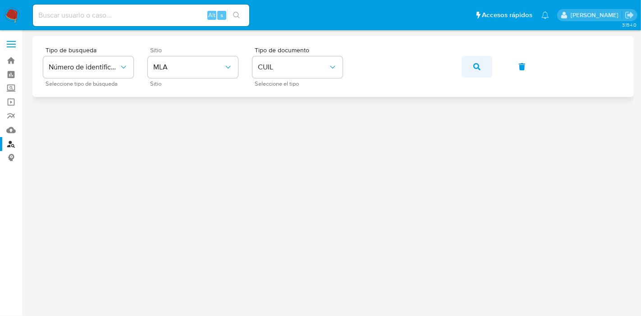
click at [488, 68] on button "button" at bounding box center [477, 67] width 31 height 22
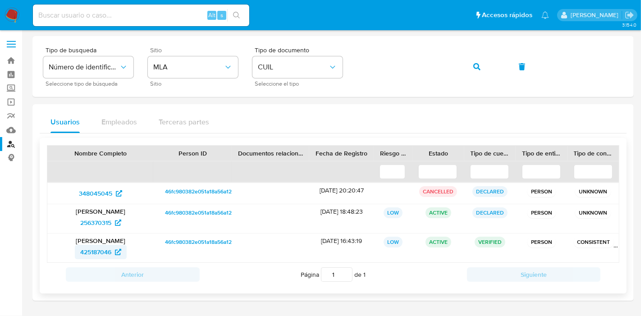
click at [100, 252] on span "425187046" at bounding box center [95, 252] width 31 height 14
drag, startPoint x: 115, startPoint y: 24, endPoint x: 124, endPoint y: 18, distance: 10.0
click at [119, 21] on div "Alt s" at bounding box center [141, 16] width 216 height 22
click at [124, 18] on input at bounding box center [141, 15] width 216 height 12
paste input "H45UNBY5VfzeI2iY9bVtREfl"
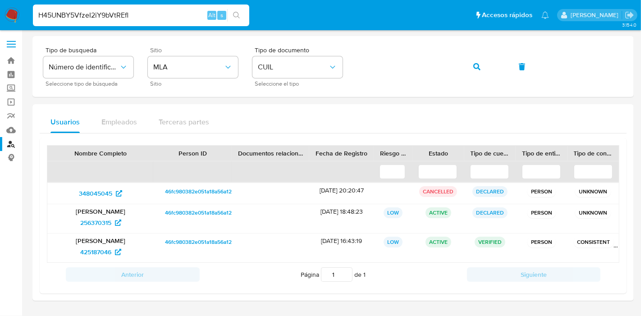
type input "H45UNBY5VfzeI2iY9bVtREfl"
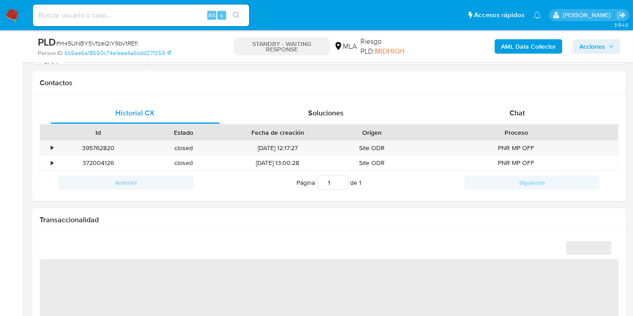
scroll to position [506, 0]
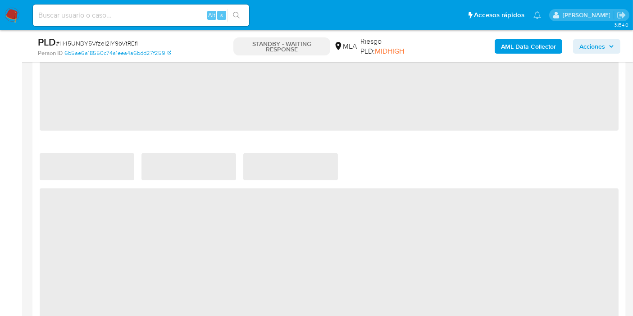
select select "10"
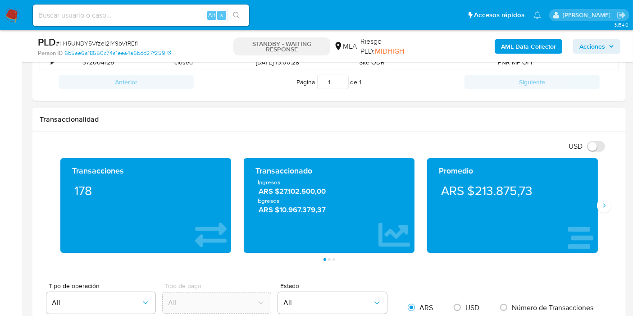
scroll to position [400, 0]
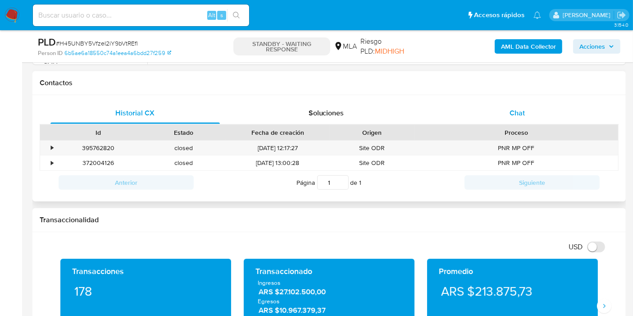
click at [506, 109] on div "Chat" at bounding box center [518, 113] width 170 height 22
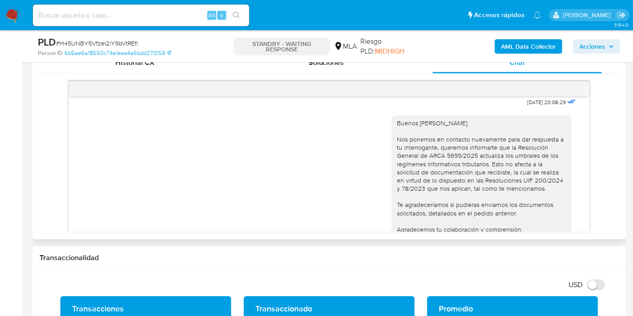
scroll to position [1141, 0]
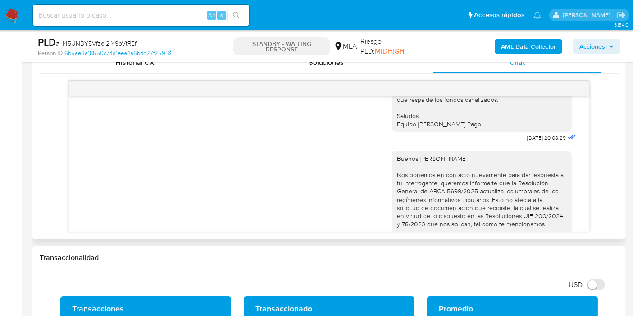
click at [443, 211] on div "Buenos días, Rafael. Nos ponemos en contacto nuevamente para dar respuesta a tu…" at bounding box center [482, 224] width 170 height 139
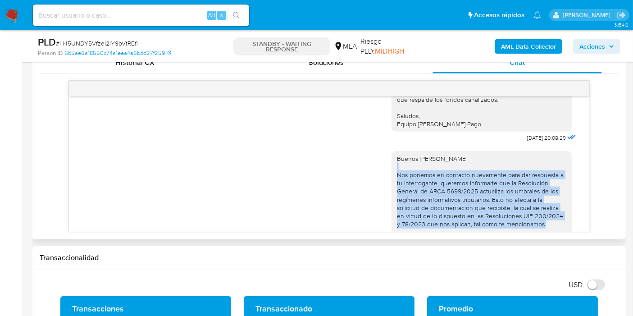
click at [443, 211] on div "Buenos días, Rafael. Nos ponemos en contacto nuevamente para dar respuesta a tu…" at bounding box center [482, 224] width 170 height 139
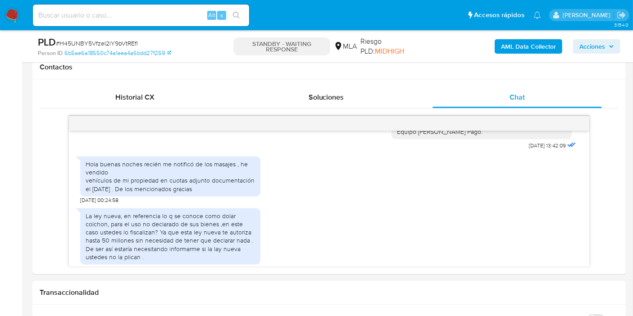
scroll to position [400, 0]
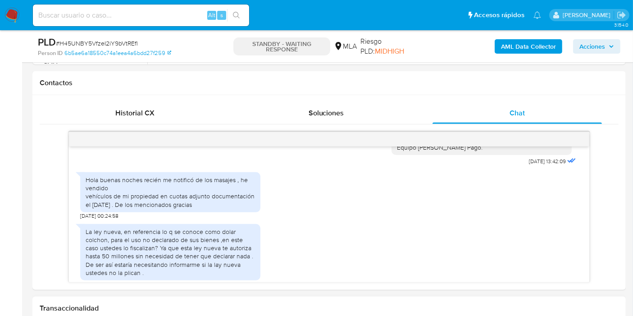
drag, startPoint x: 121, startPoint y: 22, endPoint x: 125, endPoint y: 13, distance: 10.1
click at [123, 17] on div "Alt s" at bounding box center [141, 16] width 216 height 22
click at [125, 12] on input at bounding box center [141, 15] width 216 height 12
paste input "JaTBh4ewSfKiSa0jTWSLL5Wh"
type input "JaTBh4ewSfKiSa0jTWSLL5Wh"
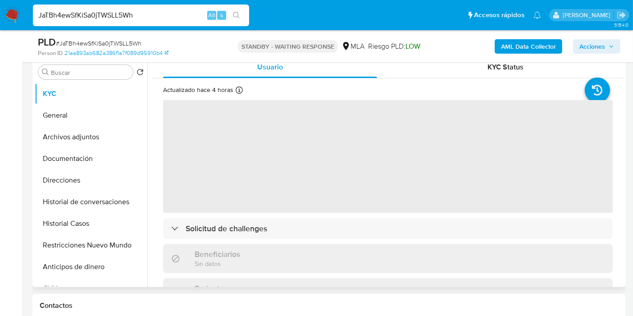
scroll to position [200, 0]
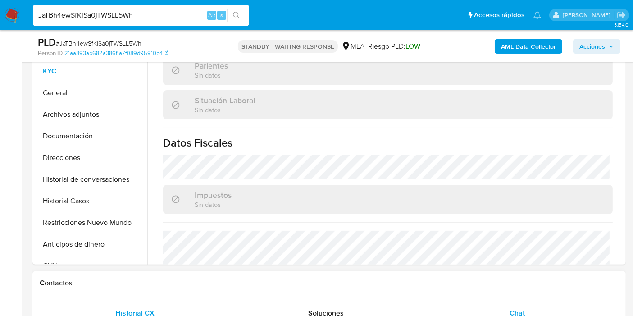
click at [523, 313] on span "Chat" at bounding box center [517, 313] width 15 height 10
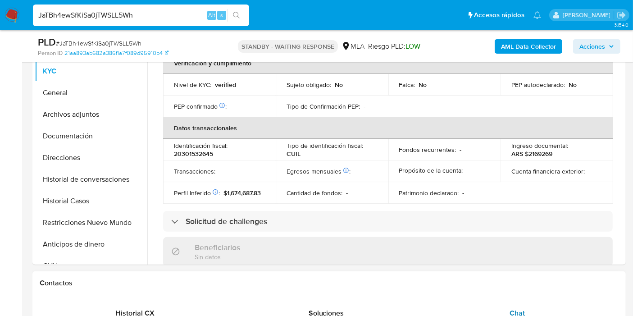
scroll to position [413, 0]
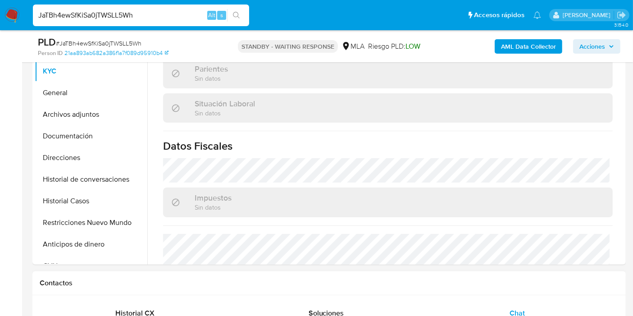
select select "10"
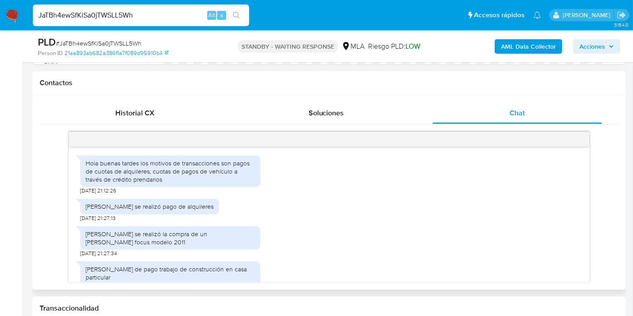
scroll to position [635, 0]
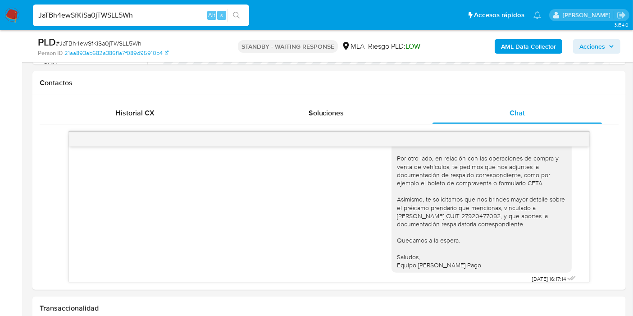
click at [145, 18] on input "JaTBh4ewSfKiSa0jTWSLL5Wh" at bounding box center [141, 15] width 216 height 12
paste input "H45UNBY5VfzeI2iY9bVtREfl"
type input "H45UNBY5VfzeI2iY9bVtREfl"
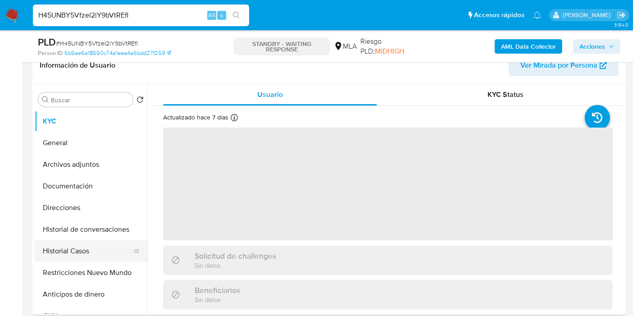
scroll to position [150, 0]
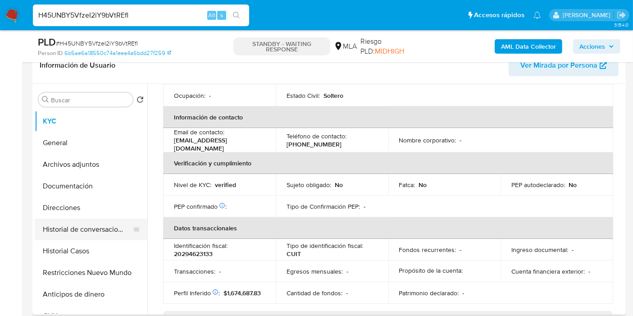
click at [84, 229] on button "Historial de conversaciones" at bounding box center [87, 230] width 105 height 22
select select "10"
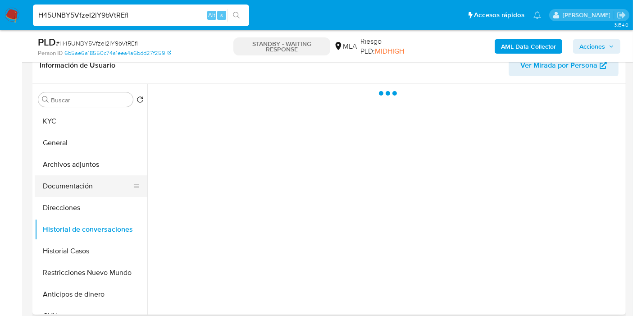
scroll to position [0, 0]
click at [86, 188] on button "Documentación" at bounding box center [87, 186] width 105 height 22
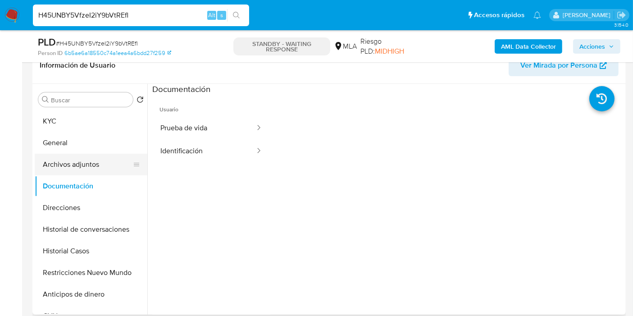
click at [114, 161] on button "Archivos adjuntos" at bounding box center [87, 165] width 105 height 22
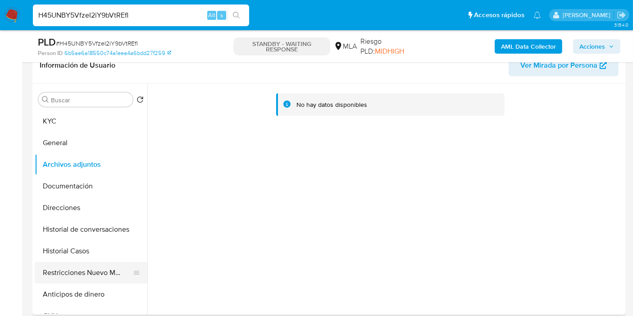
click at [79, 265] on button "Restricciones Nuevo Mundo" at bounding box center [87, 273] width 105 height 22
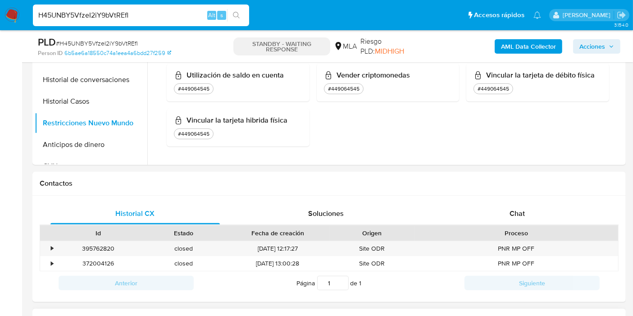
scroll to position [400, 0]
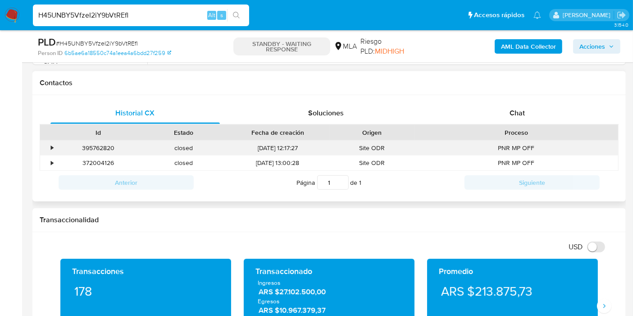
click at [54, 147] on div "•" at bounding box center [48, 148] width 16 height 15
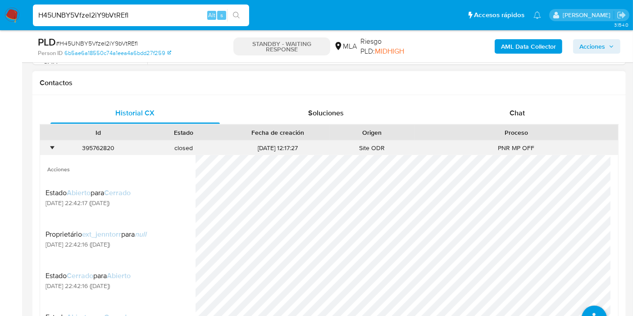
click at [53, 147] on div "•" at bounding box center [52, 148] width 2 height 9
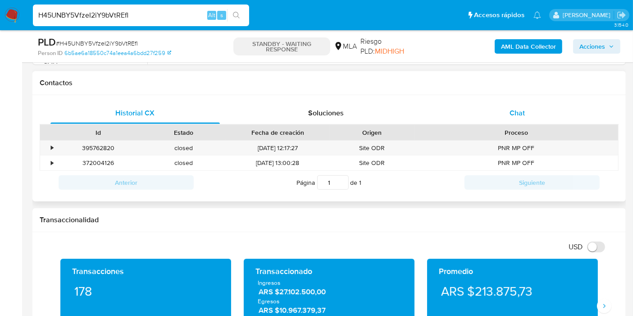
drag, startPoint x: 533, startPoint y: 125, endPoint x: 515, endPoint y: 113, distance: 22.0
click at [532, 126] on div "Proceso" at bounding box center [517, 132] width 204 height 15
click at [512, 110] on span "Chat" at bounding box center [517, 113] width 15 height 10
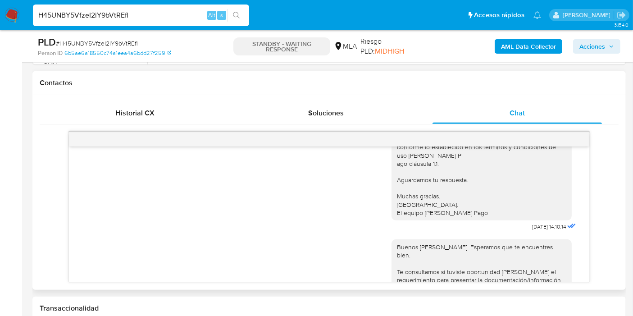
scroll to position [590, 0]
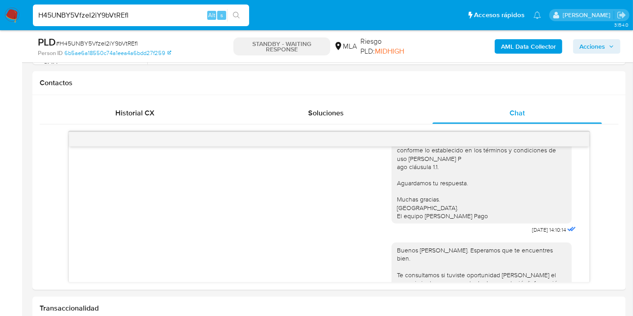
click at [16, 13] on img at bounding box center [12, 15] width 15 height 15
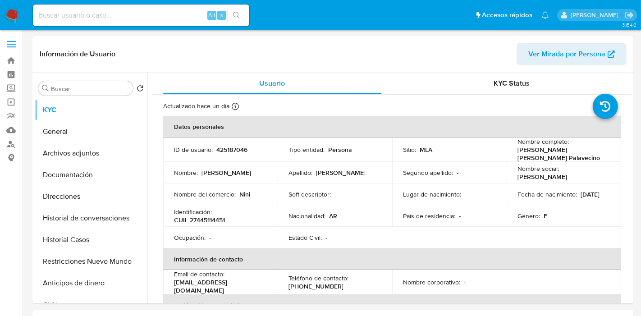
select select "10"
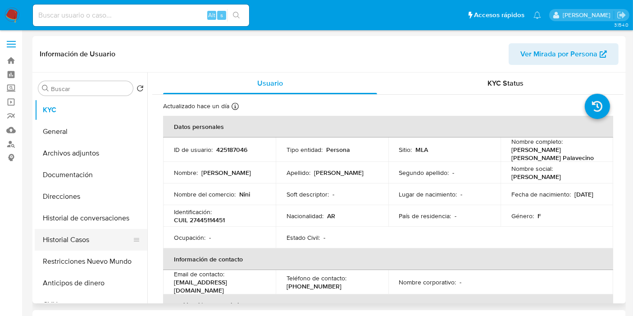
click at [87, 234] on button "Historial Casos" at bounding box center [87, 240] width 105 height 22
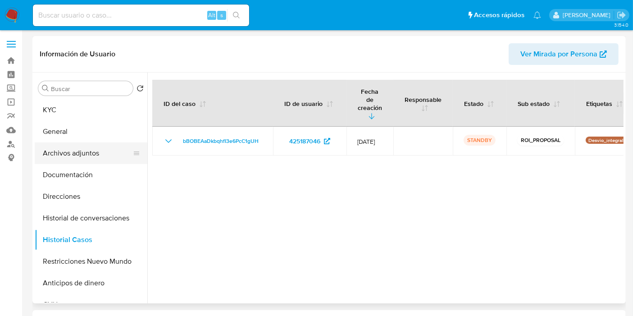
click at [87, 152] on button "Archivos adjuntos" at bounding box center [87, 153] width 105 height 22
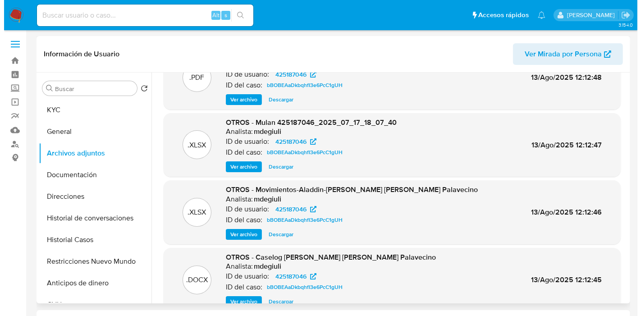
scroll to position [50, 0]
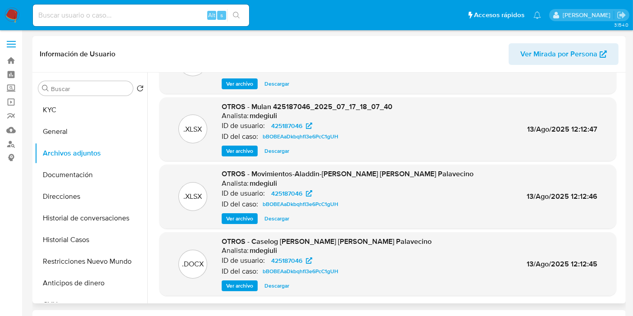
click at [251, 287] on span "Ver archivo" at bounding box center [239, 285] width 27 height 9
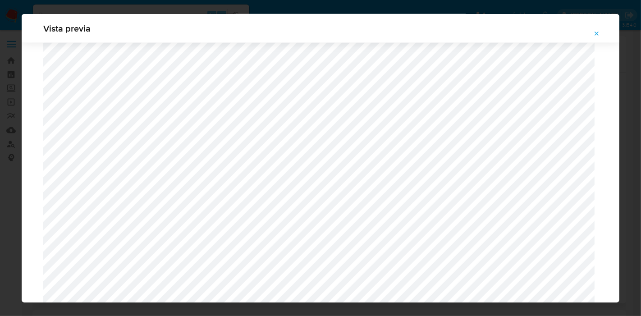
scroll to position [1134, 0]
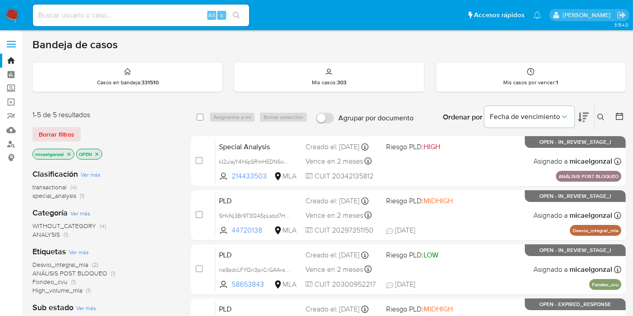
click at [16, 11] on img at bounding box center [12, 15] width 15 height 15
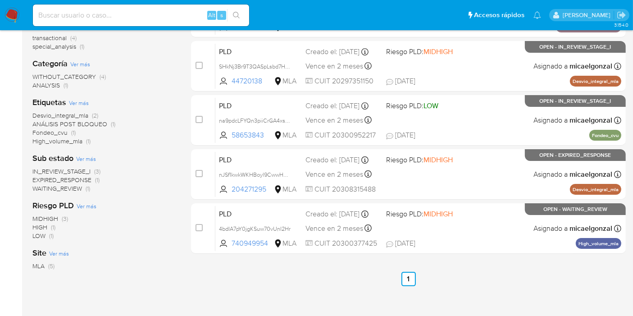
scroll to position [150, 0]
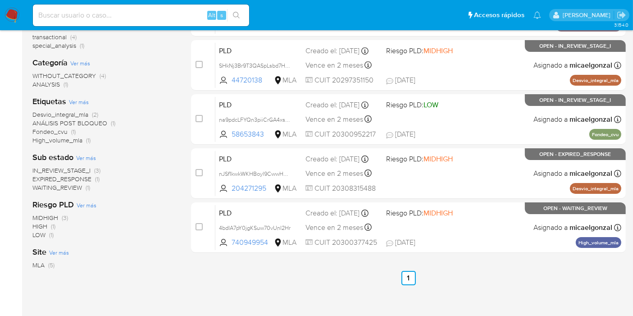
click at [75, 187] on span "WAITING_REVIEW" at bounding box center [57, 187] width 50 height 9
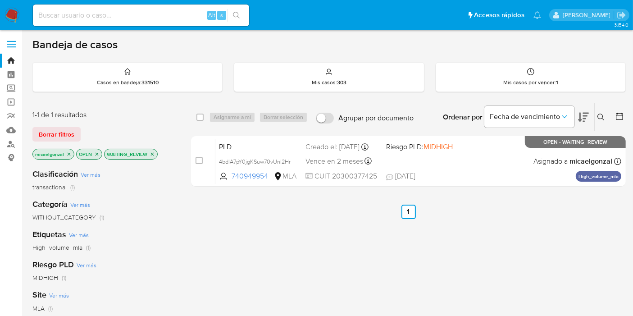
click at [11, 9] on img at bounding box center [12, 15] width 15 height 15
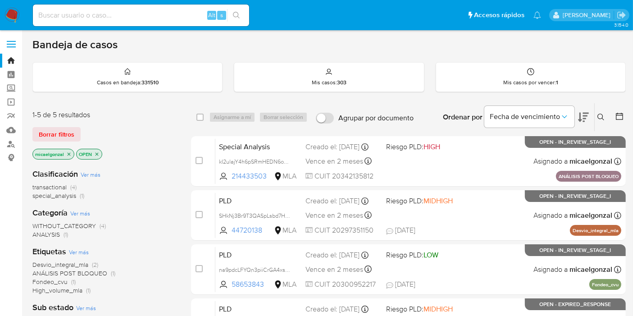
click at [126, 17] on input at bounding box center [141, 15] width 216 height 12
paste input "SHkNj3Br9T3QASpLsbd7H0ia"
type input "SHkNj3Br9T3QASpLsbd7H0ia"
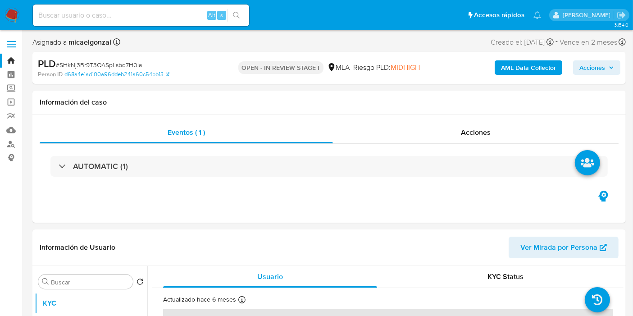
select select "10"
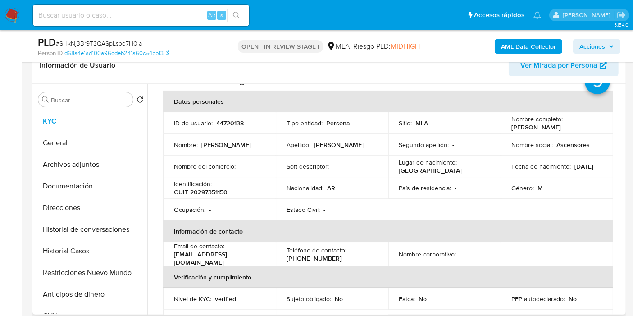
scroll to position [50, 0]
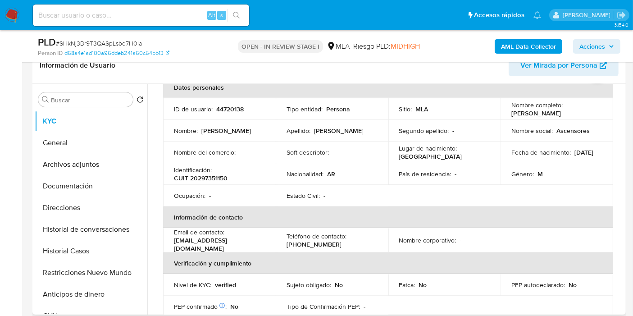
click at [301, 243] on p "[PHONE_NUMBER]" at bounding box center [314, 244] width 55 height 8
copy p "65591009"
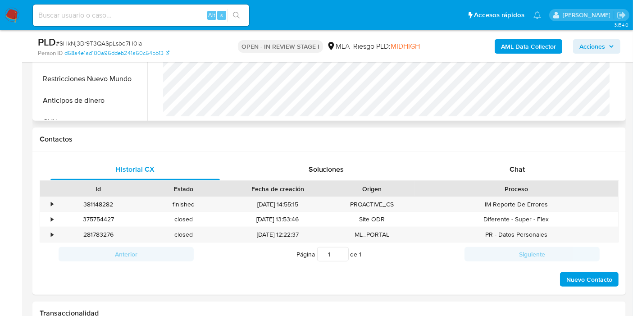
scroll to position [300, 0]
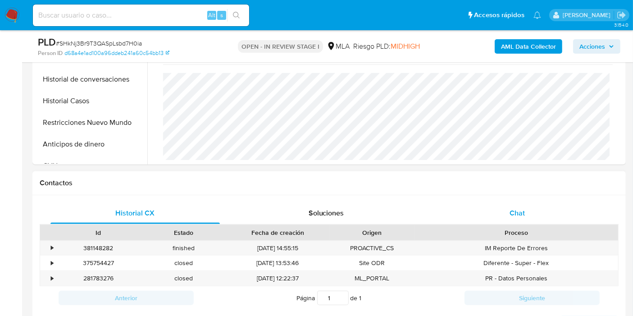
click at [514, 219] on div "Chat" at bounding box center [518, 213] width 170 height 22
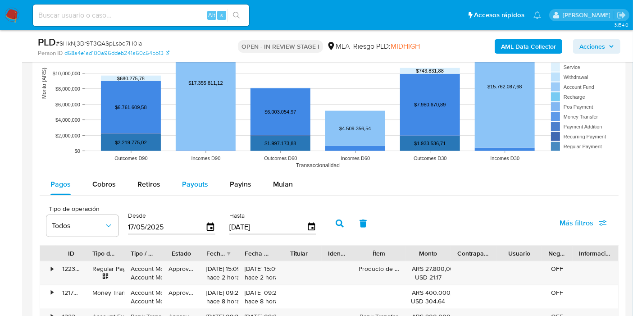
scroll to position [1002, 0]
click at [251, 180] on button "Payins" at bounding box center [240, 185] width 43 height 22
select select "10"
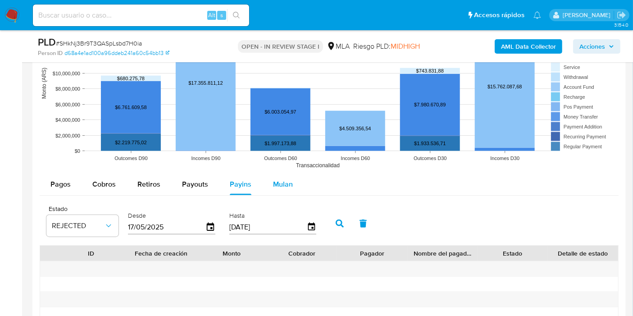
click at [273, 181] on span "Mulan" at bounding box center [283, 184] width 20 height 10
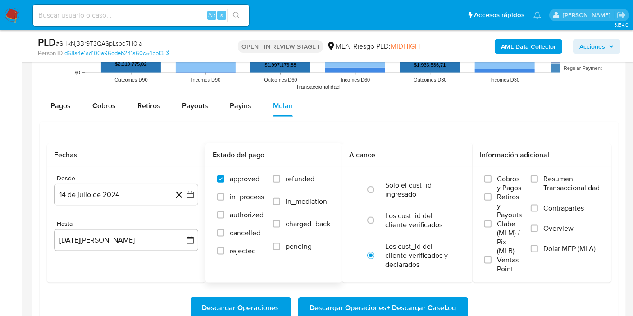
scroll to position [1102, 0]
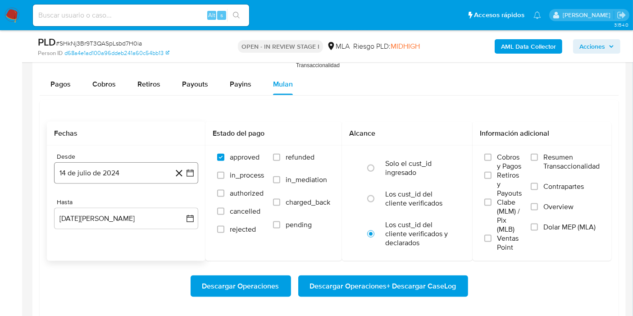
click at [190, 169] on icon "button" at bounding box center [190, 173] width 9 height 9
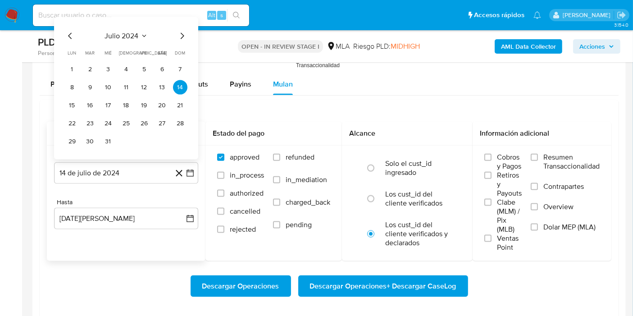
click at [65, 32] on icon "Mes anterior" at bounding box center [70, 36] width 11 height 11
click at [71, 33] on icon "Mes anterior" at bounding box center [70, 36] width 4 height 6
click at [71, 35] on icon "Mes anterior" at bounding box center [70, 36] width 11 height 11
click at [121, 32] on span "abril 2024" at bounding box center [121, 36] width 33 height 9
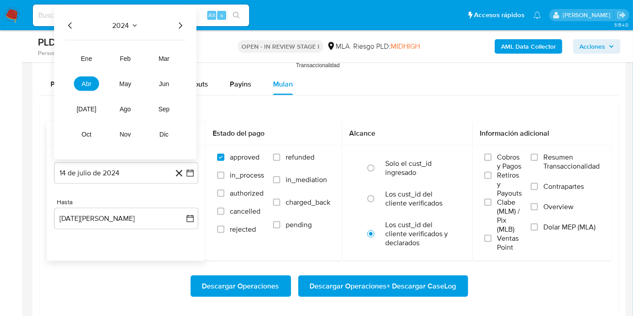
click at [175, 28] on icon "Año siguiente" at bounding box center [180, 25] width 11 height 11
click at [154, 59] on button "mar" at bounding box center [163, 58] width 25 height 14
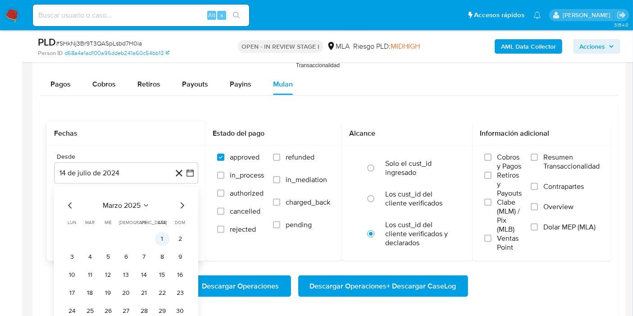
click at [164, 240] on button "1" at bounding box center [162, 239] width 14 height 14
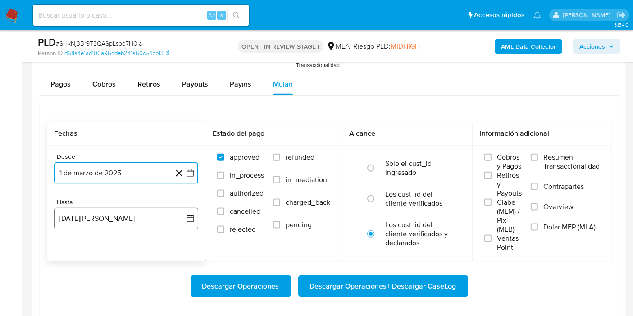
click at [123, 217] on button "[DATE][PERSON_NAME]" at bounding box center [126, 219] width 144 height 22
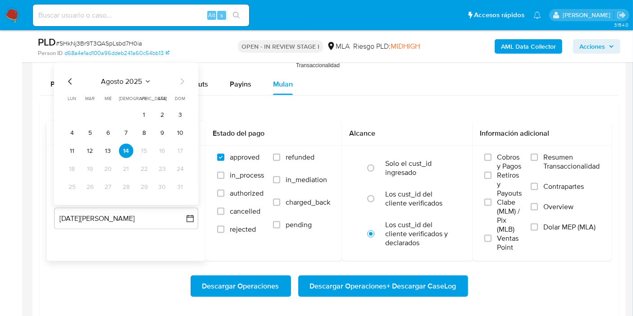
click at [69, 76] on icon "Mes anterior" at bounding box center [70, 81] width 11 height 11
click at [70, 79] on icon "Mes anterior" at bounding box center [70, 81] width 11 height 11
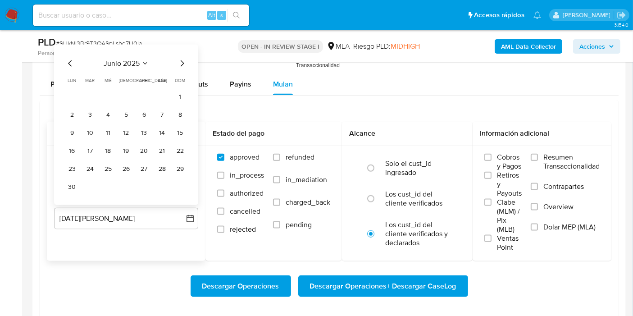
click at [94, 187] on td "Calendario" at bounding box center [90, 187] width 14 height 14
click at [79, 187] on button "30" at bounding box center [72, 187] width 14 height 14
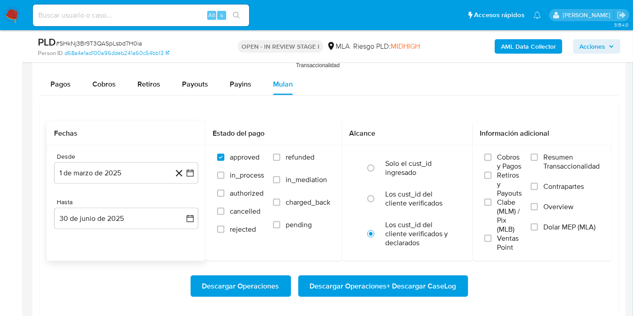
click at [82, 240] on div "Desde [DATE][PERSON_NAME] [DATE] Hasta [DATE][PERSON_NAME] [DATE]" at bounding box center [126, 198] width 159 height 105
click at [389, 193] on label "Los cust_id del cliente verificados" at bounding box center [416, 199] width 63 height 18
click at [378, 193] on input "radio" at bounding box center [371, 199] width 14 height 14
radio input "true"
click at [559, 223] on span "Dolar MEP (MLA)" at bounding box center [570, 227] width 52 height 9
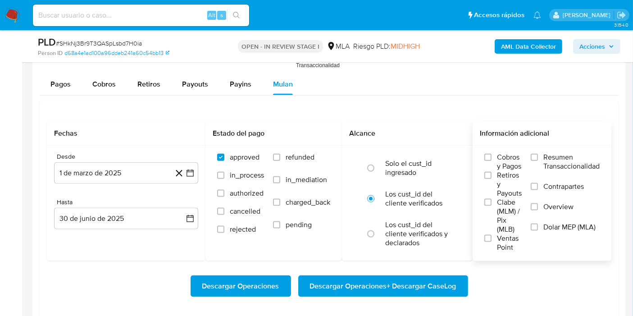
click at [538, 224] on input "Dolar MEP (MLA)" at bounding box center [534, 227] width 7 height 7
click at [410, 278] on span "Descargar Operaciones + Descargar CaseLog" at bounding box center [383, 286] width 147 height 20
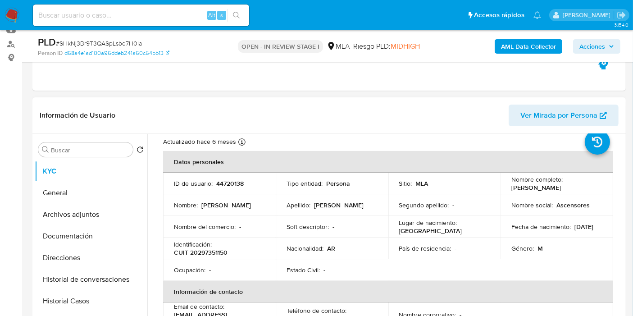
scroll to position [23, 0]
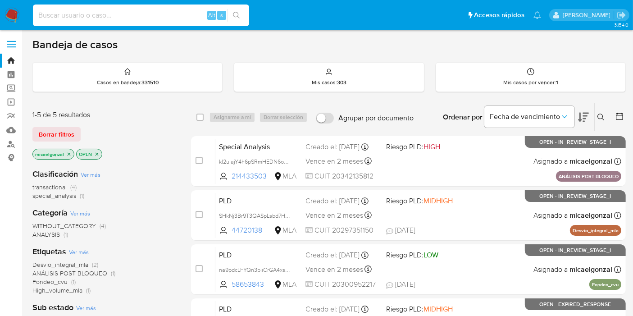
click at [153, 18] on input at bounding box center [141, 15] width 216 height 12
paste input "QQJSZczy7sgKytqz3vZxtlW7"
type input "QQJSZczy7sgKytqz3vZxtlW7"
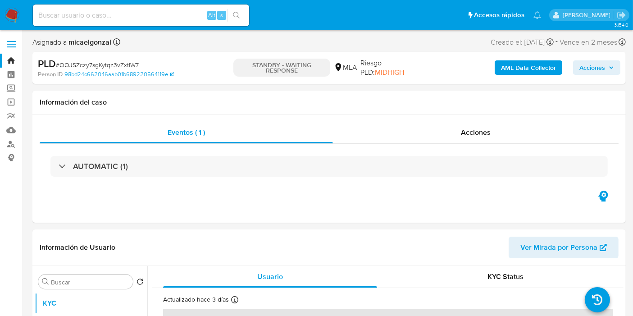
select select "10"
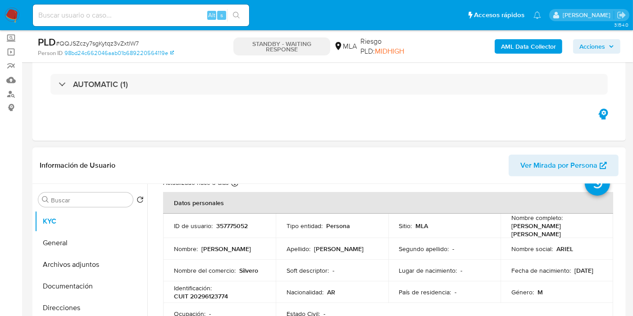
scroll to position [50, 0]
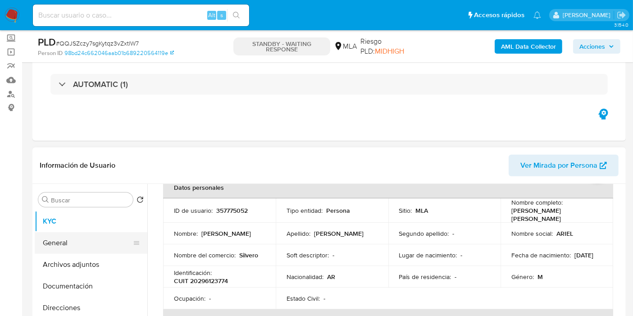
click at [65, 247] on button "General" at bounding box center [87, 243] width 105 height 22
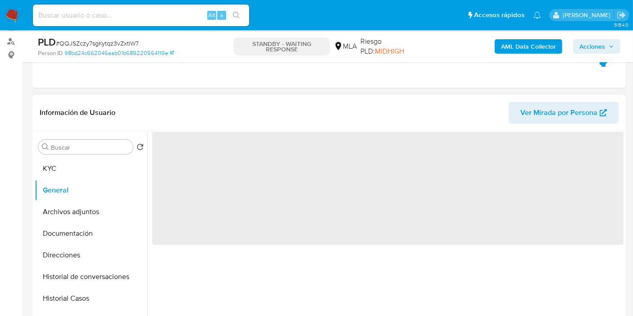
scroll to position [100, 0]
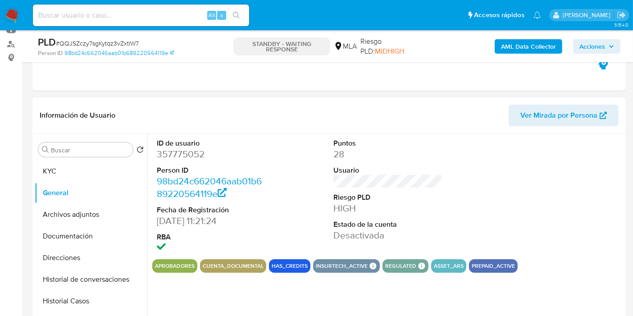
click at [182, 157] on dd "357775052" at bounding box center [211, 154] width 109 height 13
copy dd "357775052"
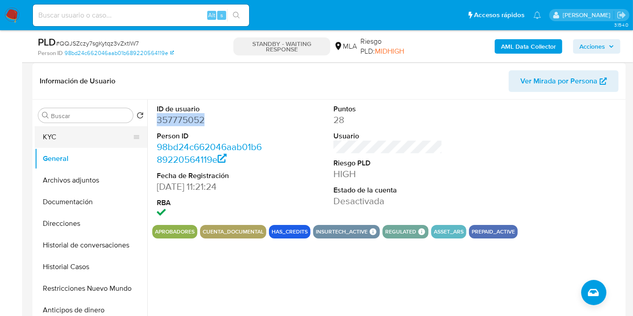
scroll to position [150, 0]
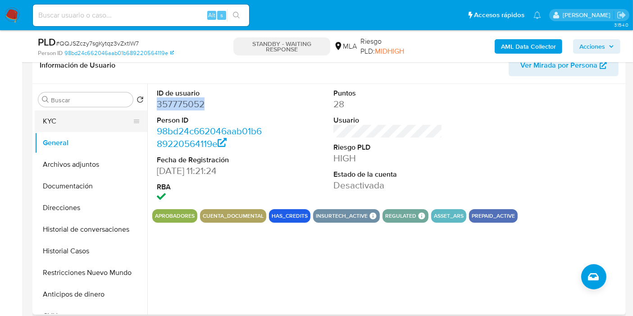
click at [69, 122] on button "KYC" at bounding box center [87, 121] width 105 height 22
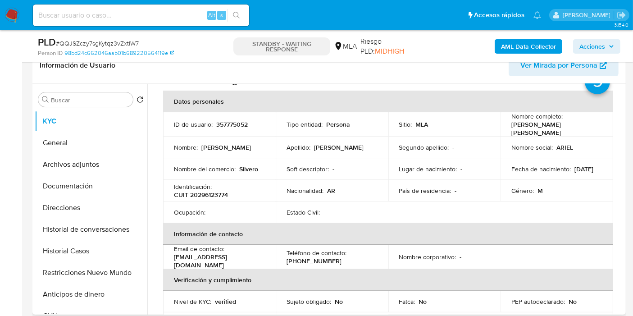
scroll to position [0, 0]
